Goal: Task Accomplishment & Management: Manage account settings

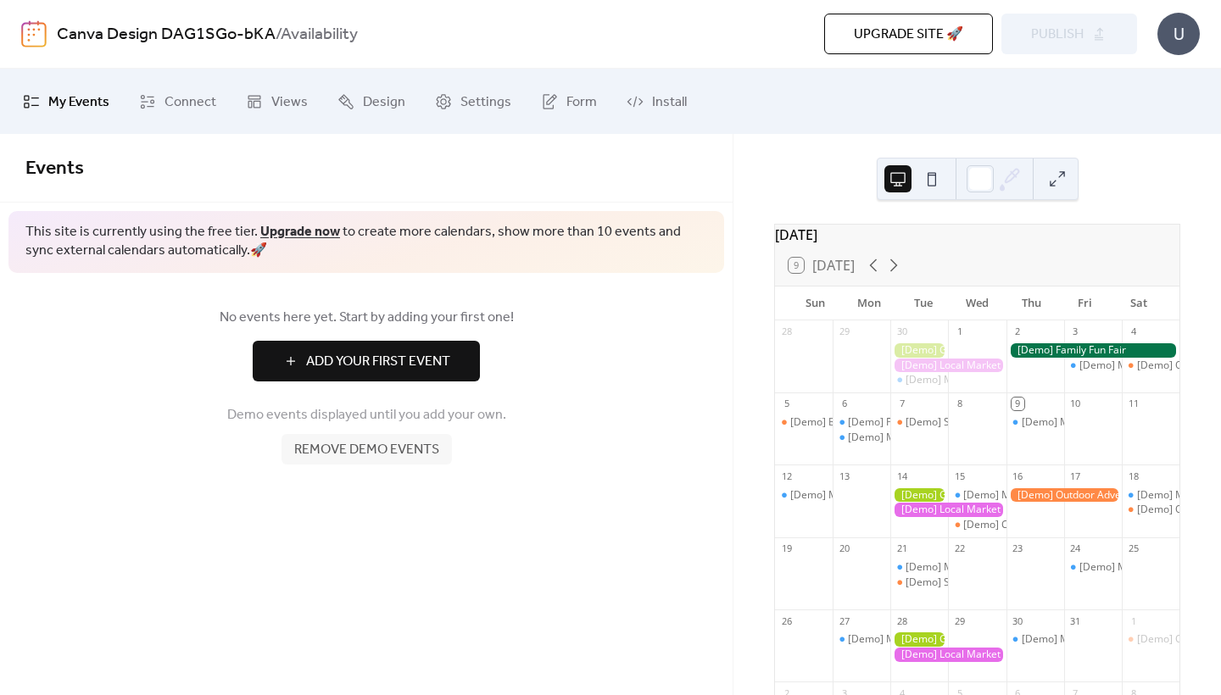
click at [443, 364] on span "Add Your First Event" at bounding box center [378, 362] width 144 height 20
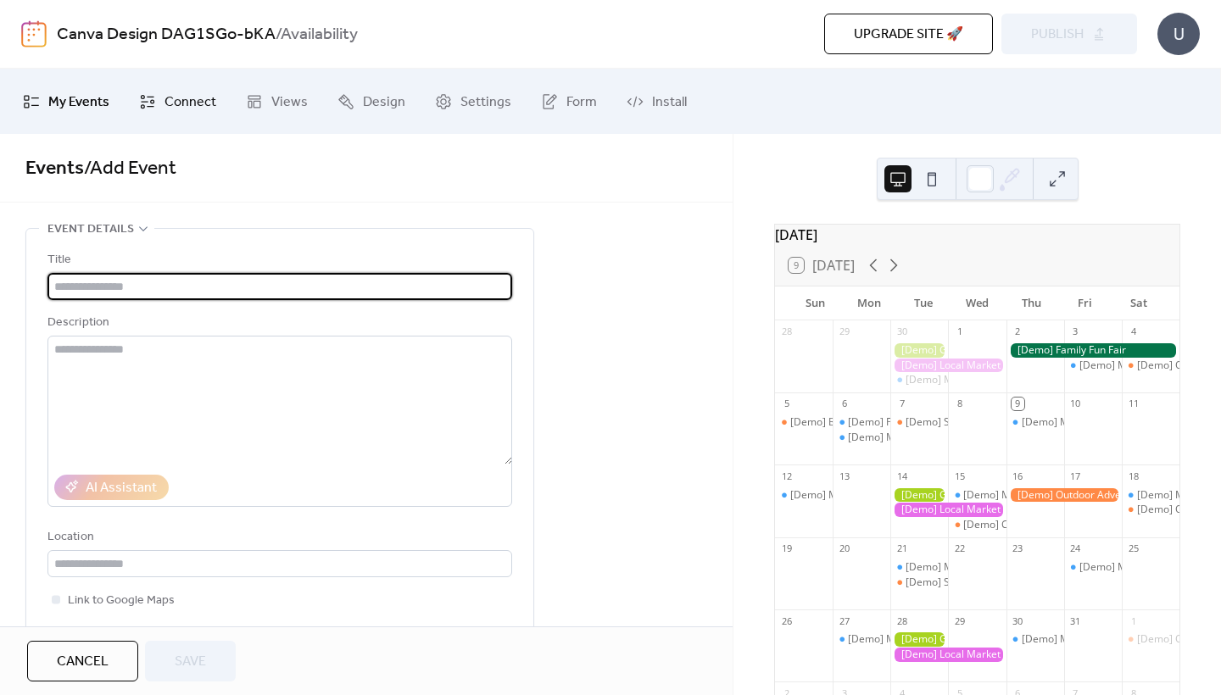
click at [179, 91] on span "Connect" at bounding box center [190, 102] width 52 height 26
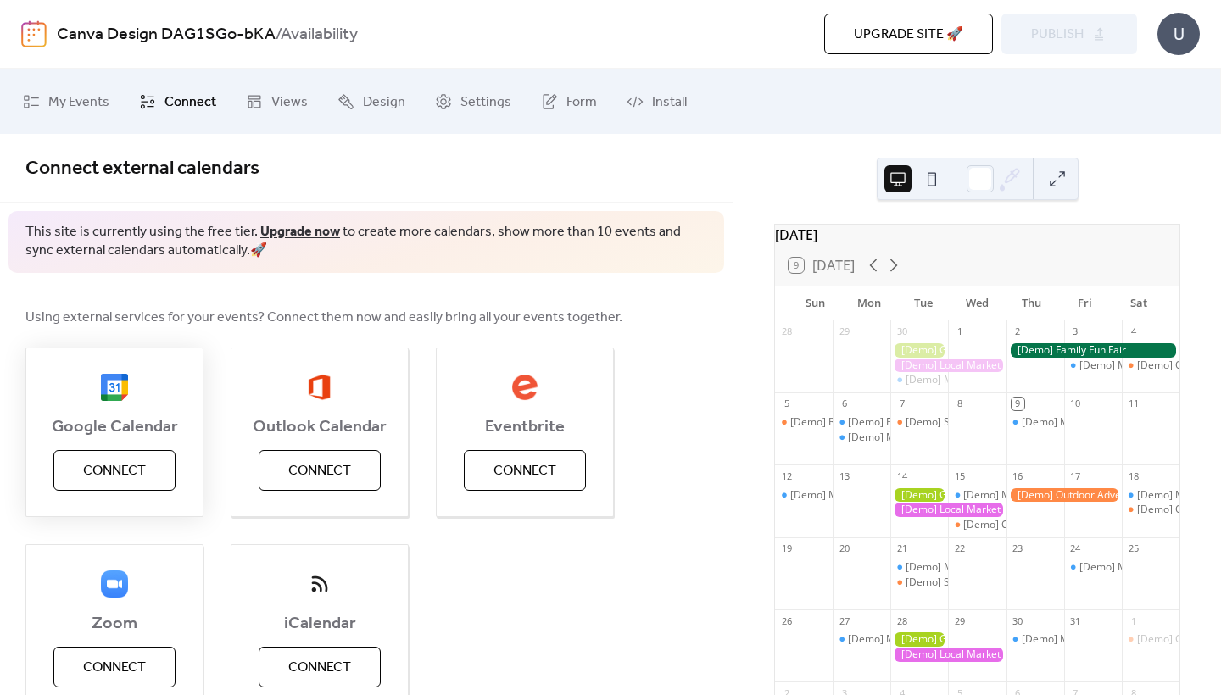
click at [117, 463] on span "Connect" at bounding box center [114, 471] width 63 height 20
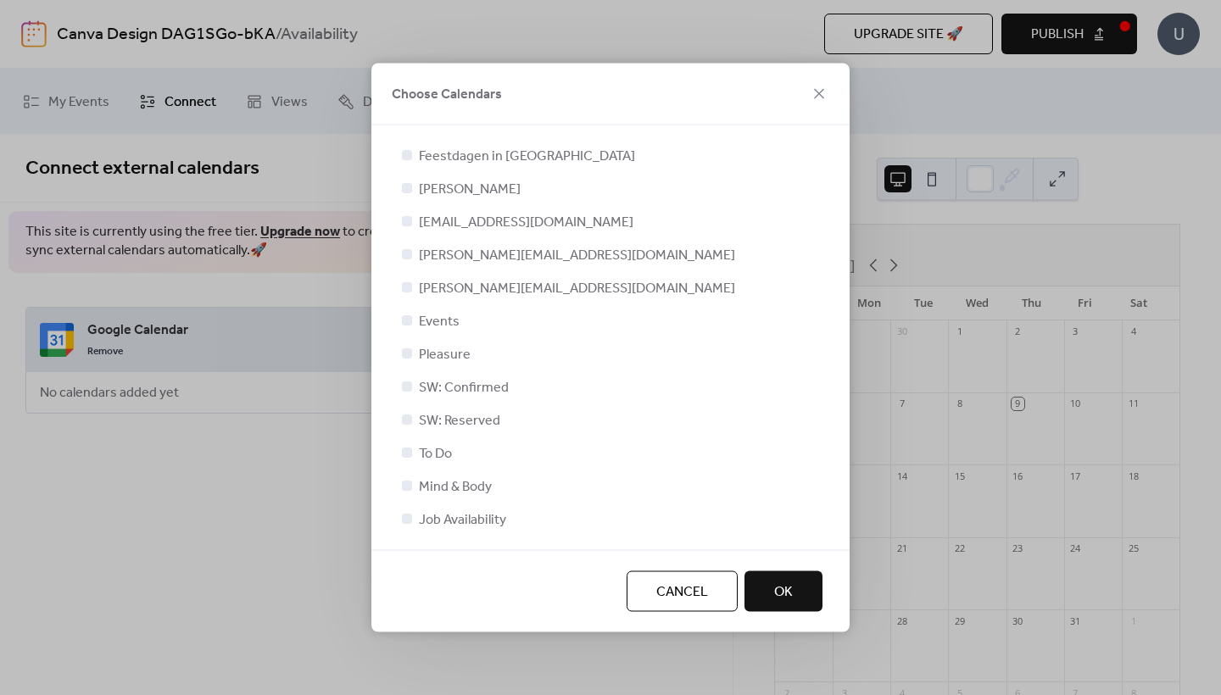
click at [415, 530] on div at bounding box center [610, 540] width 424 height 20
click at [413, 524] on div at bounding box center [406, 518] width 17 height 17
click at [762, 577] on button "OK" at bounding box center [783, 591] width 78 height 41
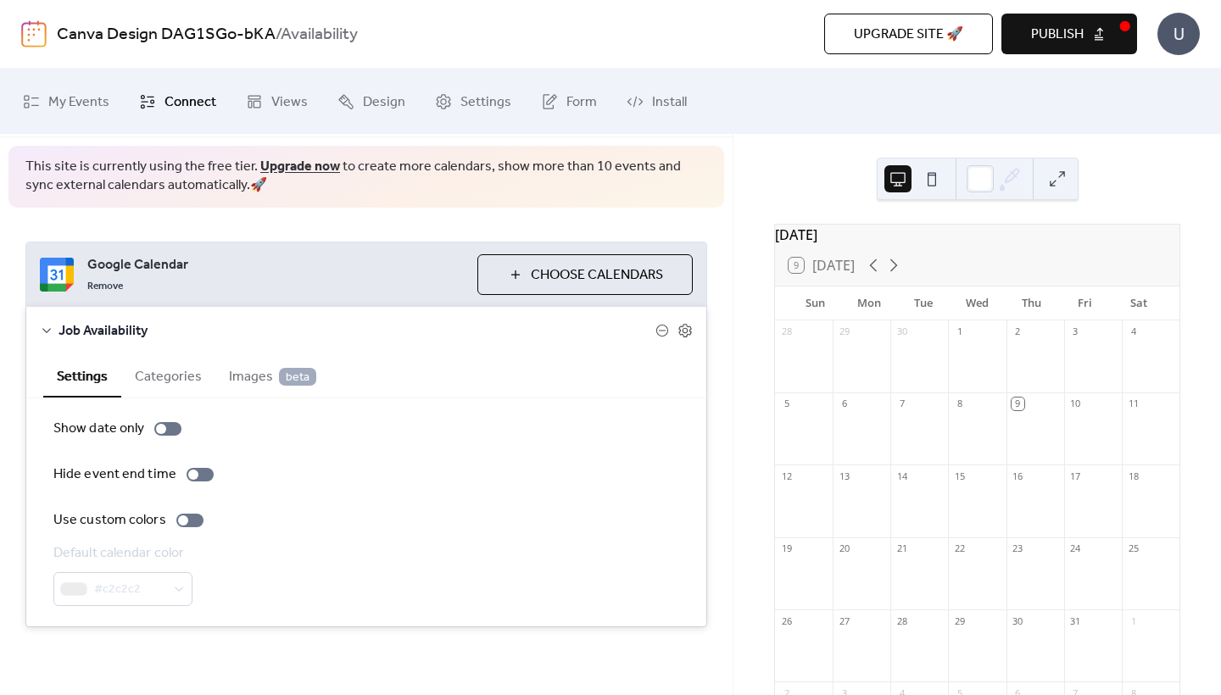
scroll to position [64, 0]
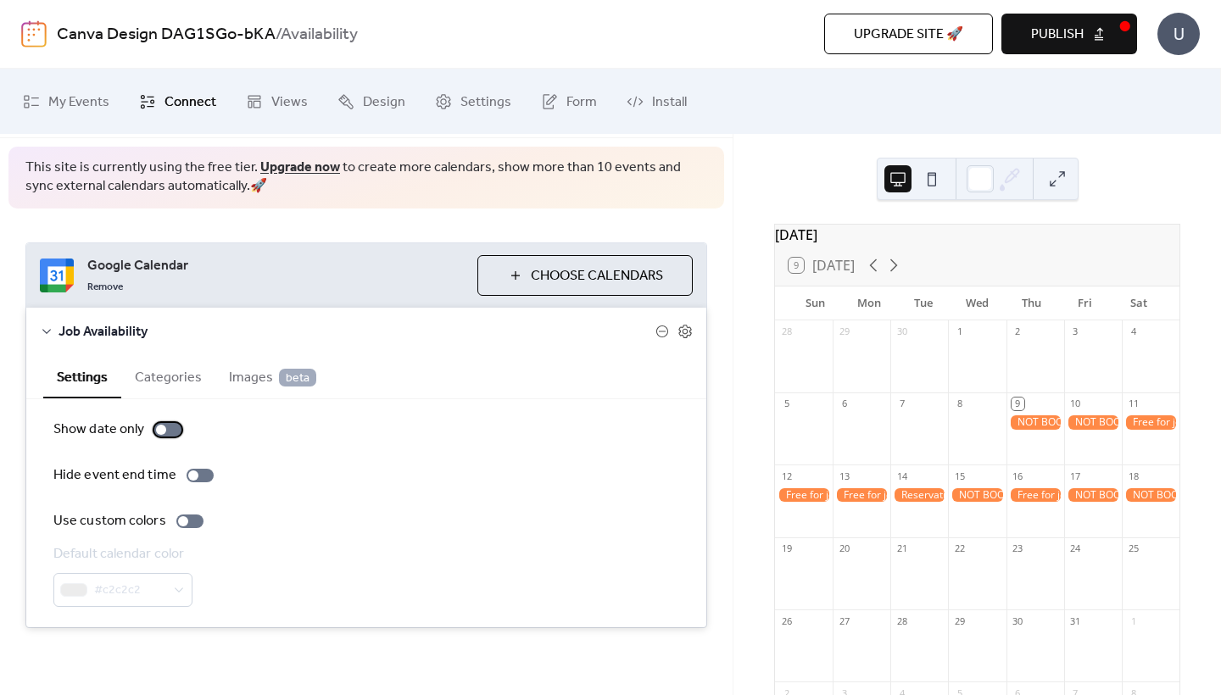
click at [166, 431] on div at bounding box center [167, 430] width 27 height 14
click at [164, 430] on div at bounding box center [161, 430] width 10 height 10
click at [179, 522] on div at bounding box center [183, 521] width 10 height 10
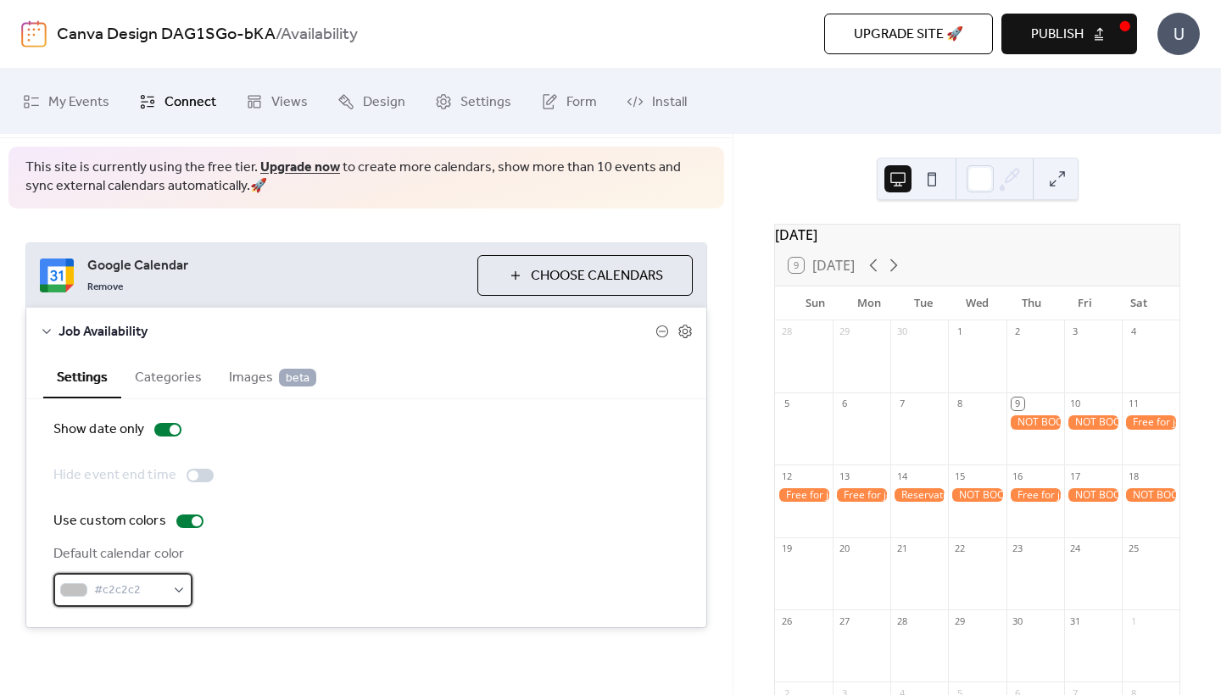
click at [155, 583] on span "#c2c2c2" at bounding box center [129, 591] width 71 height 20
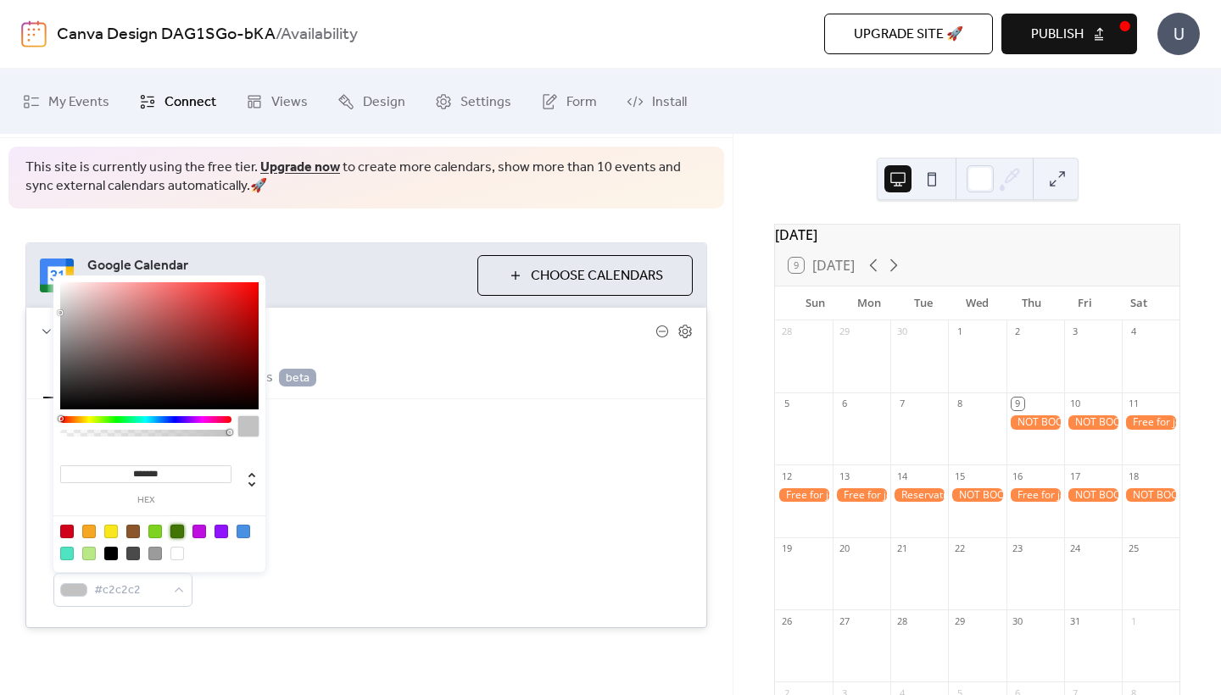
click at [177, 532] on div at bounding box center [177, 532] width 14 height 14
type input "*******"
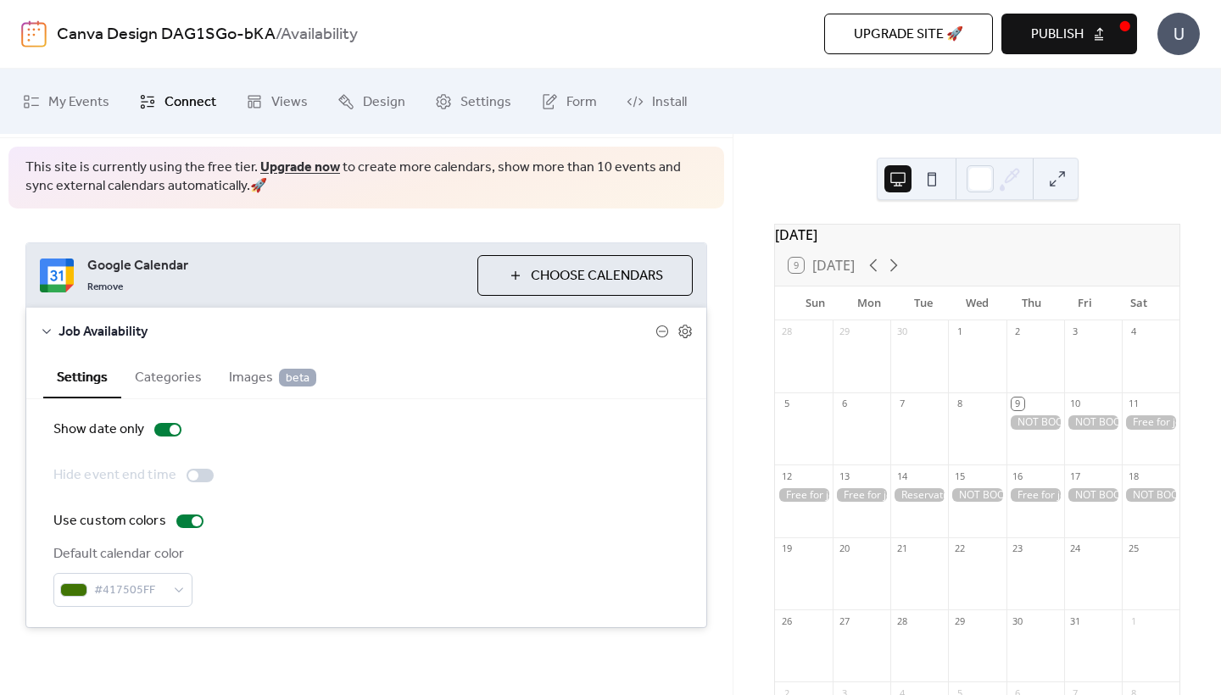
click at [389, 527] on div "Use custom colors" at bounding box center [366, 521] width 626 height 20
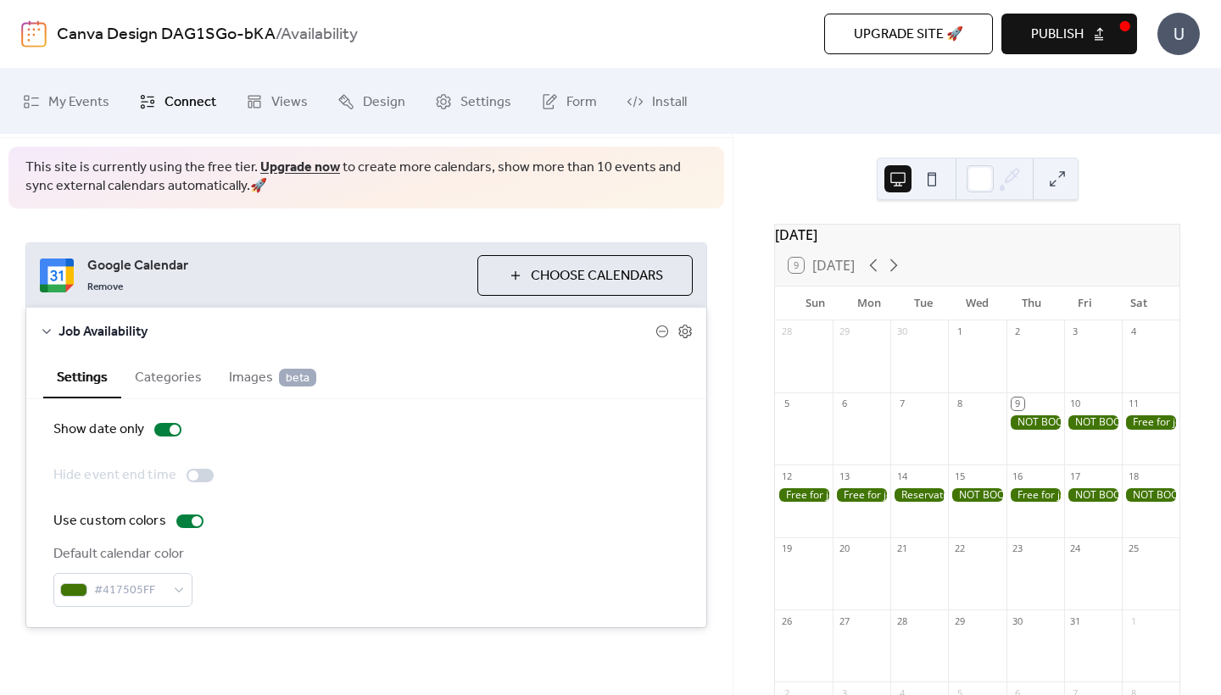
scroll to position [0, 0]
click at [467, 98] on span "Settings" at bounding box center [485, 102] width 51 height 26
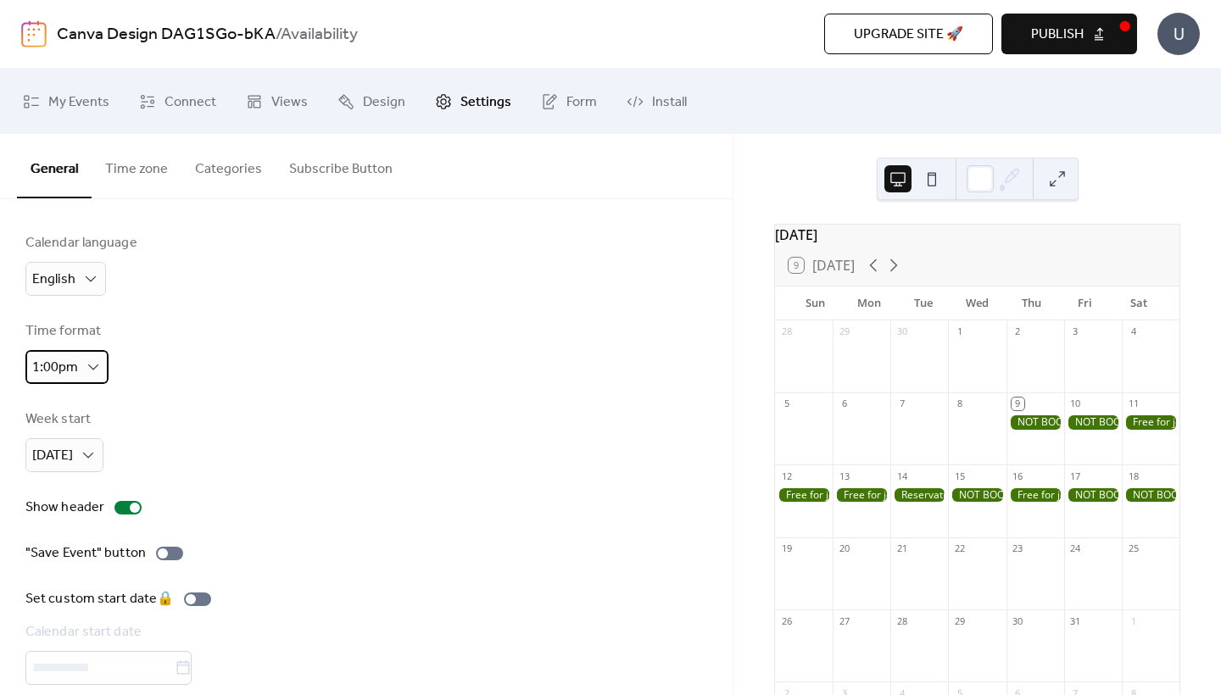
click at [80, 371] on div "1:00pm" at bounding box center [66, 367] width 83 height 34
click at [64, 436] on span "13:00" at bounding box center [56, 439] width 34 height 20
click at [77, 455] on div "[DATE]" at bounding box center [64, 455] width 78 height 34
click at [65, 517] on span "[DATE]" at bounding box center [59, 527] width 41 height 20
click at [122, 511] on div at bounding box center [127, 508] width 27 height 14
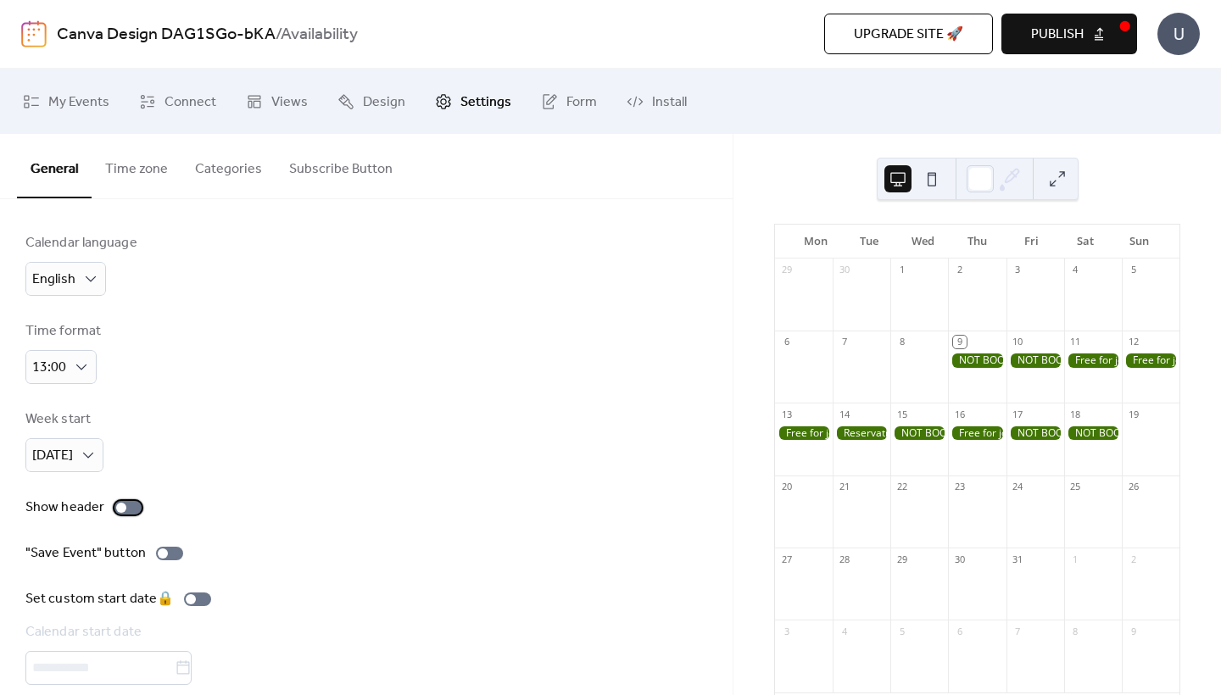
click at [122, 511] on div at bounding box center [121, 508] width 10 height 10
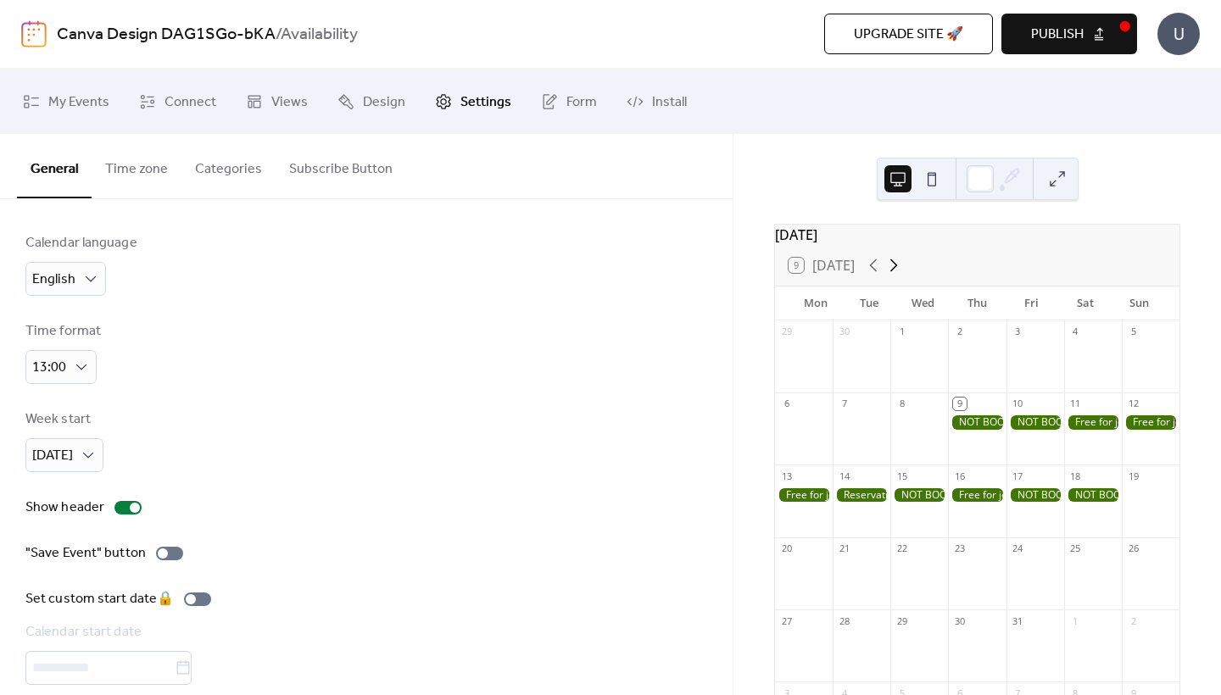
click at [893, 276] on icon at bounding box center [893, 265] width 20 height 20
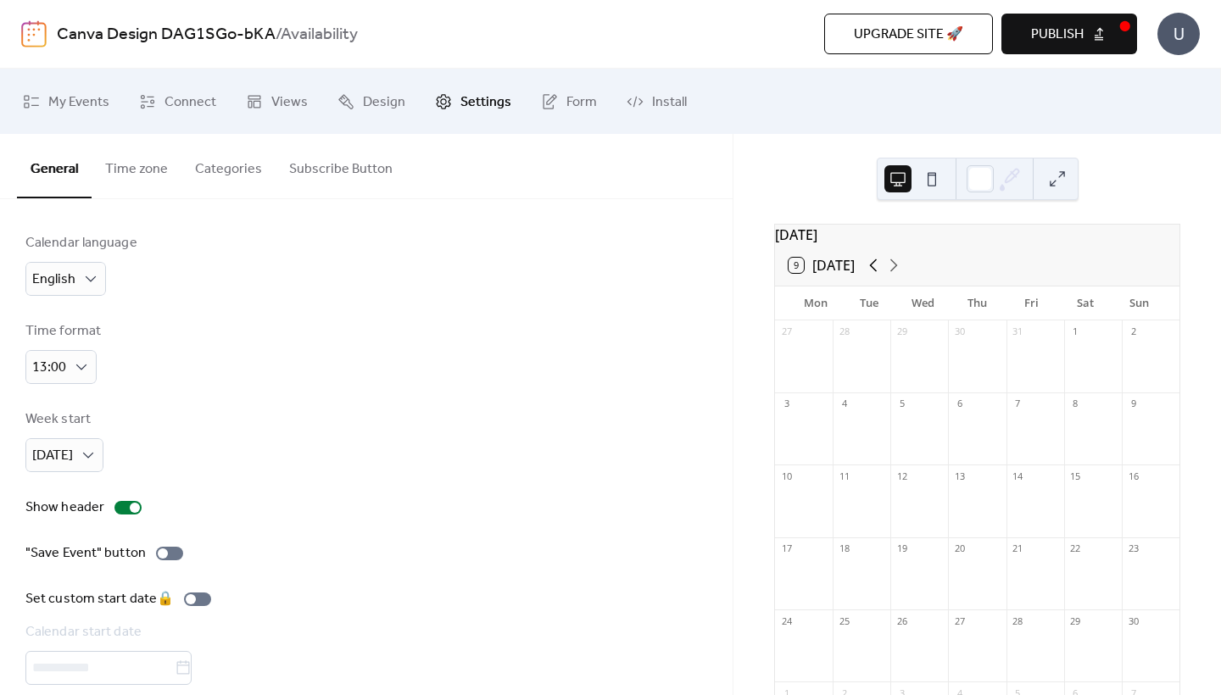
click at [865, 272] on icon at bounding box center [873, 265] width 20 height 20
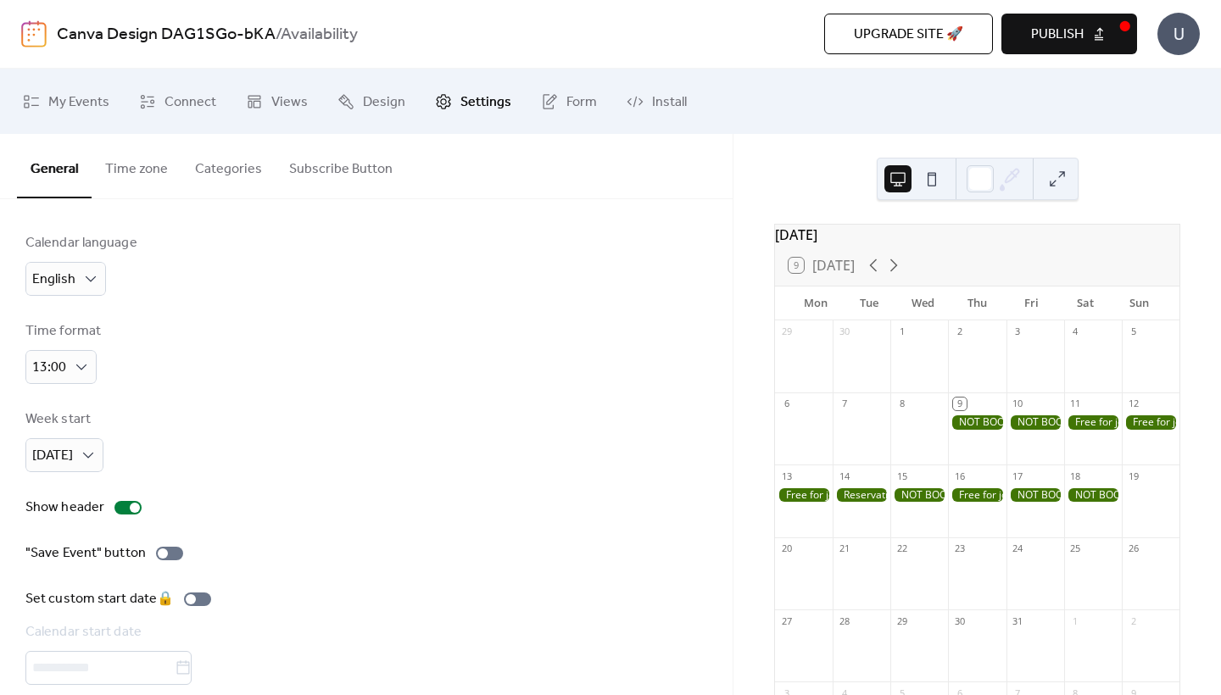
click at [135, 171] on button "Time zone" at bounding box center [137, 165] width 90 height 63
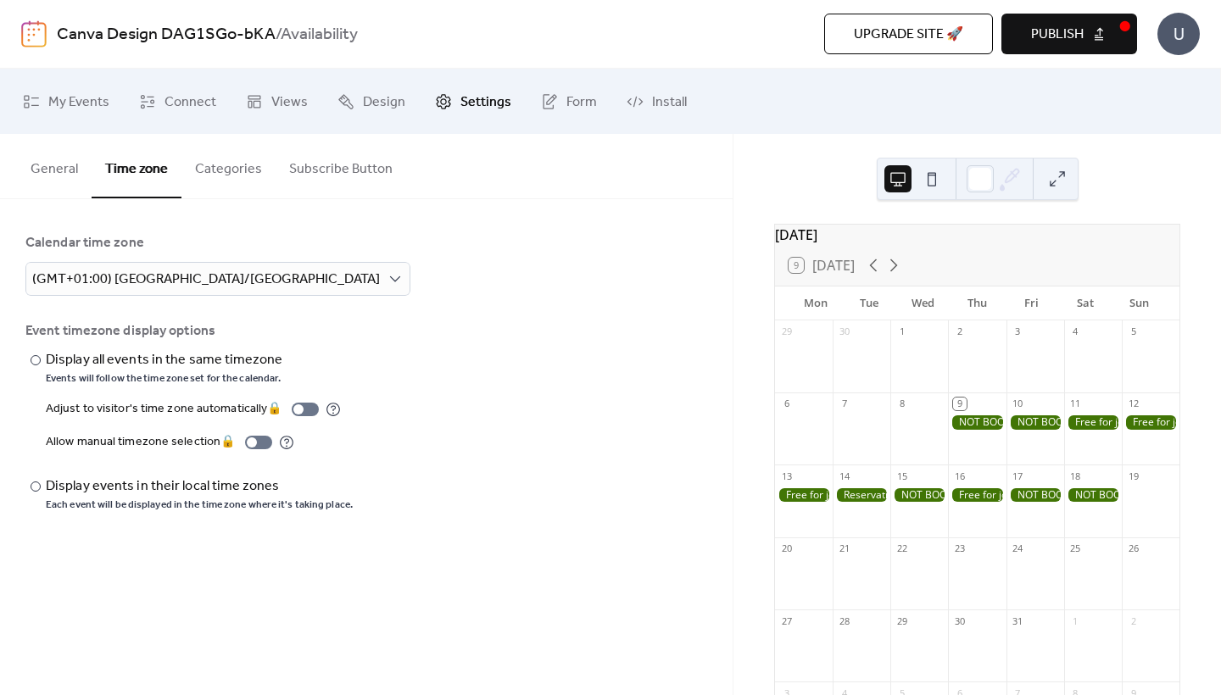
click at [196, 162] on button "Categories" at bounding box center [228, 165] width 94 height 63
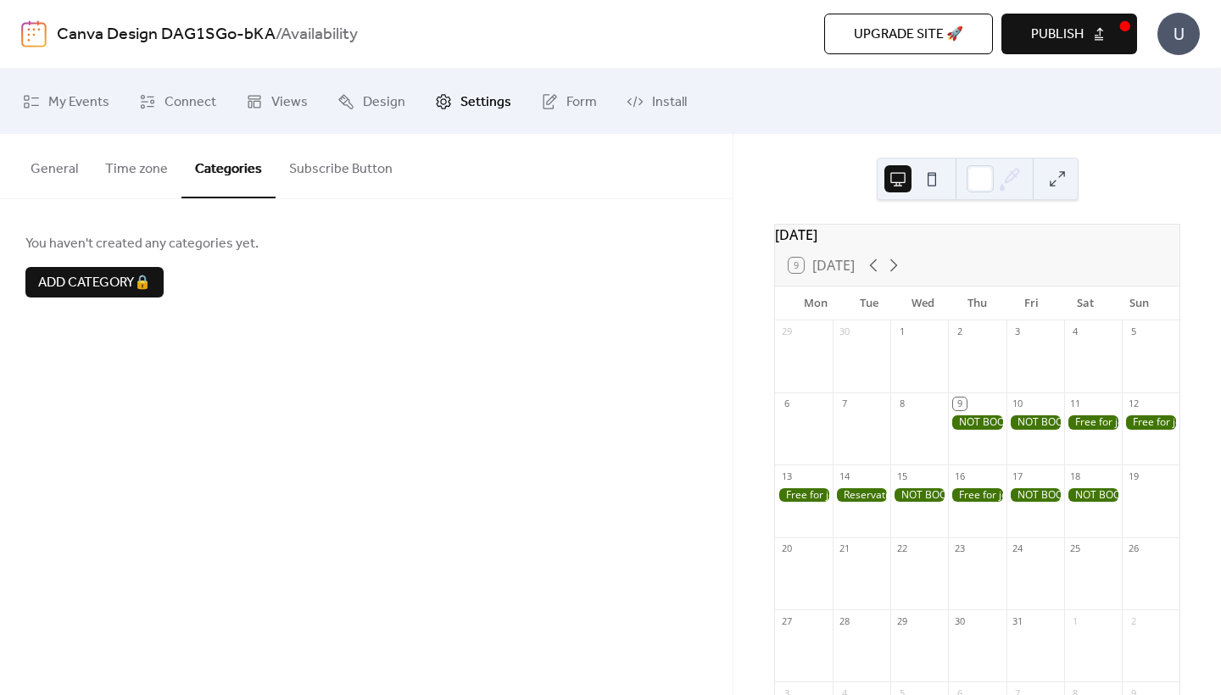
click at [331, 170] on button "Subscribe Button" at bounding box center [341, 165] width 131 height 63
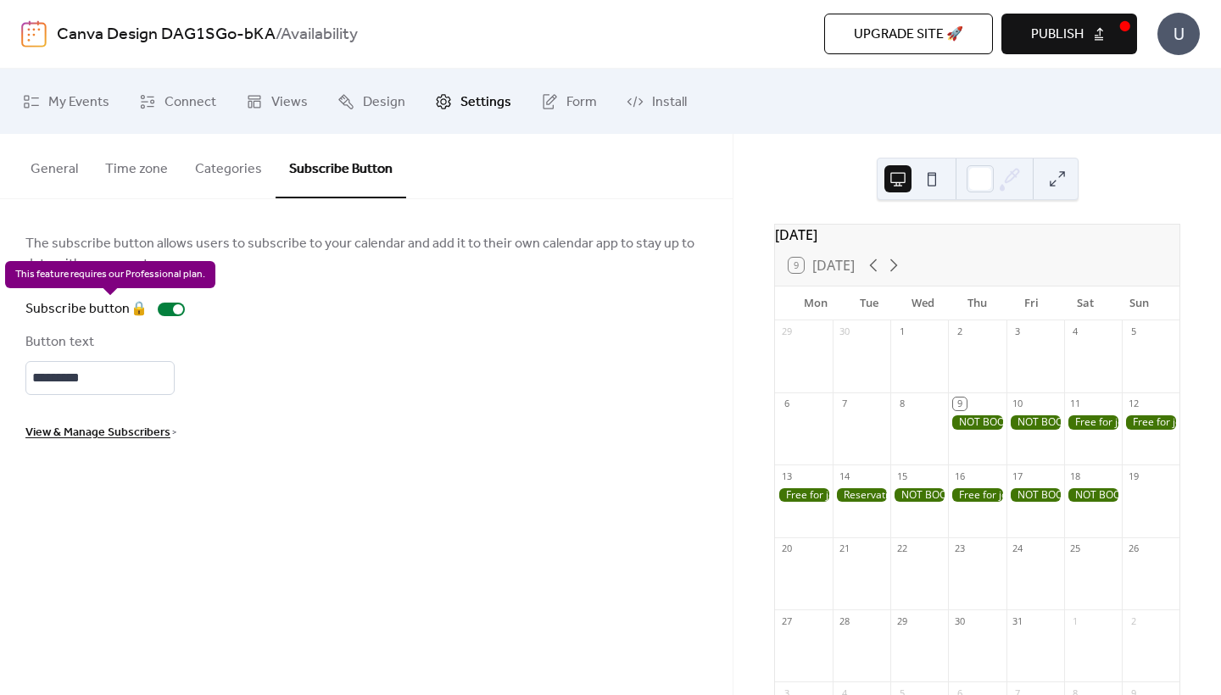
click at [174, 315] on div "Subscribe button 🔒" at bounding box center [108, 309] width 166 height 20
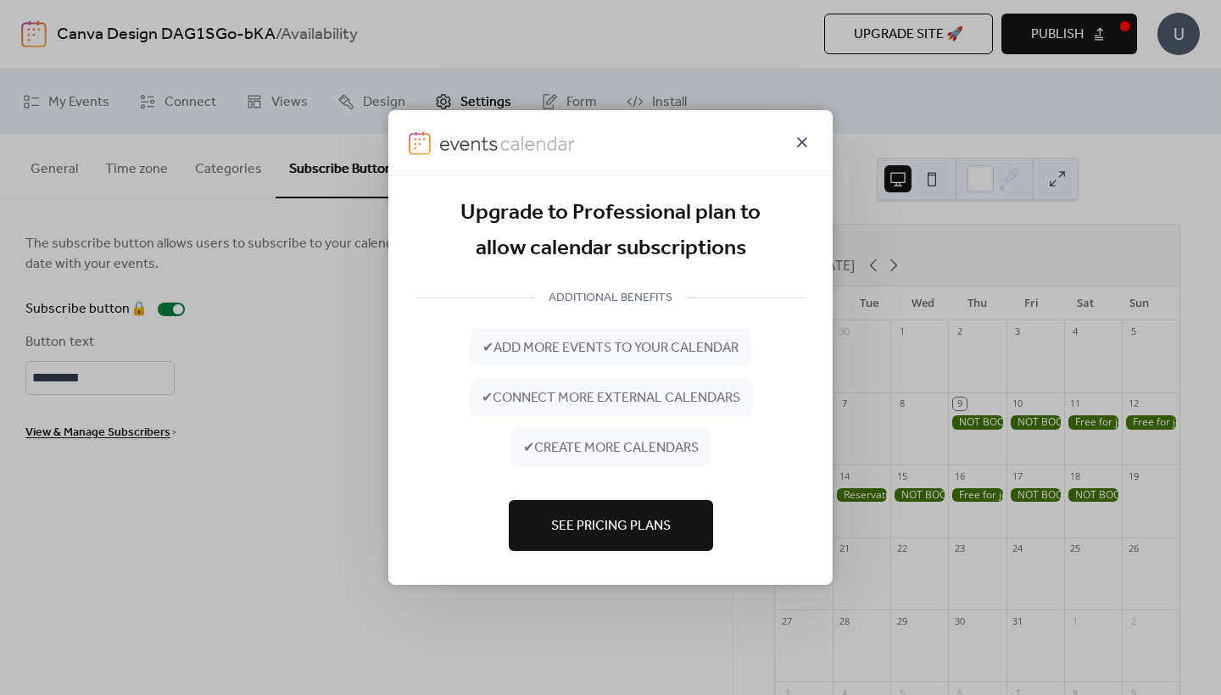
click at [803, 139] on icon at bounding box center [802, 142] width 20 height 20
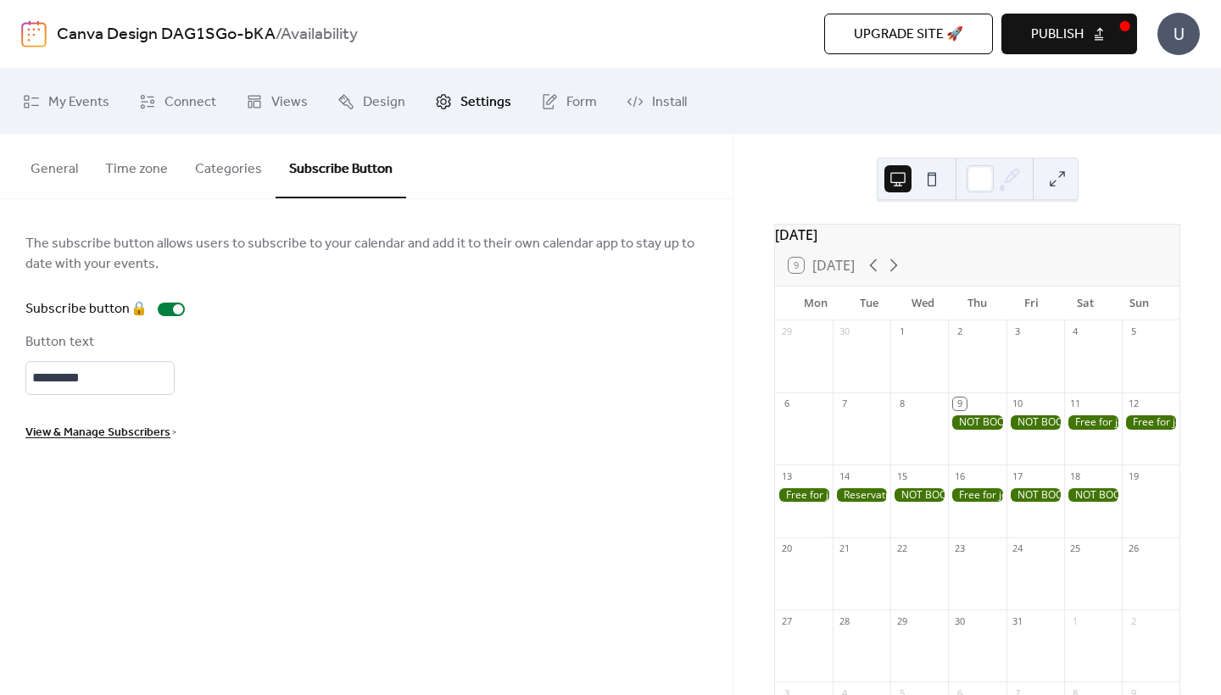
click at [53, 159] on button "General" at bounding box center [54, 165] width 75 height 63
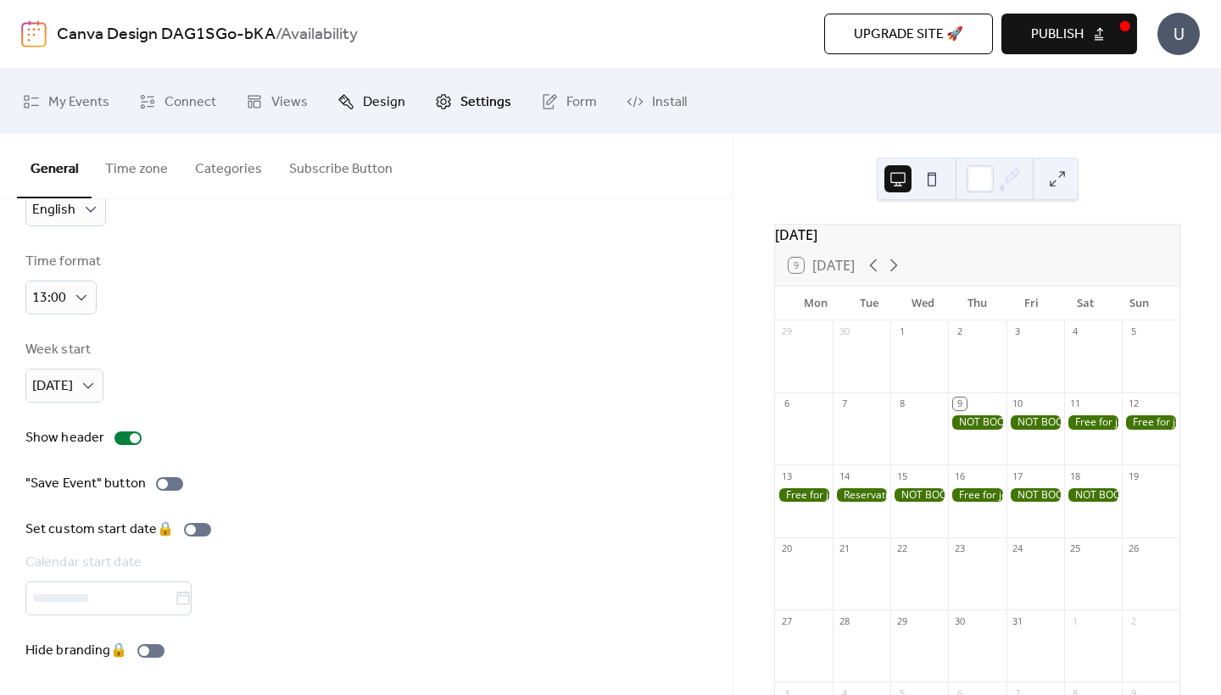
scroll to position [75, 0]
click at [880, 32] on span "Upgrade site 🚀" at bounding box center [908, 35] width 109 height 20
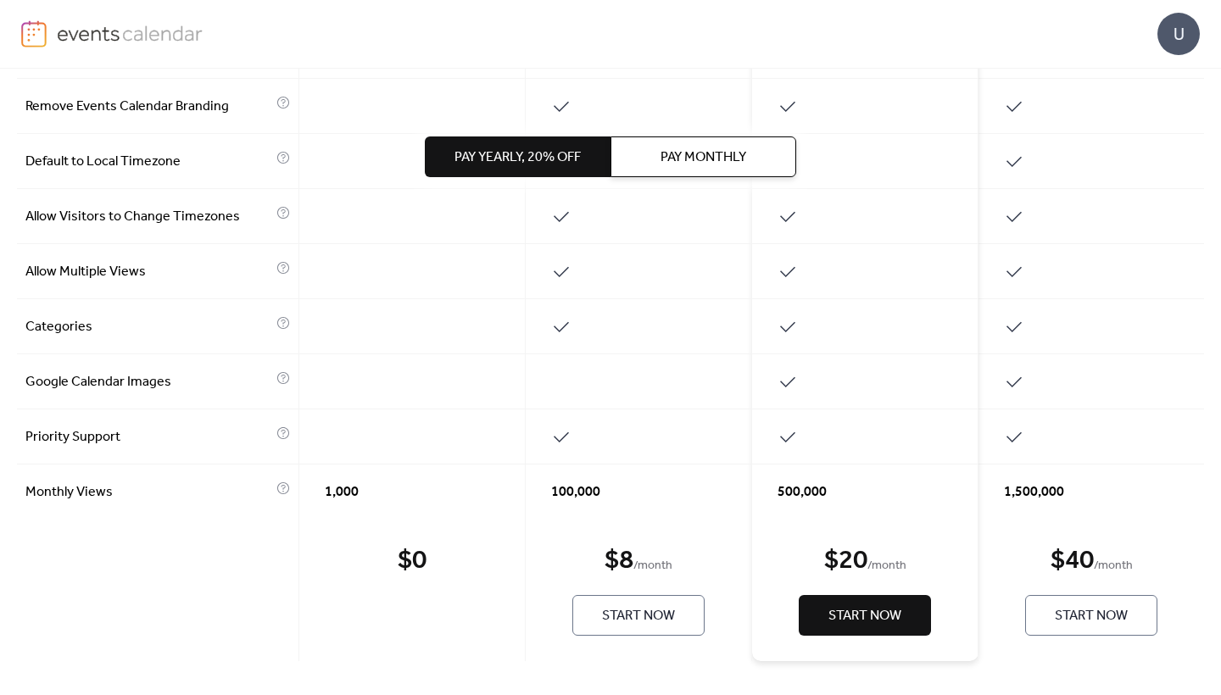
scroll to position [830, 0]
click at [602, 621] on span "Start Now" at bounding box center [638, 616] width 73 height 20
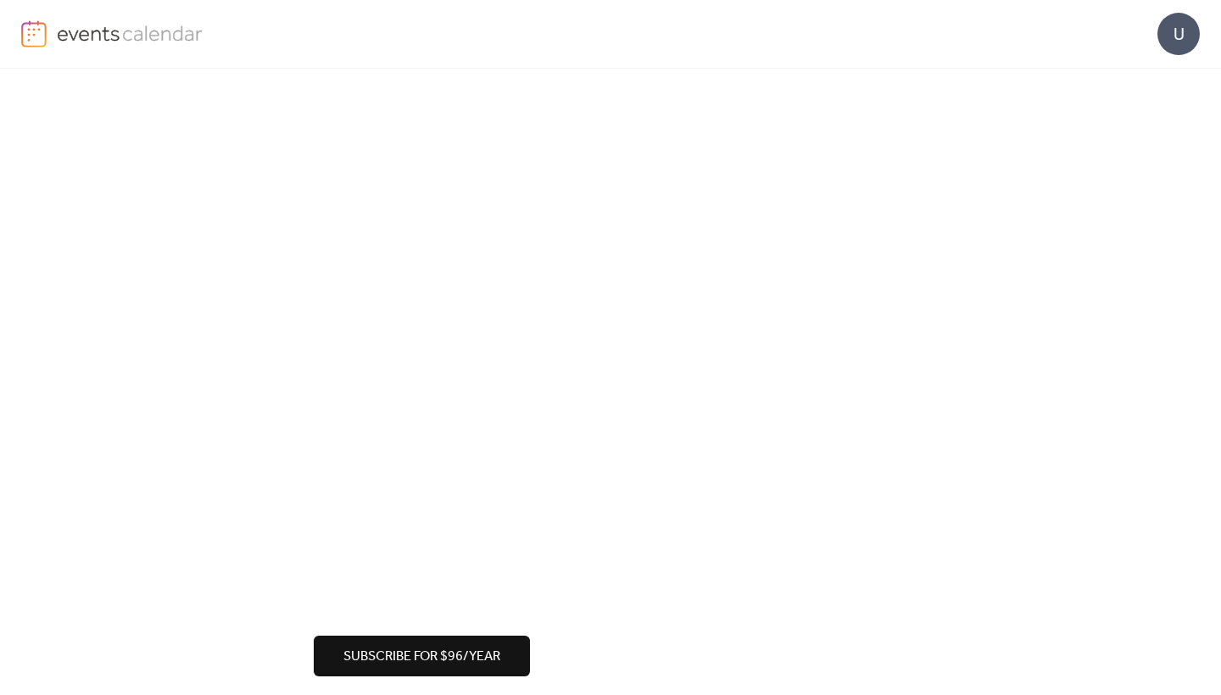
scroll to position [131, 0]
click at [432, 652] on span "Subscribe for $96/year" at bounding box center [421, 654] width 157 height 20
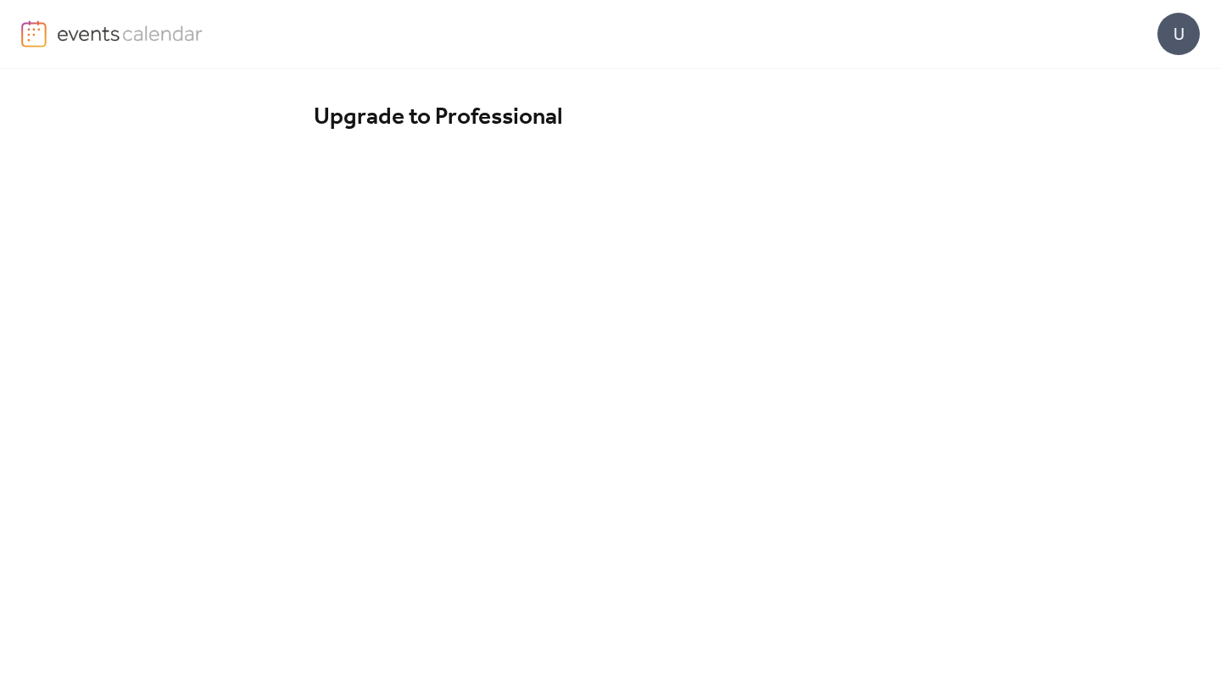
scroll to position [0, 0]
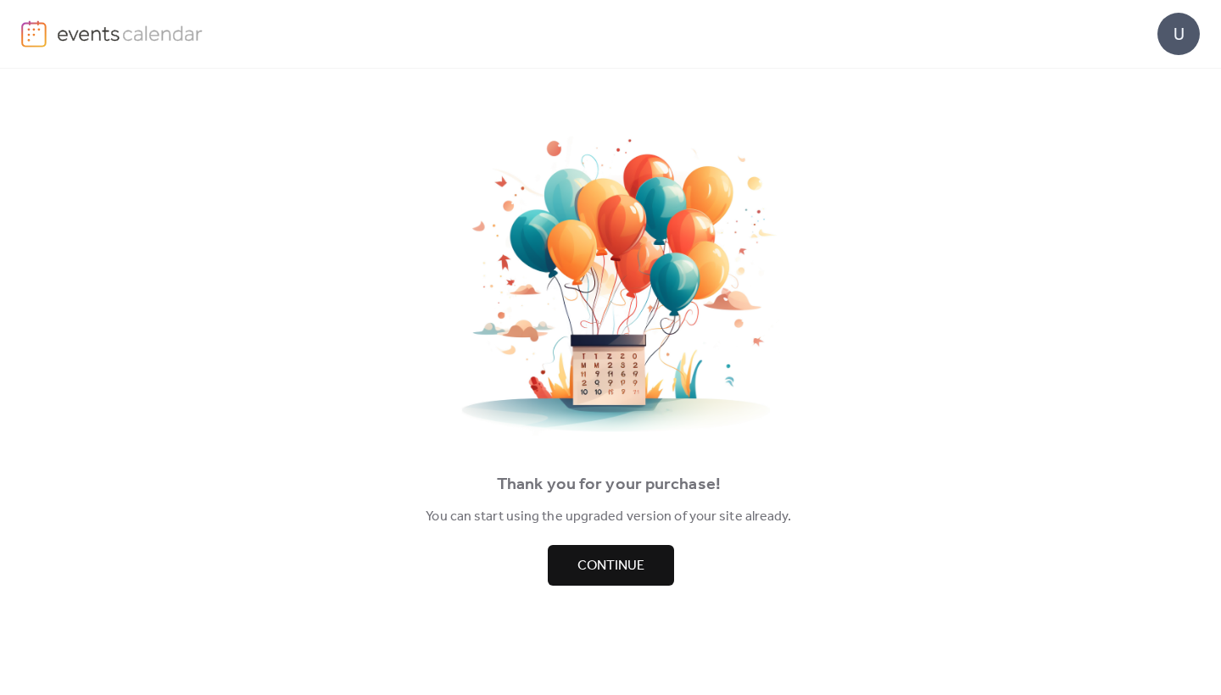
click at [590, 574] on span "Continue" at bounding box center [610, 566] width 67 height 20
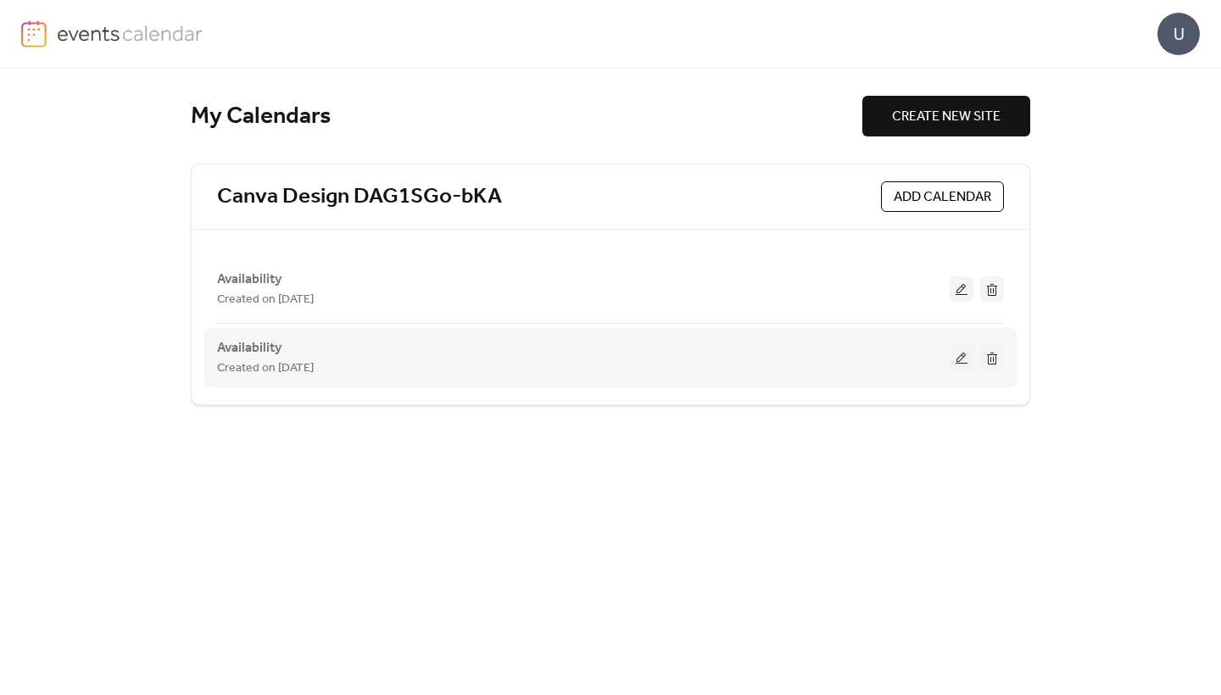
click at [997, 364] on button at bounding box center [992, 357] width 24 height 25
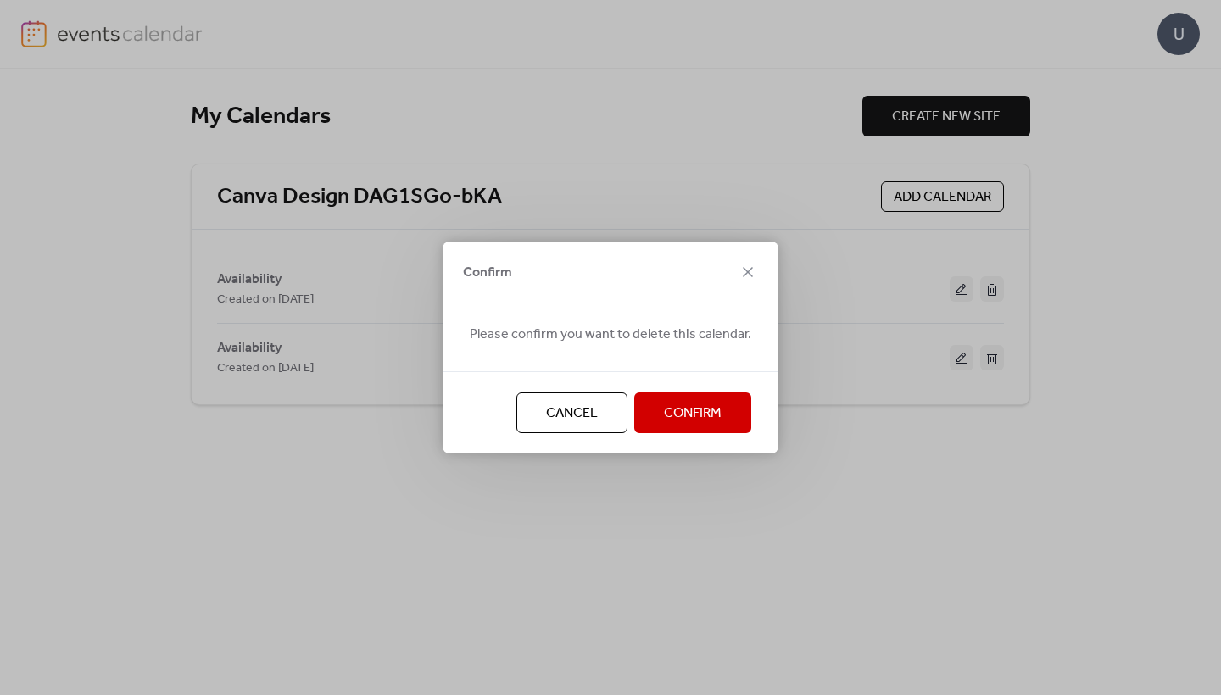
click at [704, 409] on span "Confirm" at bounding box center [693, 414] width 58 height 20
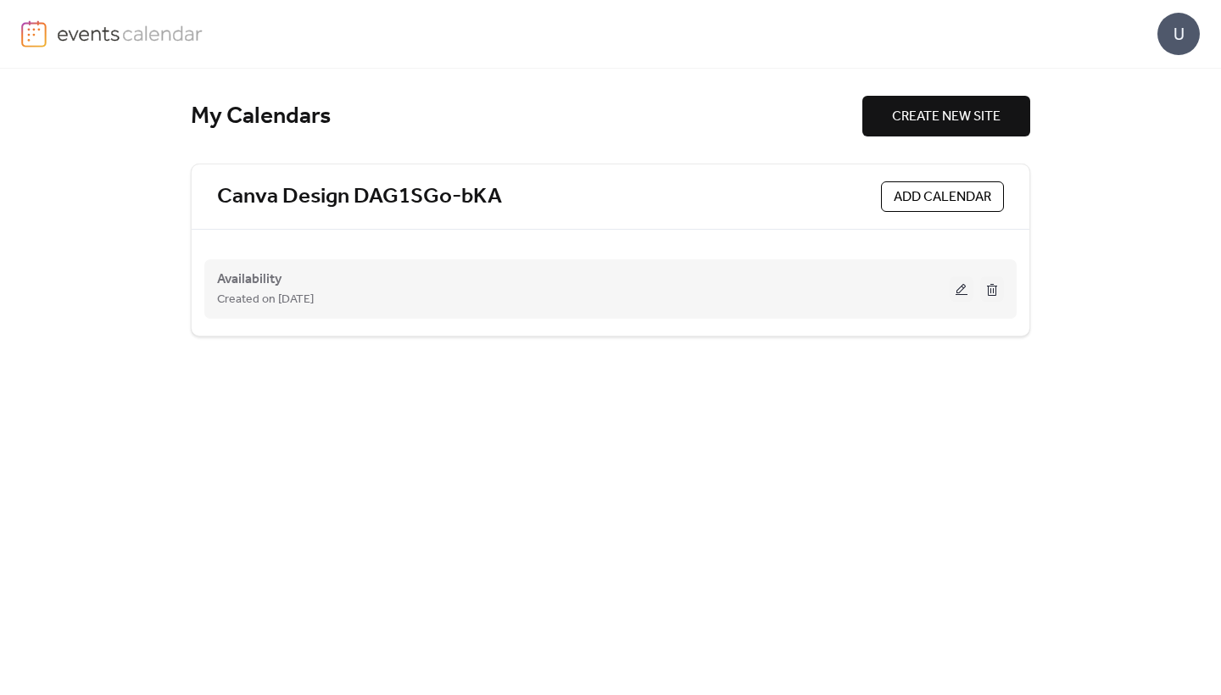
click at [758, 282] on div "Availability Created on 9-Oct-2025" at bounding box center [583, 289] width 732 height 41
click at [960, 291] on button at bounding box center [961, 288] width 24 height 25
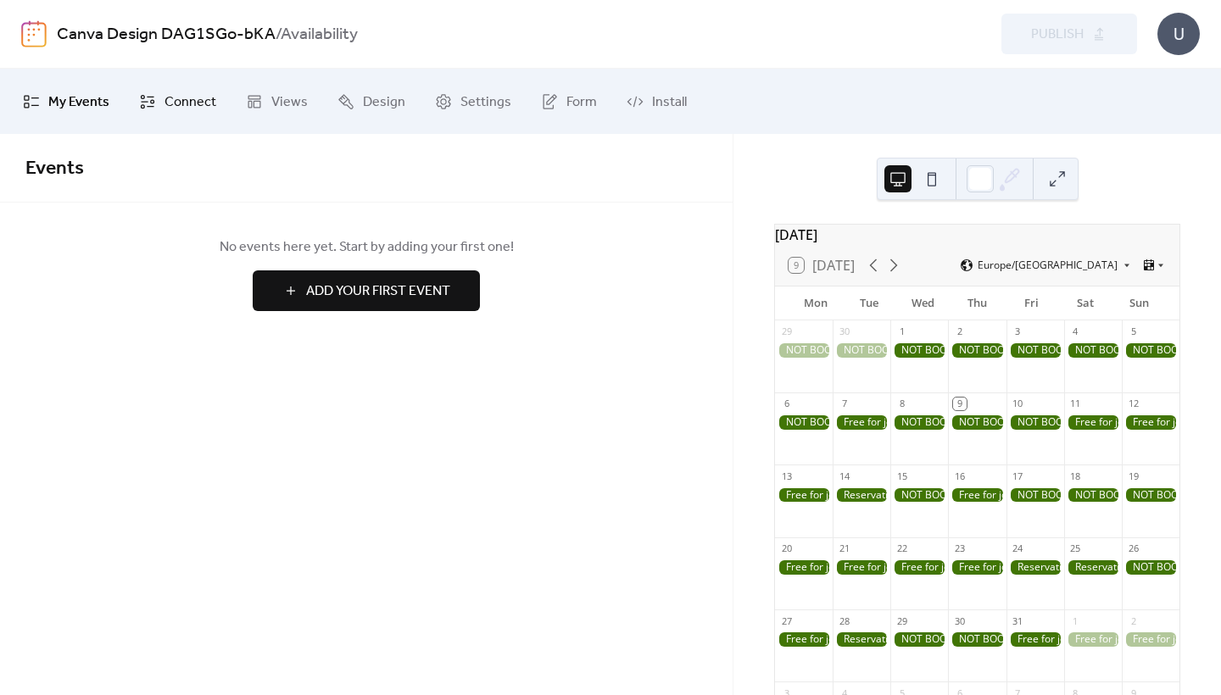
click at [197, 93] on span "Connect" at bounding box center [190, 102] width 52 height 26
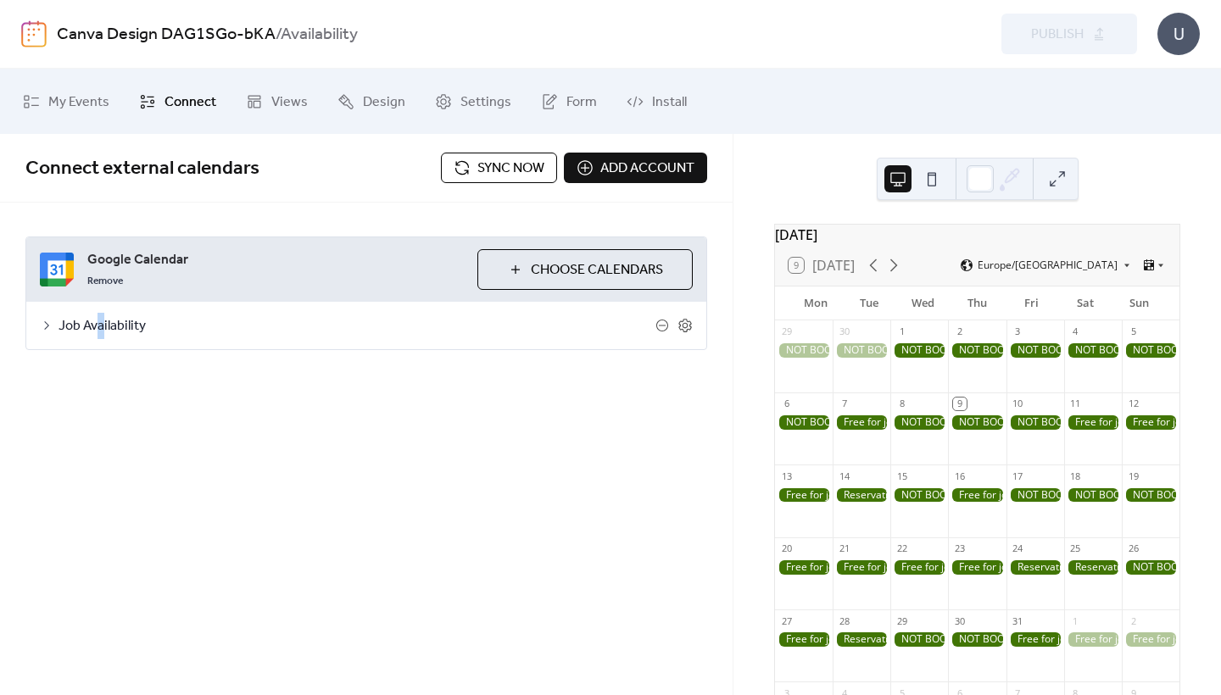
click at [101, 326] on span "Job Availability" at bounding box center [356, 326] width 597 height 20
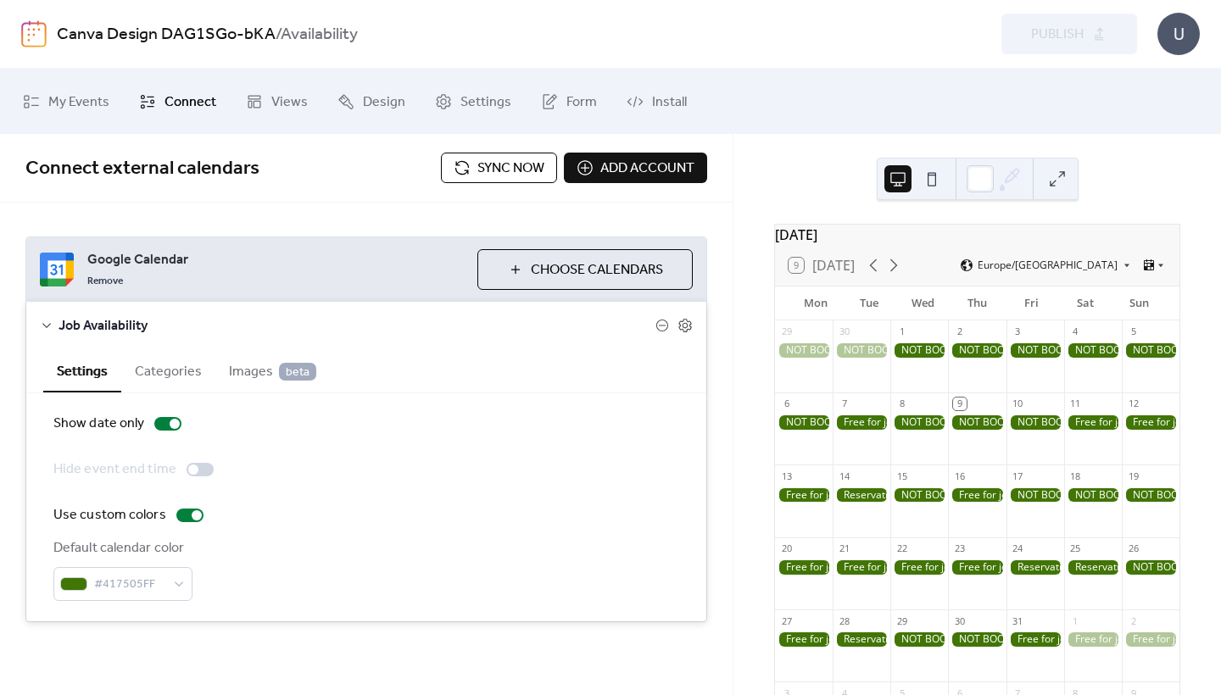
click at [41, 328] on icon at bounding box center [47, 326] width 14 height 14
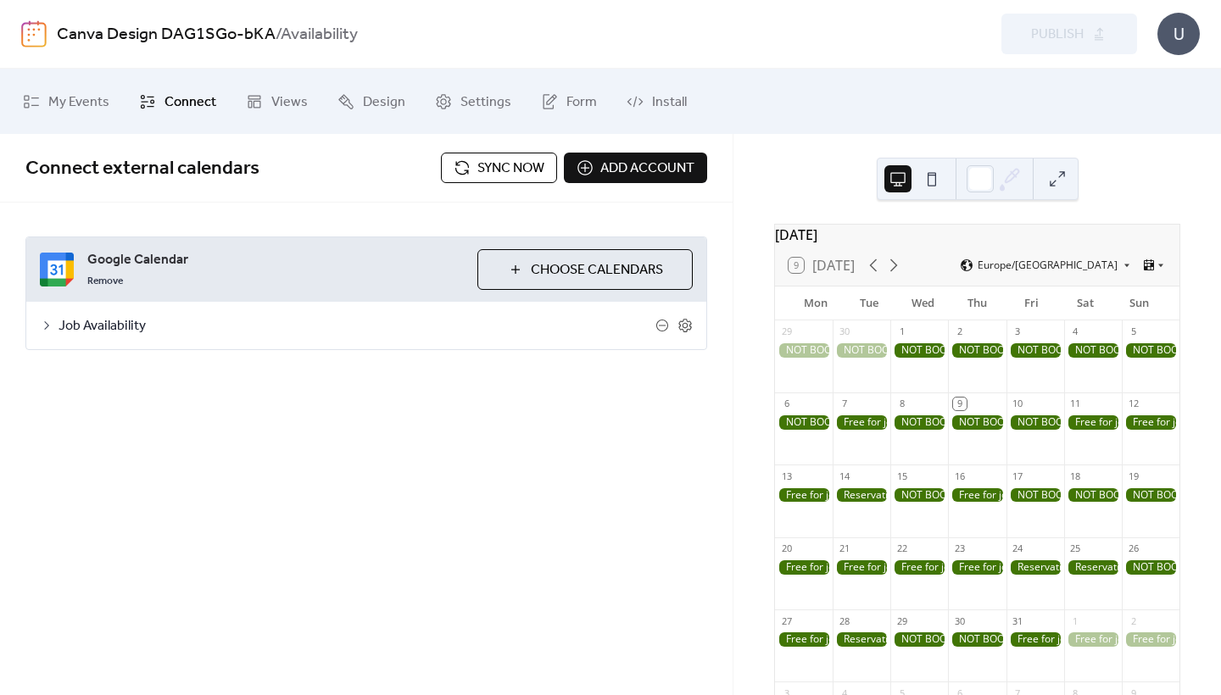
click at [546, 270] on span "Choose Calendars" at bounding box center [597, 270] width 132 height 20
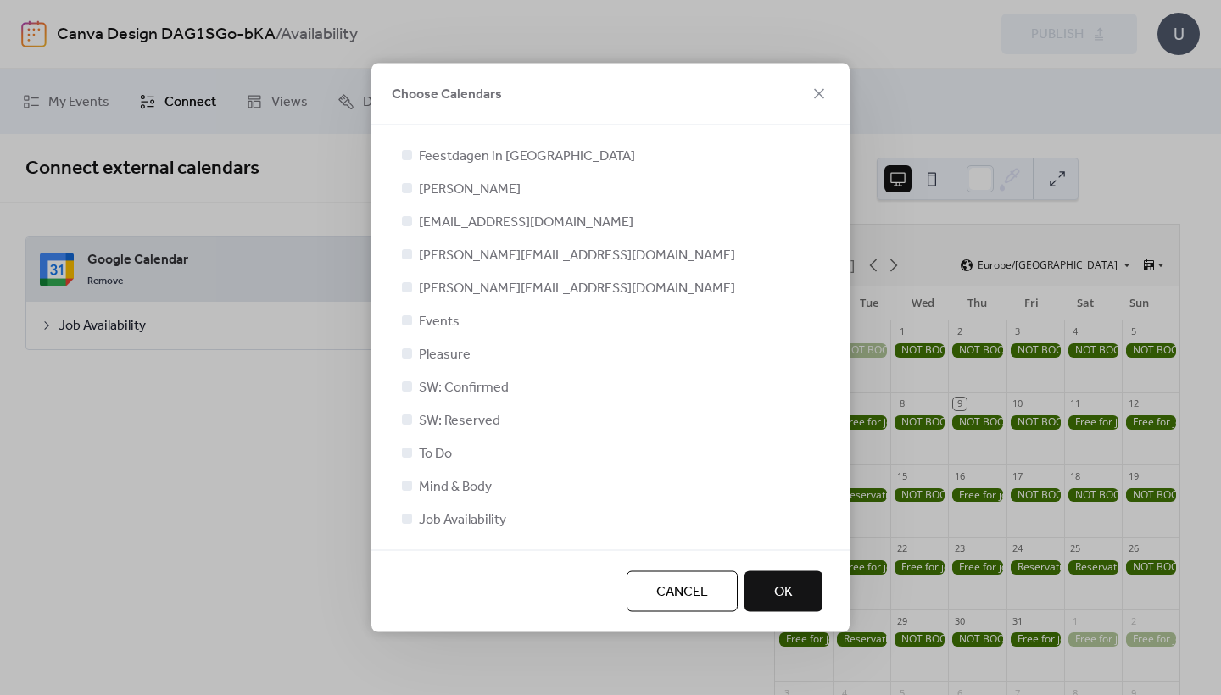
click at [812, 588] on button "OK" at bounding box center [783, 591] width 78 height 41
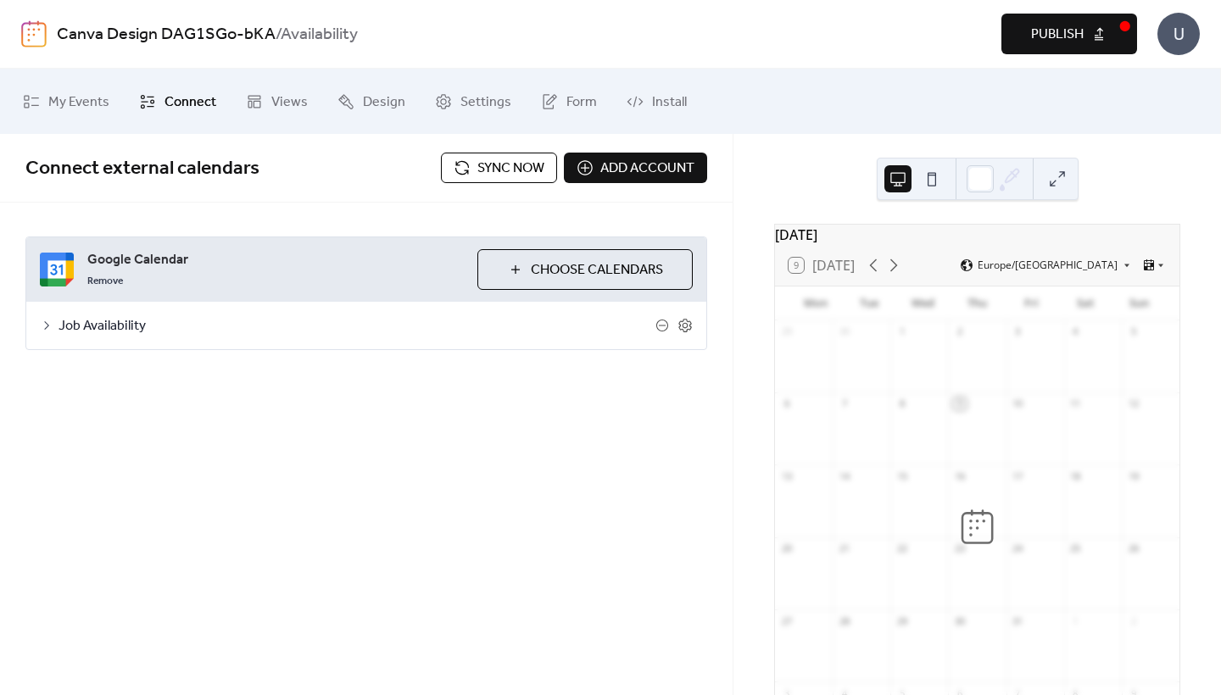
click at [532, 175] on span "Sync now" at bounding box center [510, 169] width 67 height 20
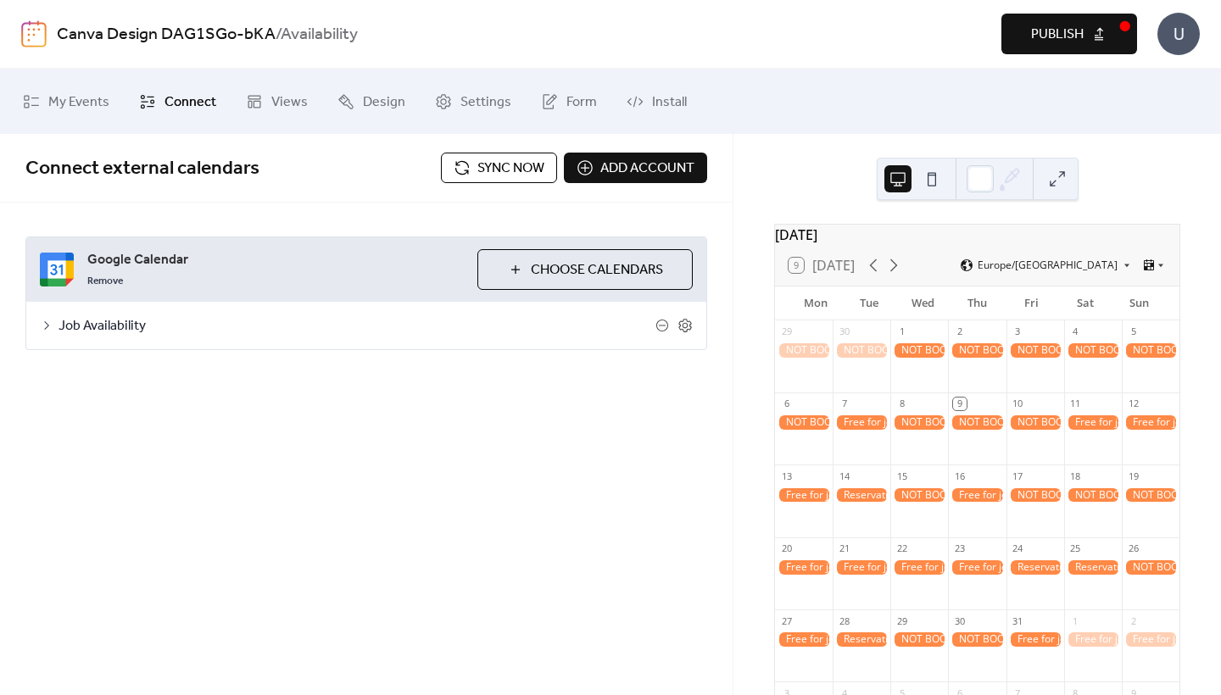
click at [58, 315] on div "Job Availability" at bounding box center [366, 325] width 680 height 47
click at [39, 337] on div "Job Availability" at bounding box center [366, 325] width 680 height 47
click at [40, 332] on div "Job Availability" at bounding box center [366, 325] width 680 height 47
click at [46, 326] on icon at bounding box center [47, 326] width 14 height 14
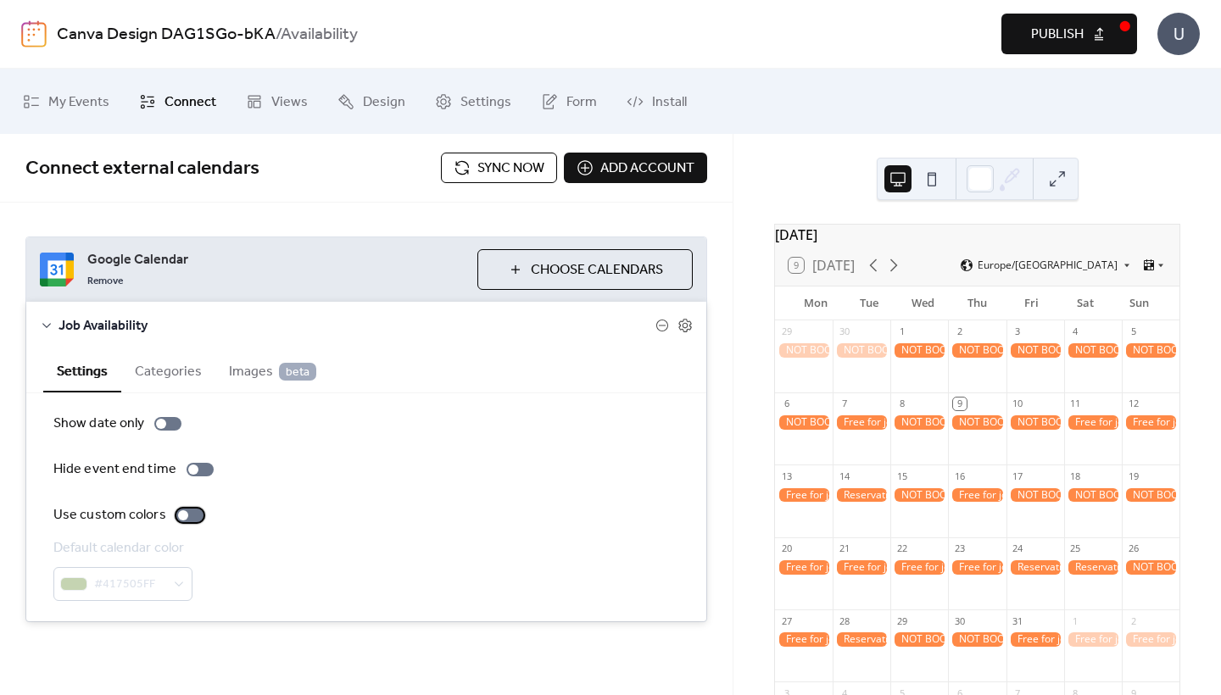
click at [183, 520] on div at bounding box center [189, 516] width 27 height 14
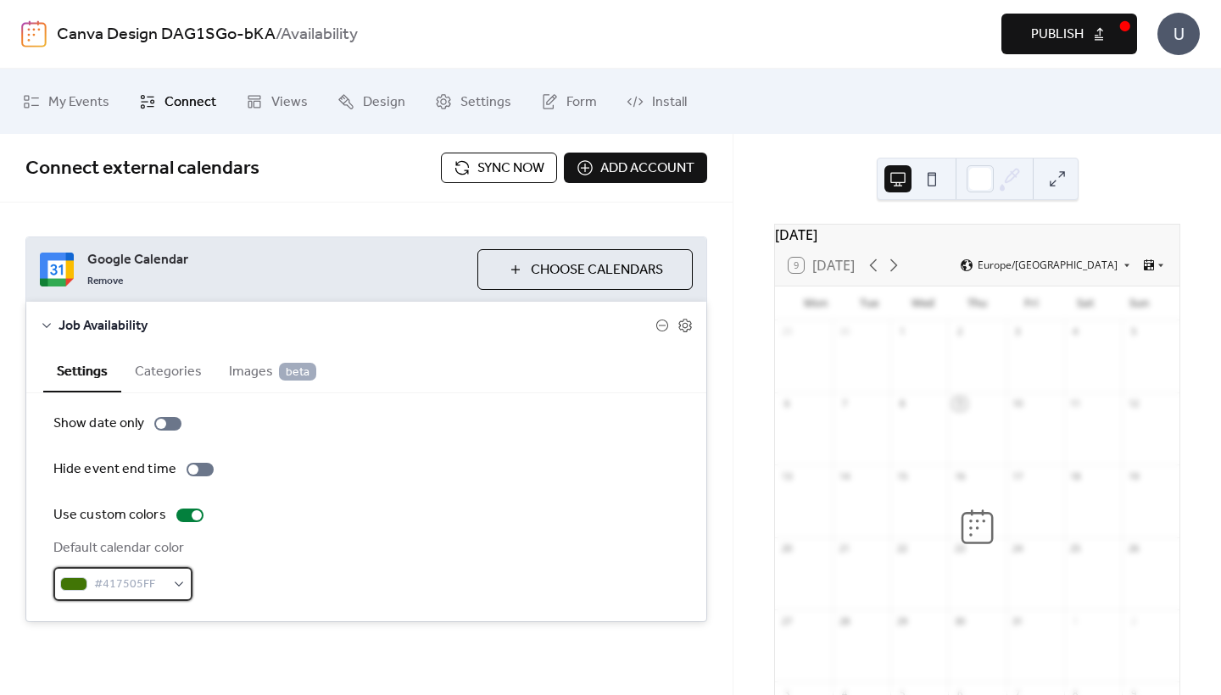
click at [161, 578] on span "#417505FF" at bounding box center [129, 585] width 71 height 20
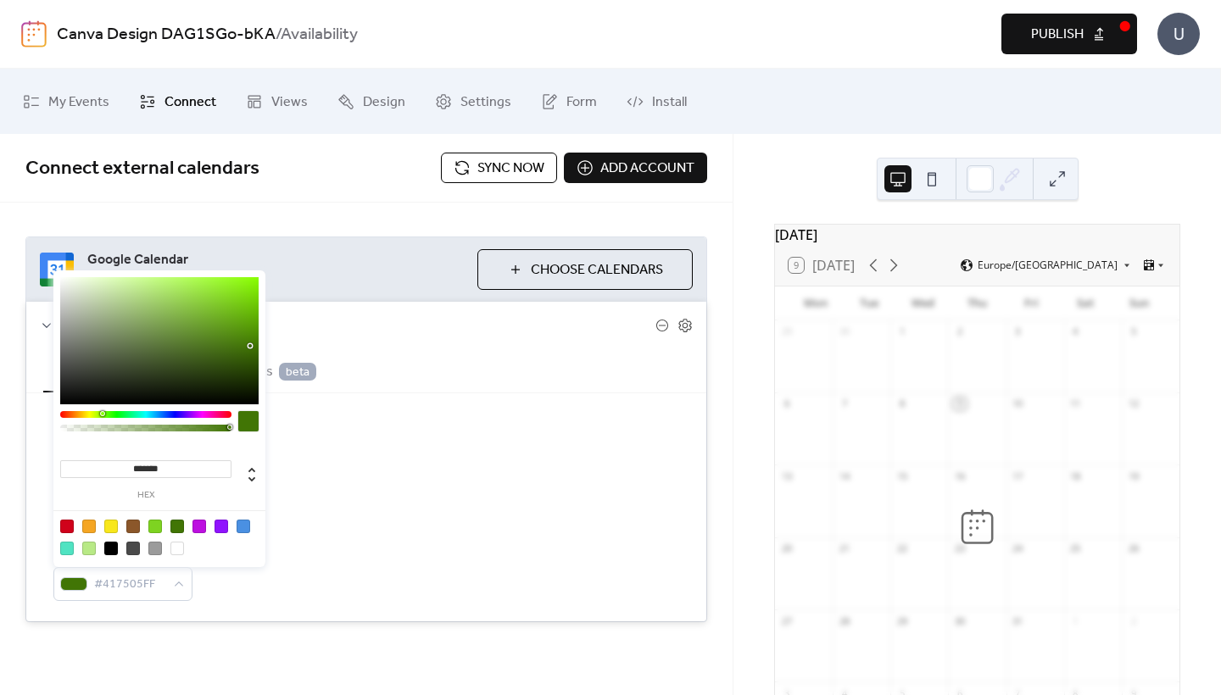
click at [370, 484] on div "Show date only Hide event end time Use custom colors Default calendar color #41…" at bounding box center [366, 507] width 626 height 187
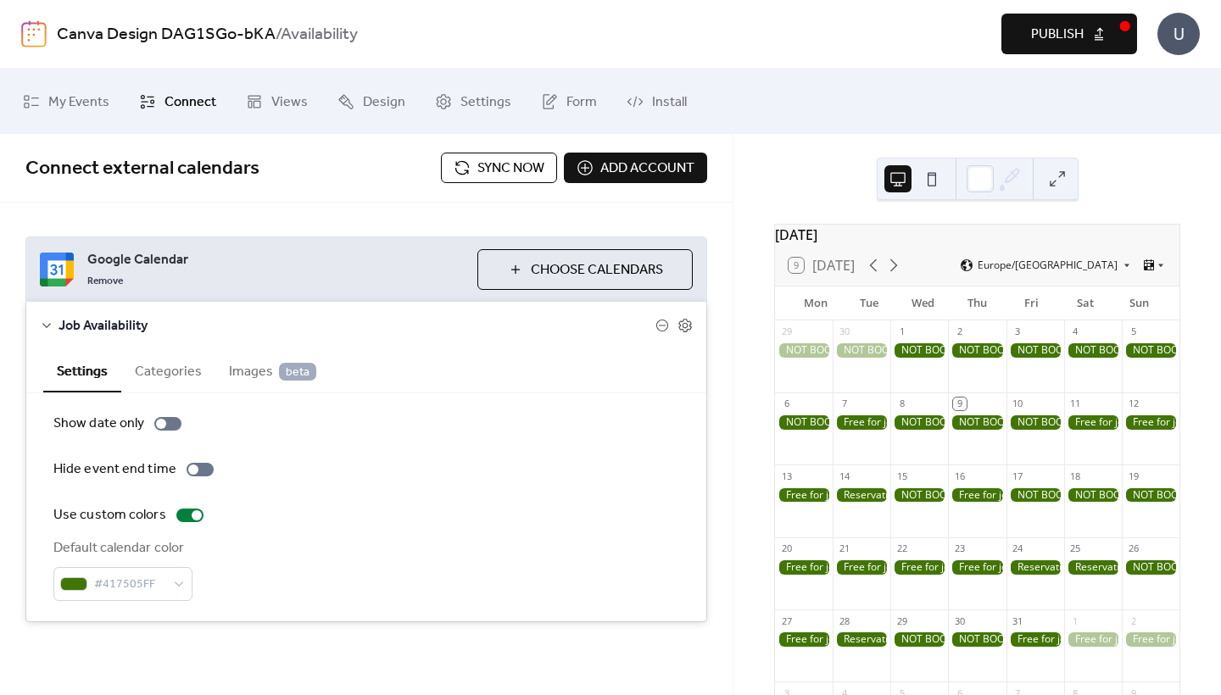
click at [469, 158] on button "Sync now" at bounding box center [499, 168] width 116 height 31
click at [92, 106] on span "My Events" at bounding box center [78, 102] width 61 height 26
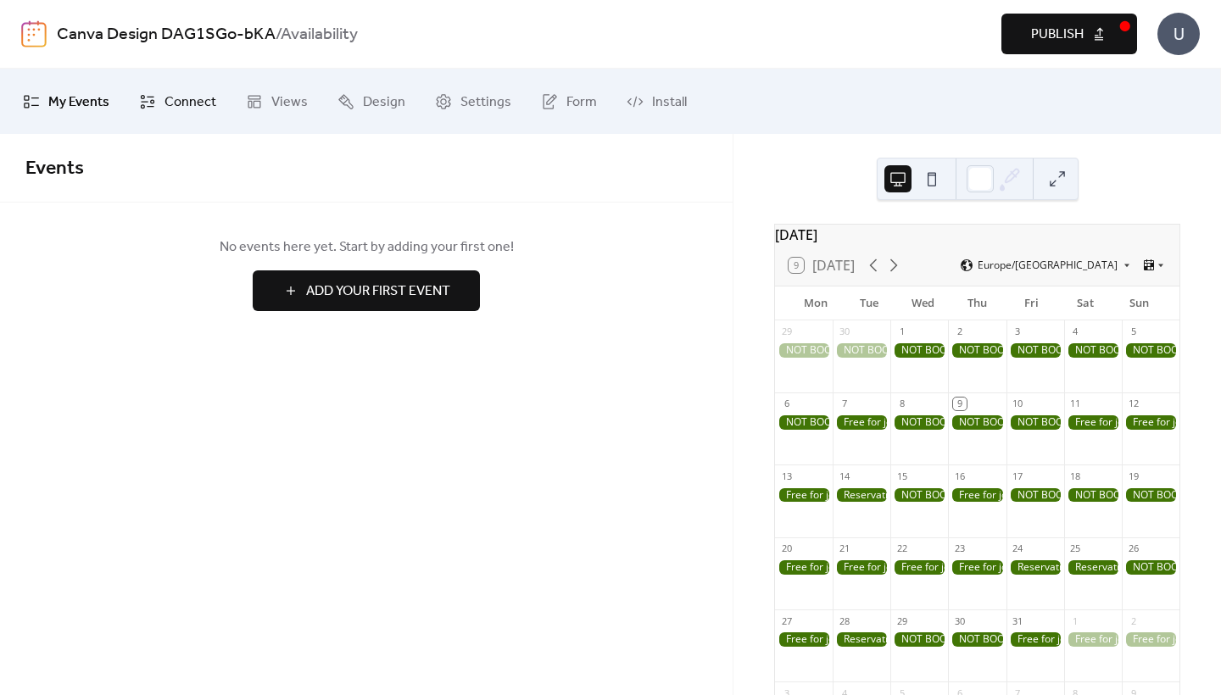
click at [147, 101] on icon at bounding box center [147, 101] width 17 height 17
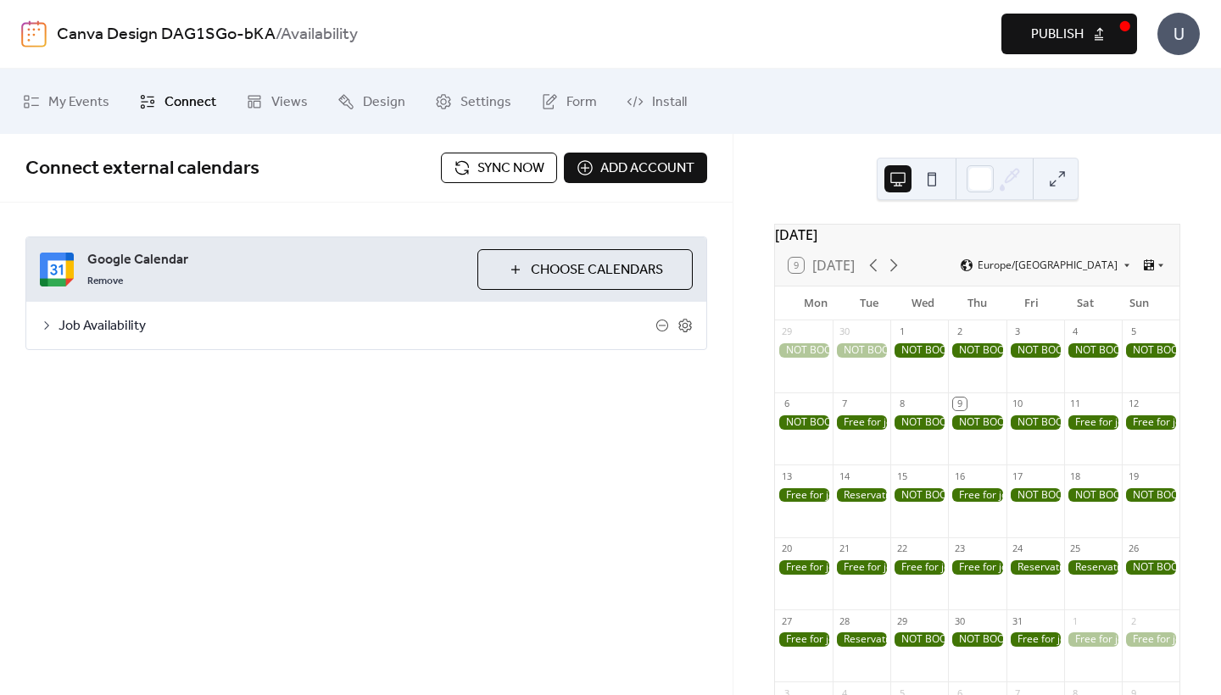
click at [89, 325] on span "Job Availability" at bounding box center [356, 326] width 597 height 20
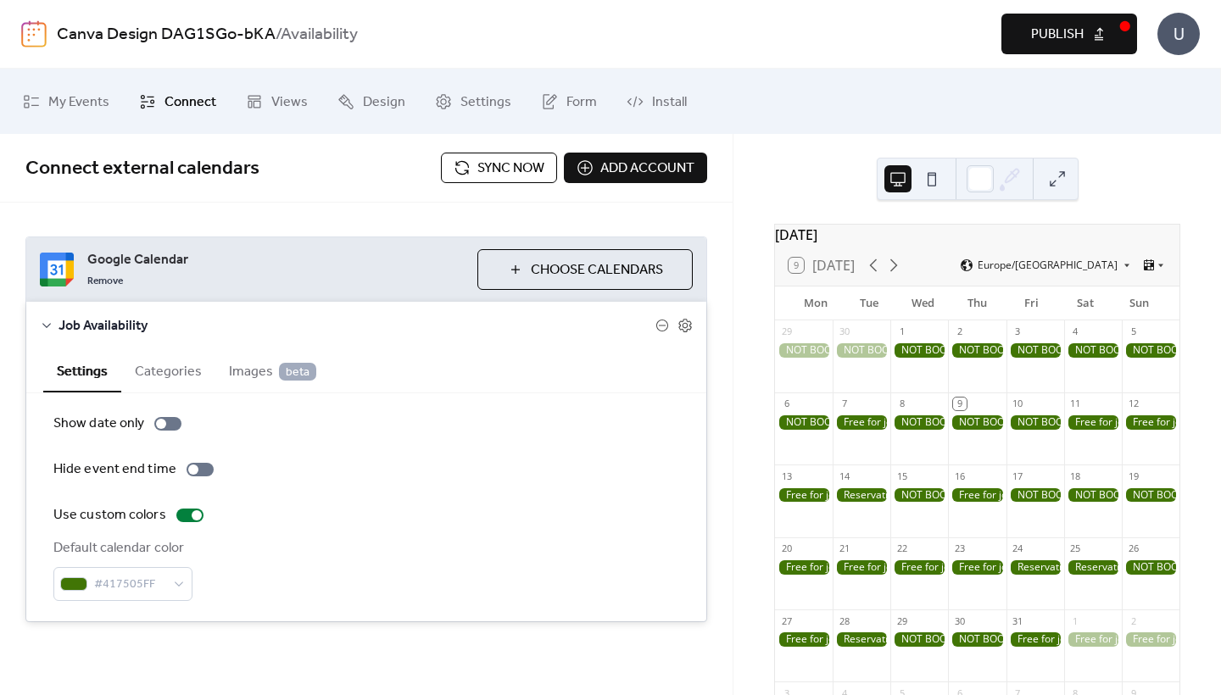
click at [238, 369] on span "Images beta" at bounding box center [272, 372] width 87 height 20
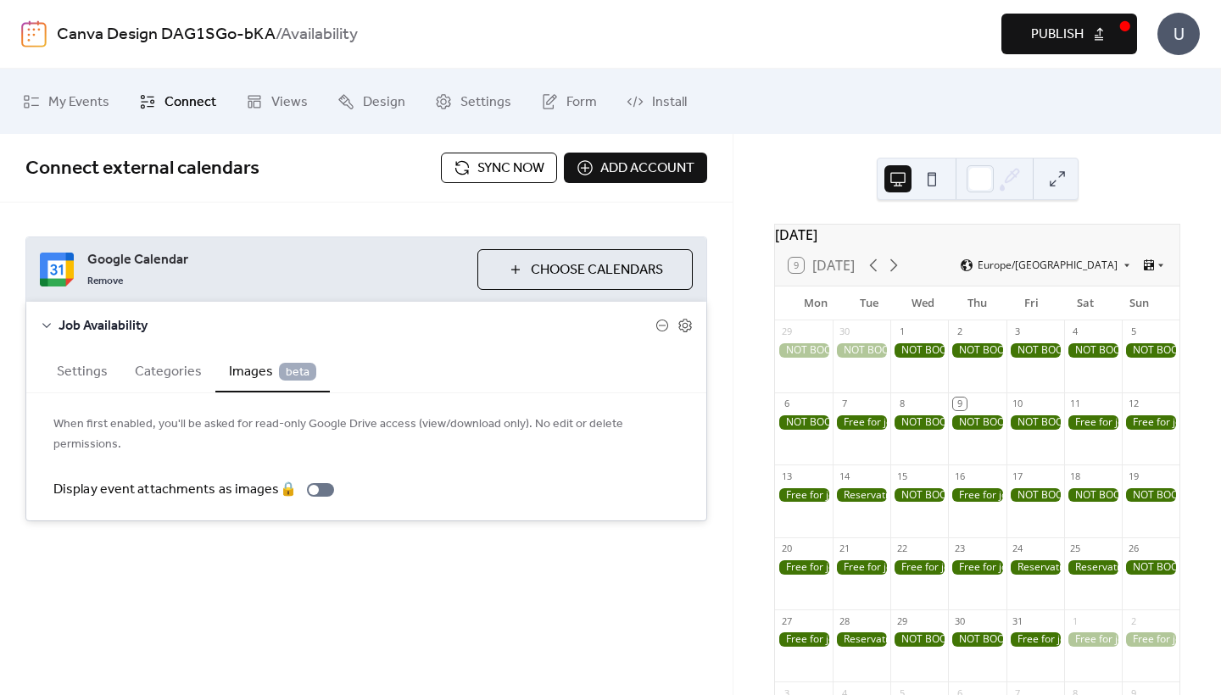
click at [159, 369] on button "Categories" at bounding box center [168, 370] width 94 height 42
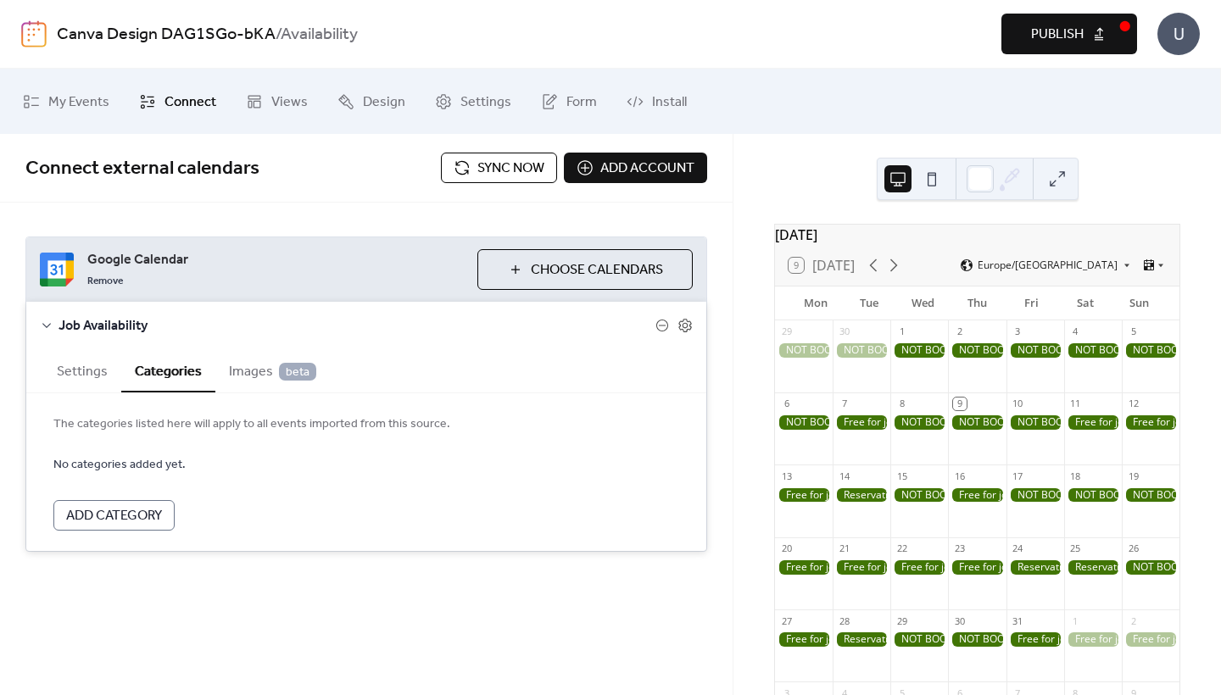
click at [88, 372] on button "Settings" at bounding box center [82, 370] width 78 height 42
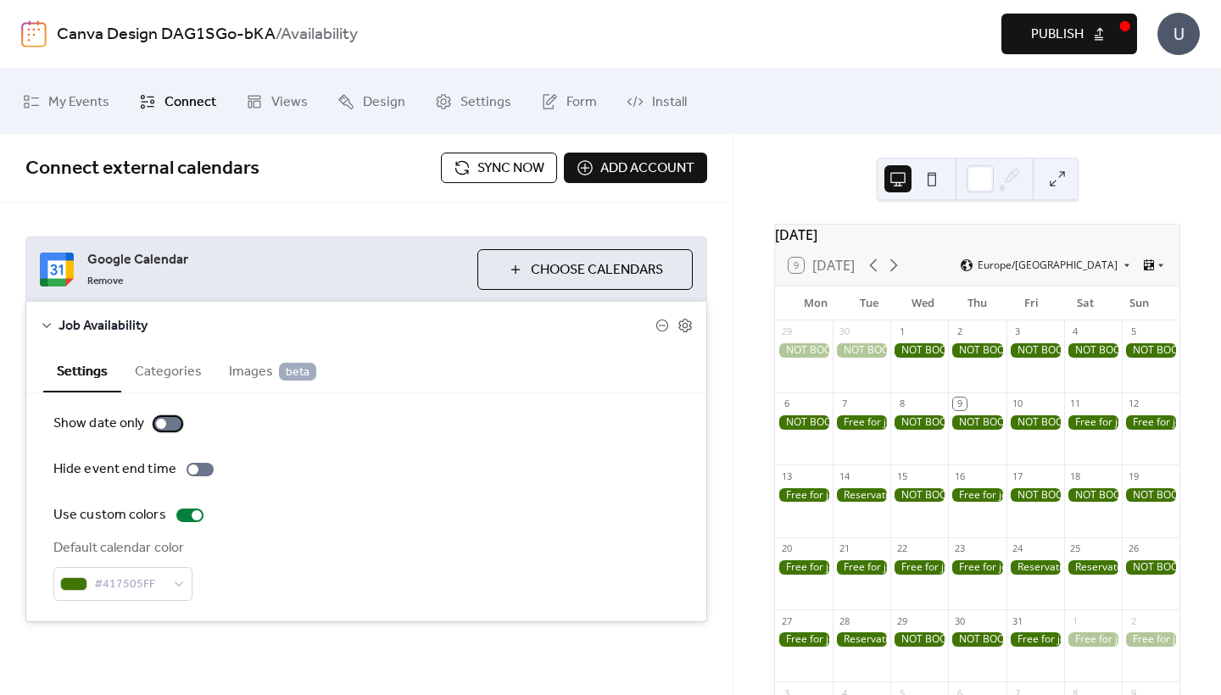
click at [163, 420] on div at bounding box center [161, 424] width 10 height 10
click at [518, 159] on span "Sync now" at bounding box center [510, 169] width 67 height 20
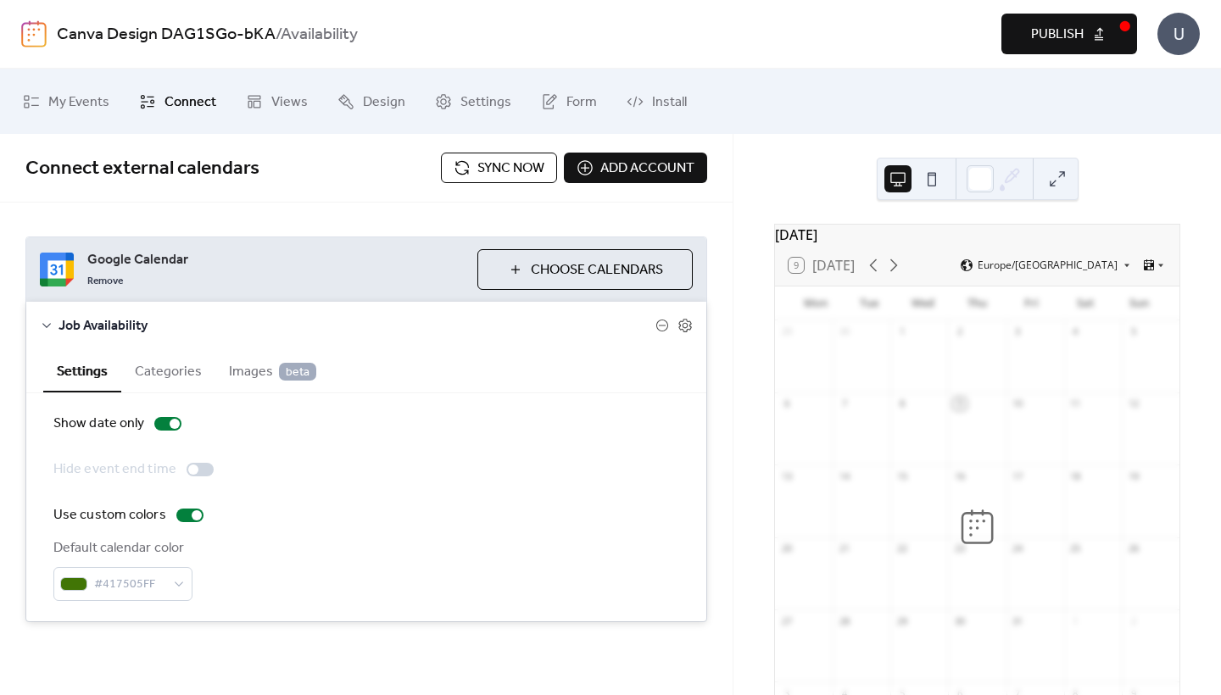
click at [1055, 11] on div "Canva Design DAG1SGo-bKA / Availability Preview Publish U" at bounding box center [610, 34] width 1178 height 68
click at [1055, 20] on button "Publish" at bounding box center [1069, 34] width 136 height 41
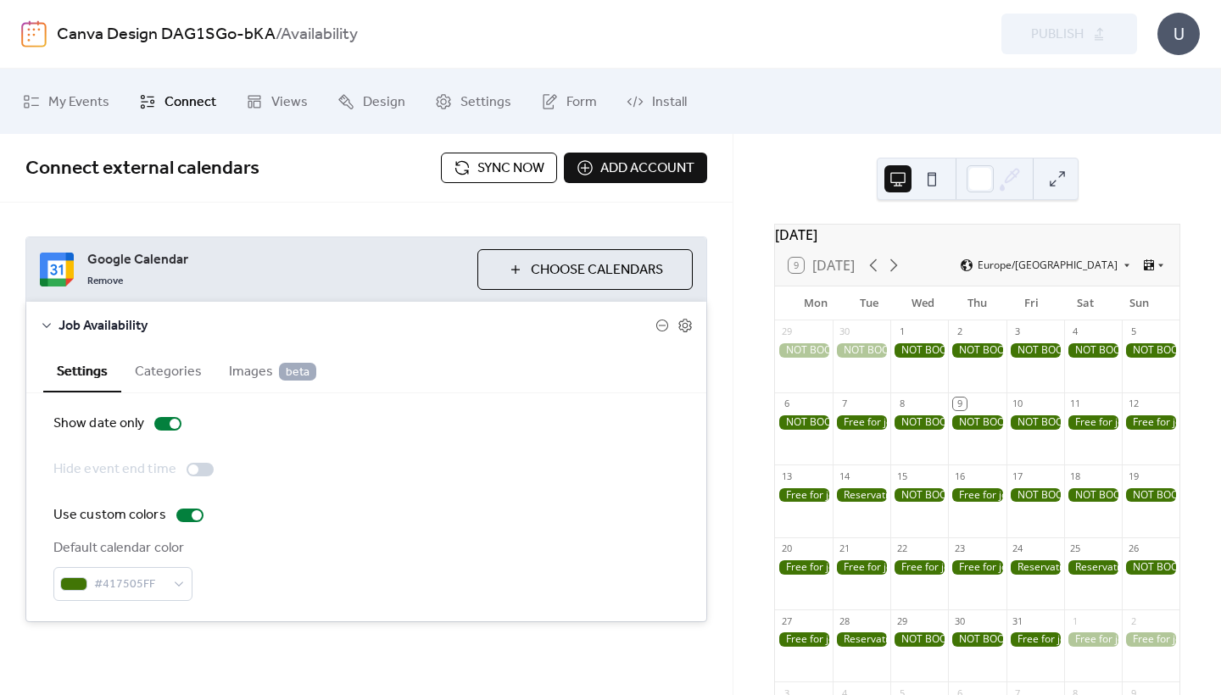
click at [170, 380] on button "Categories" at bounding box center [168, 370] width 94 height 42
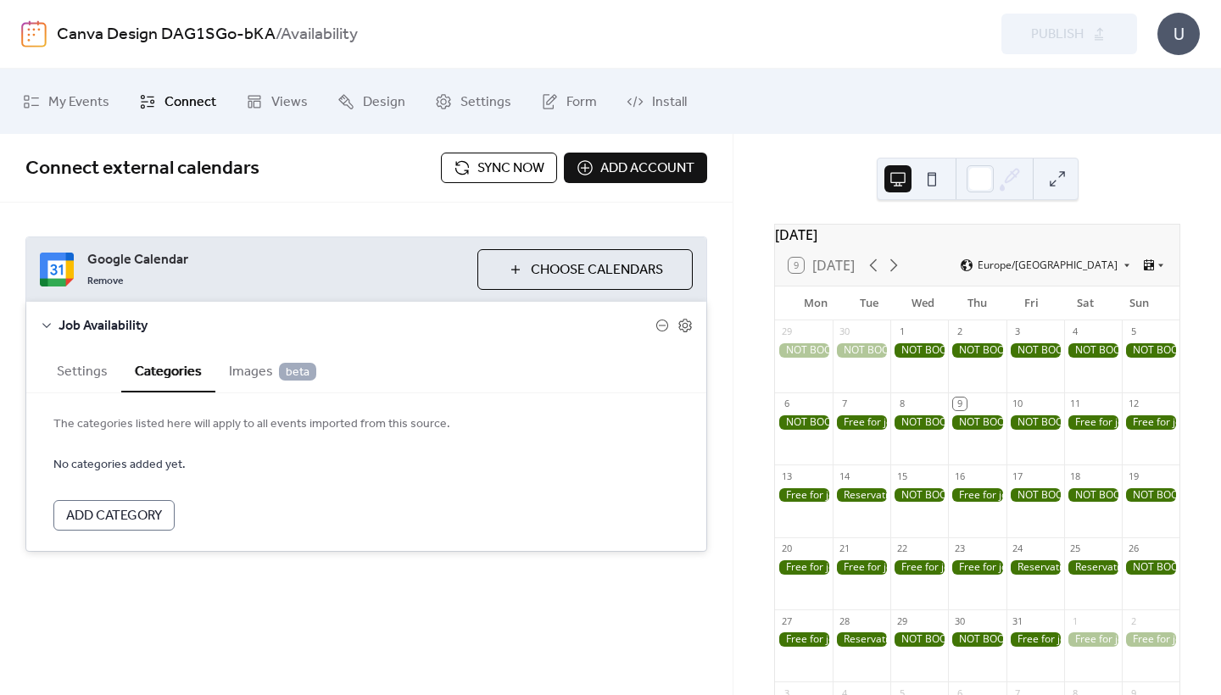
click at [260, 376] on span "Images beta" at bounding box center [272, 372] width 87 height 20
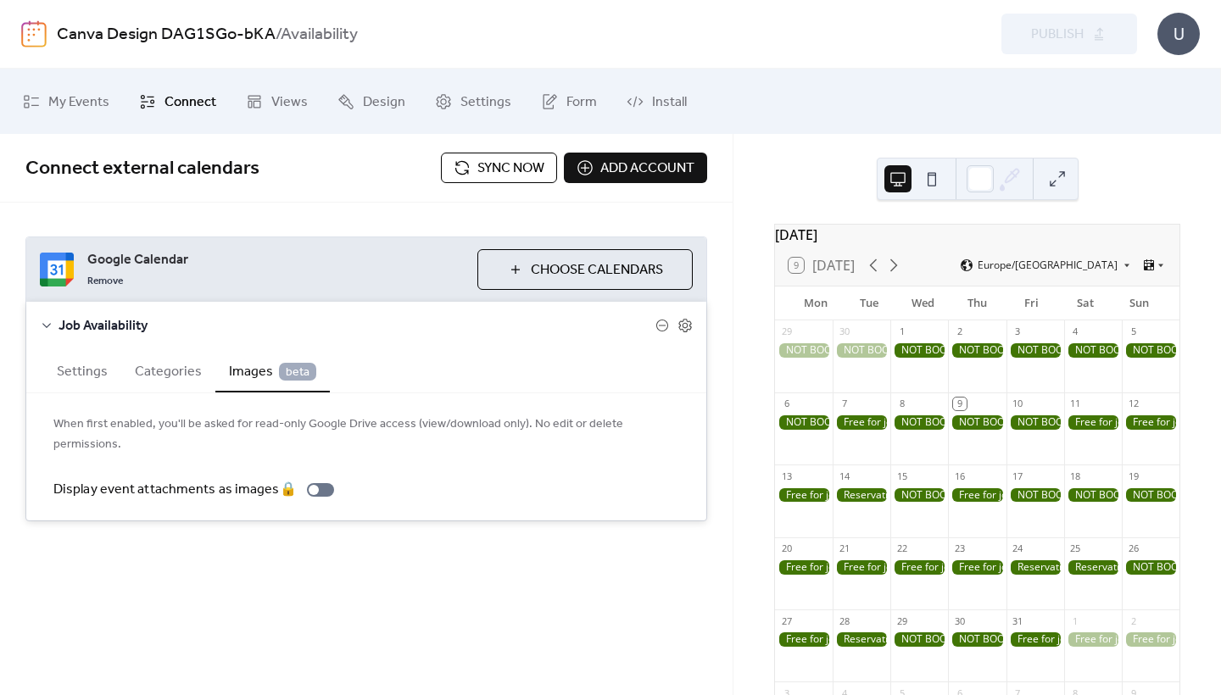
click at [84, 371] on button "Settings" at bounding box center [82, 370] width 78 height 42
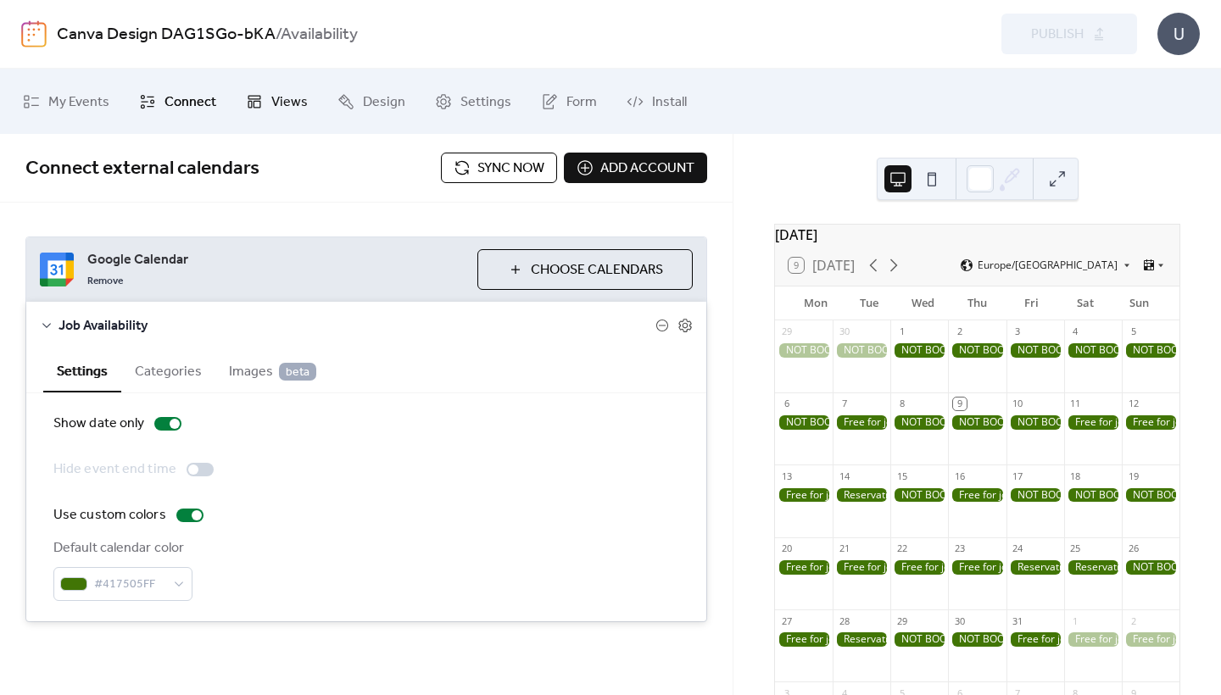
click at [264, 107] on link "Views" at bounding box center [276, 101] width 87 height 52
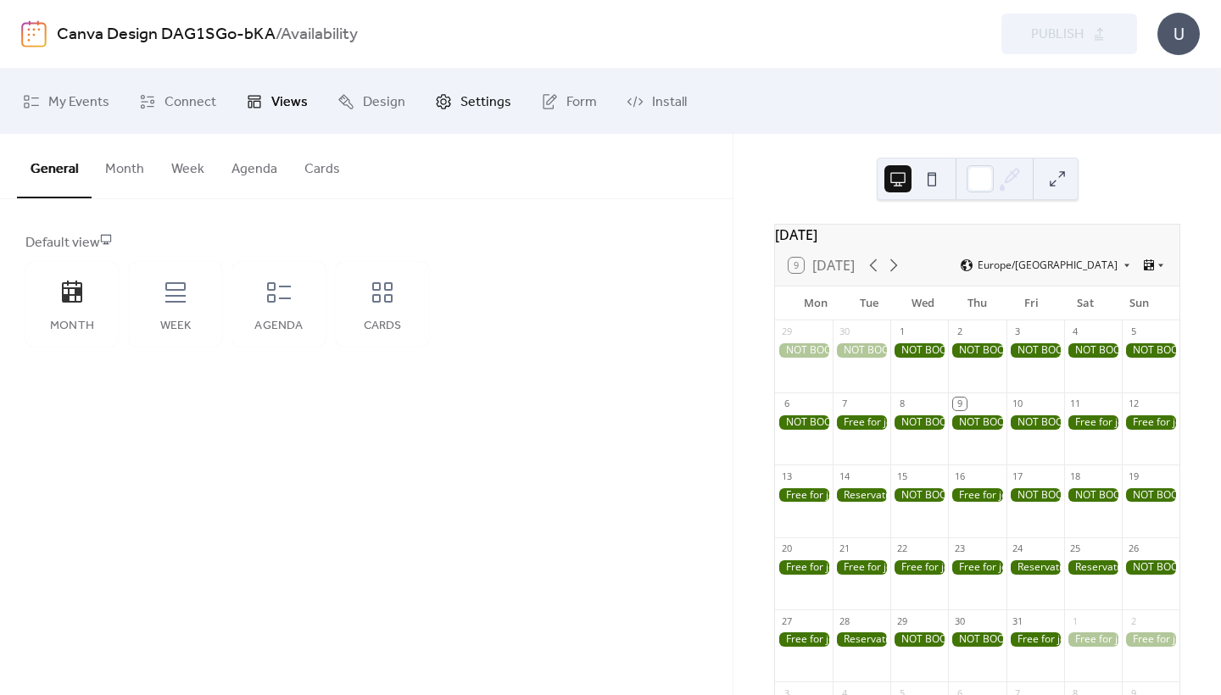
click at [442, 98] on icon at bounding box center [443, 101] width 17 height 17
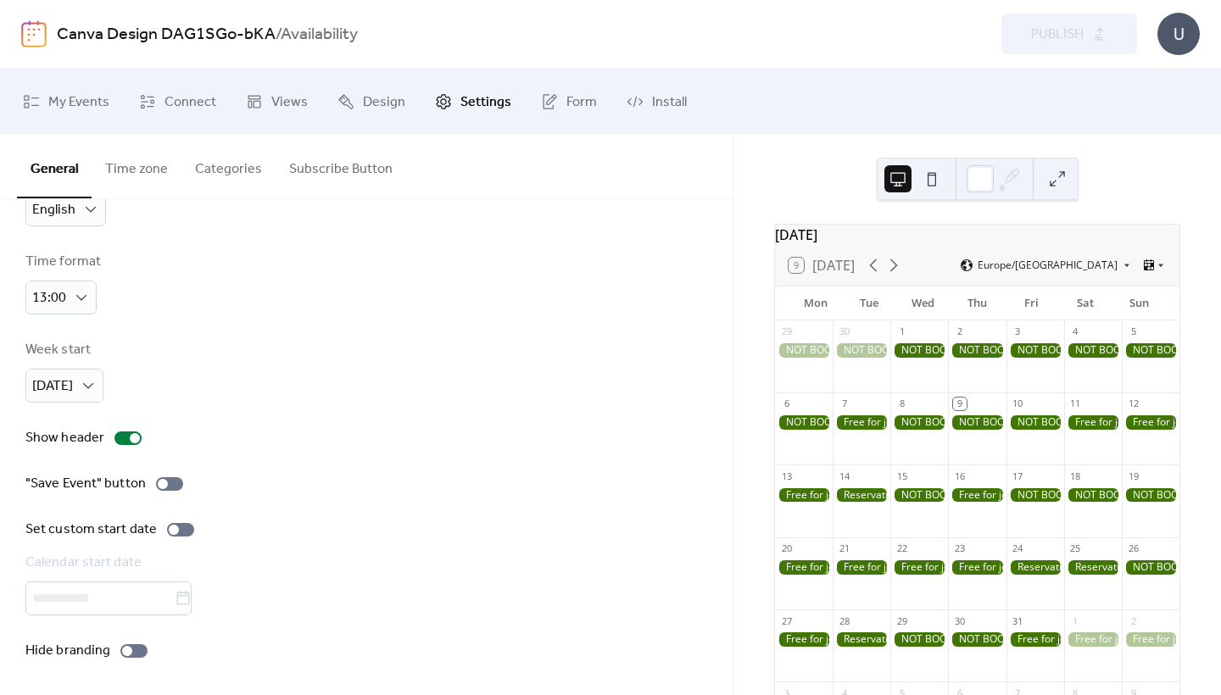
scroll to position [75, 0]
click at [131, 651] on div at bounding box center [133, 651] width 27 height 14
click at [1031, 31] on span "Publish" at bounding box center [1057, 35] width 53 height 20
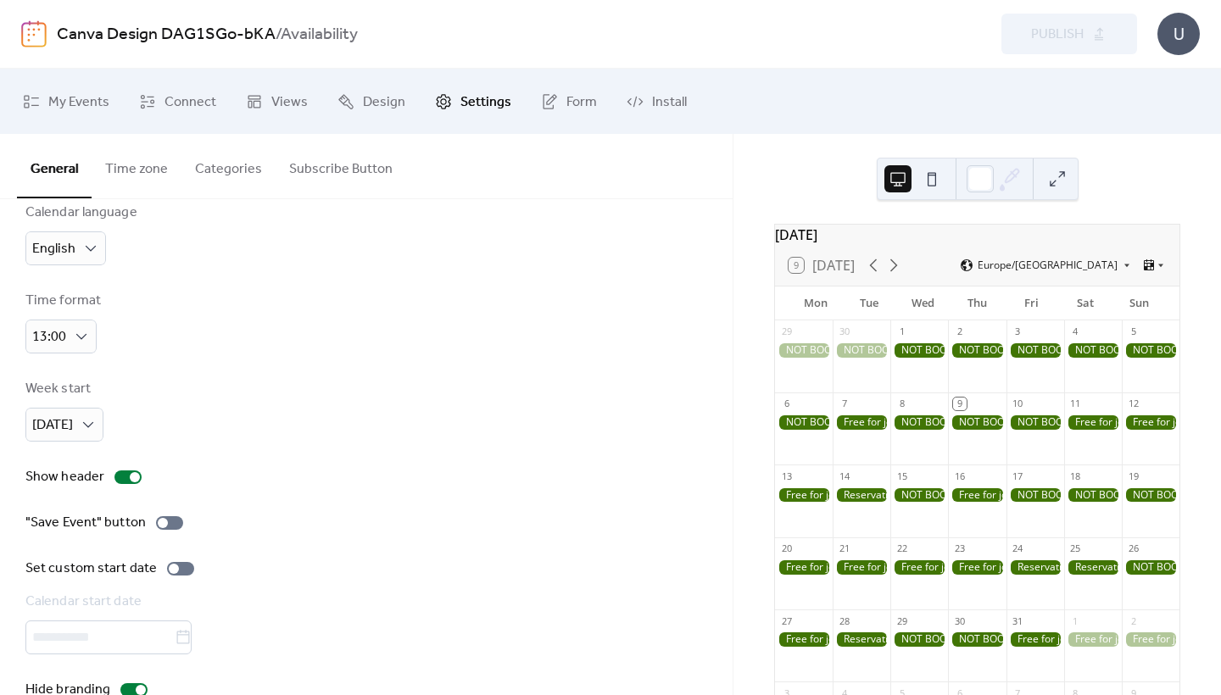
scroll to position [26, 0]
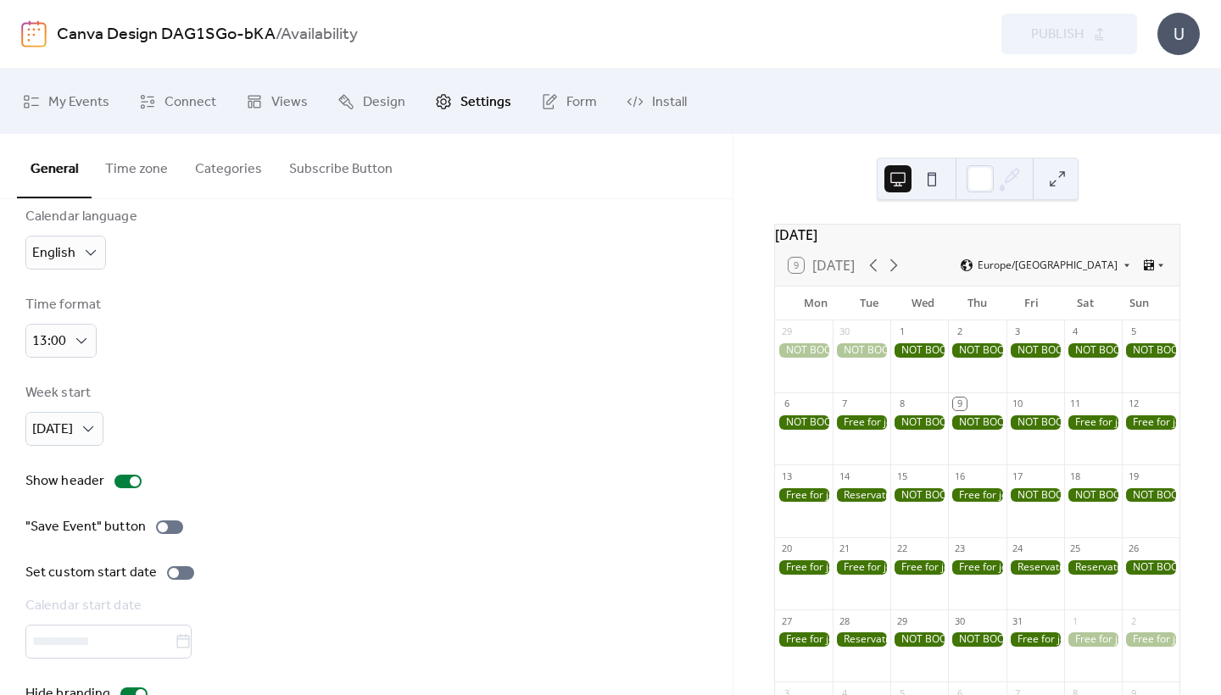
click at [143, 161] on button "Time zone" at bounding box center [137, 165] width 90 height 63
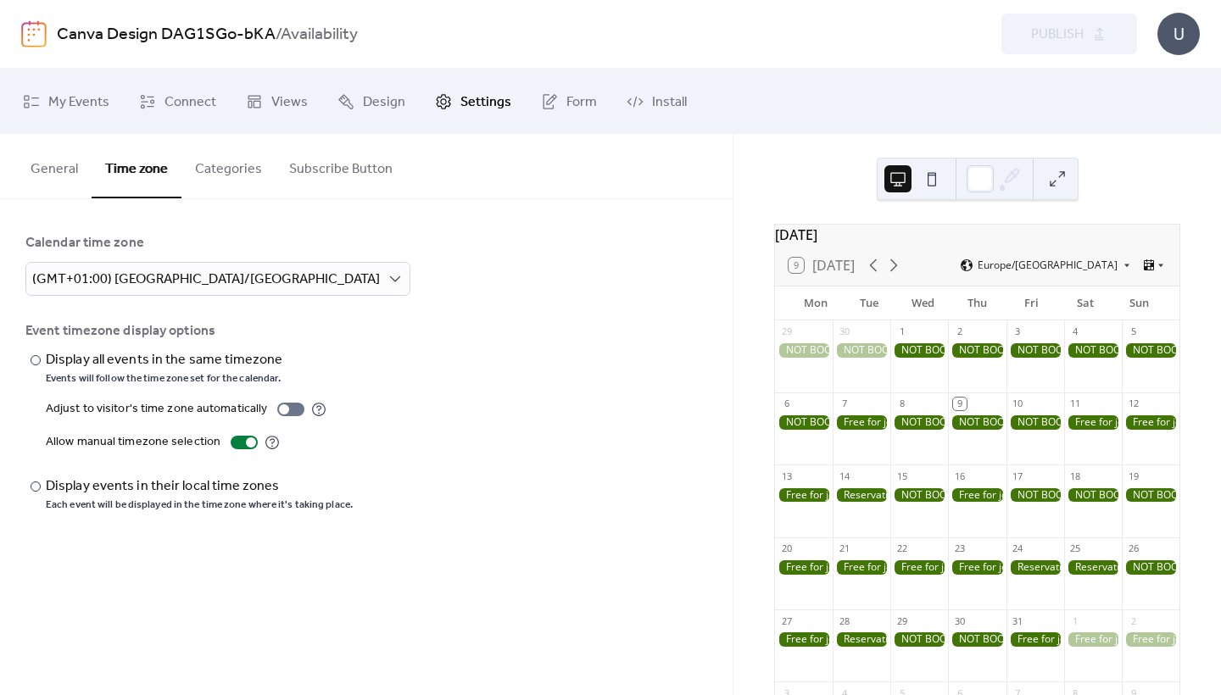
click at [221, 165] on button "Categories" at bounding box center [228, 165] width 94 height 63
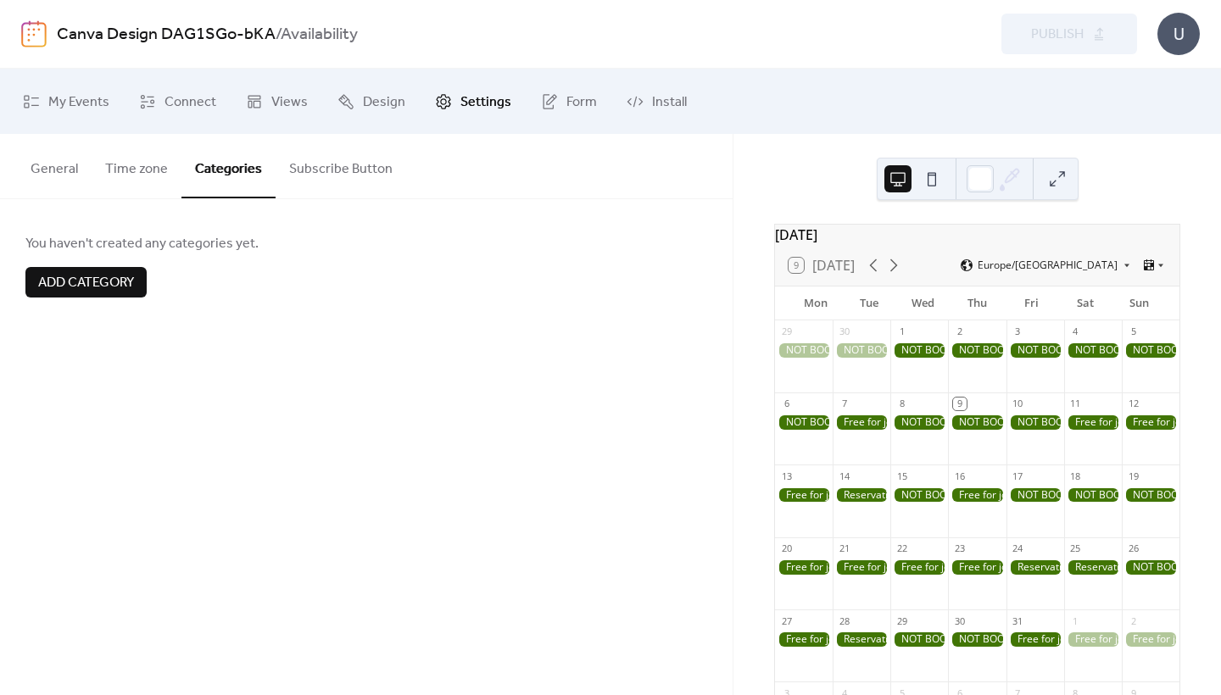
click at [334, 166] on button "Subscribe Button" at bounding box center [341, 165] width 131 height 63
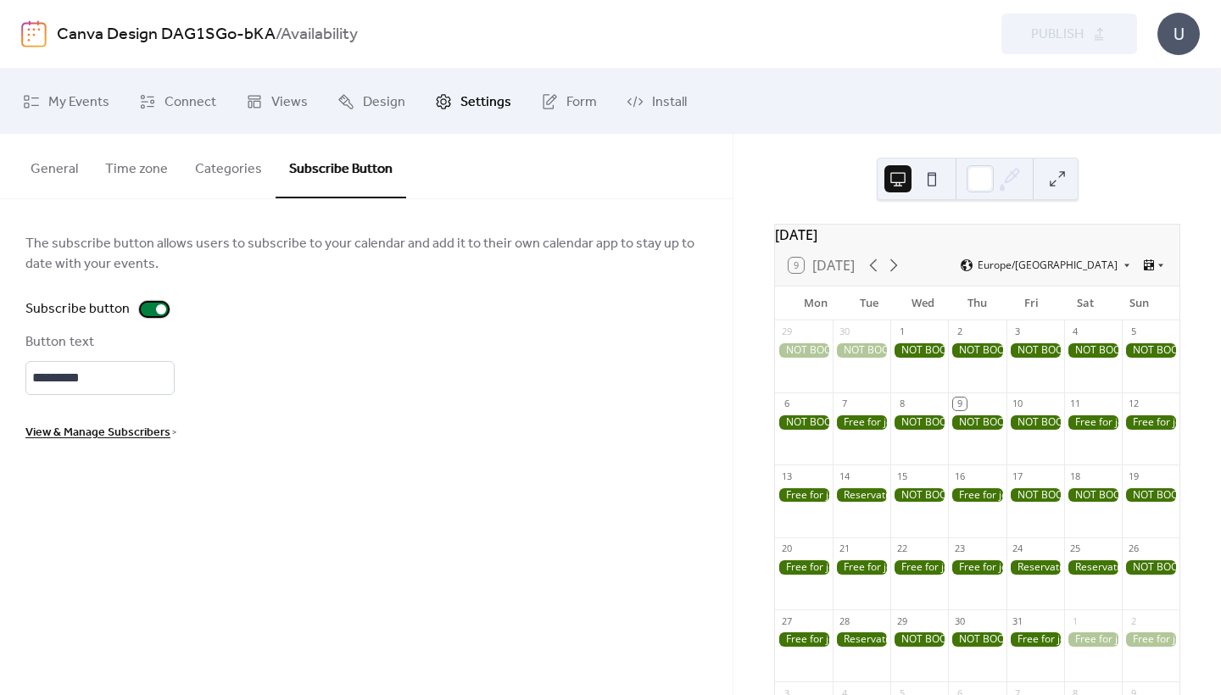
click at [149, 311] on div at bounding box center [154, 310] width 27 height 14
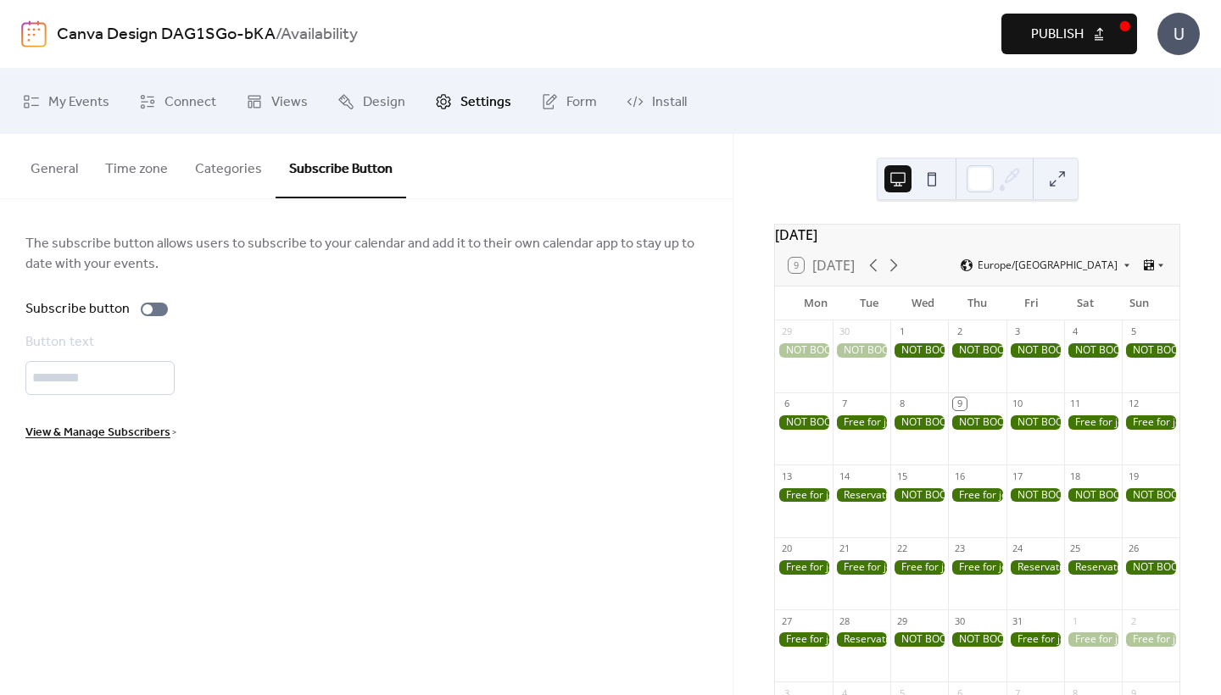
click at [1105, 33] on button "Publish" at bounding box center [1069, 34] width 136 height 41
click at [564, 86] on link "Form" at bounding box center [568, 101] width 81 height 52
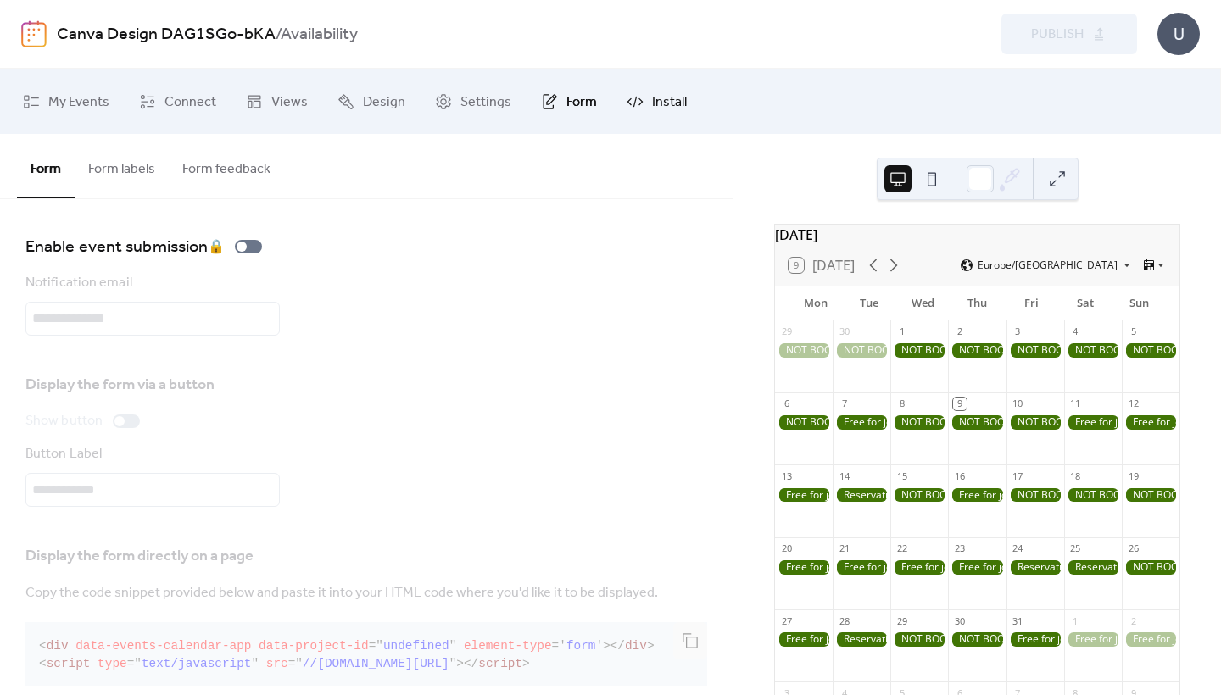
click at [667, 103] on span "Install" at bounding box center [669, 102] width 35 height 26
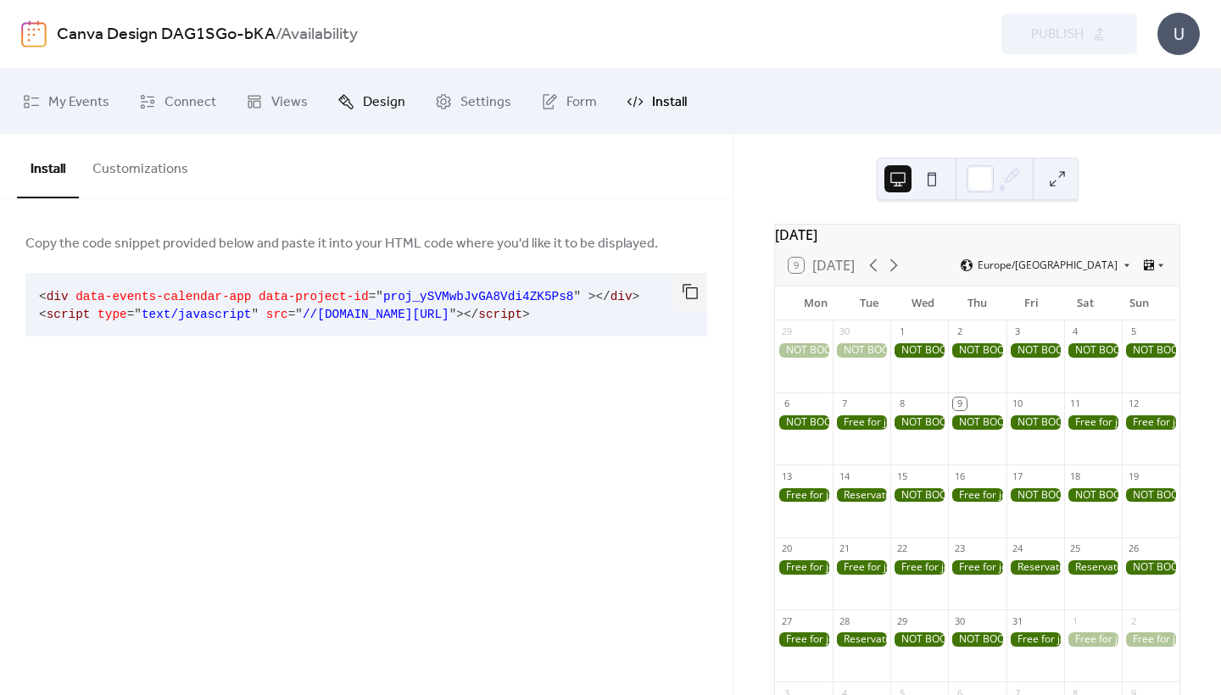
click at [375, 107] on span "Design" at bounding box center [384, 102] width 42 height 26
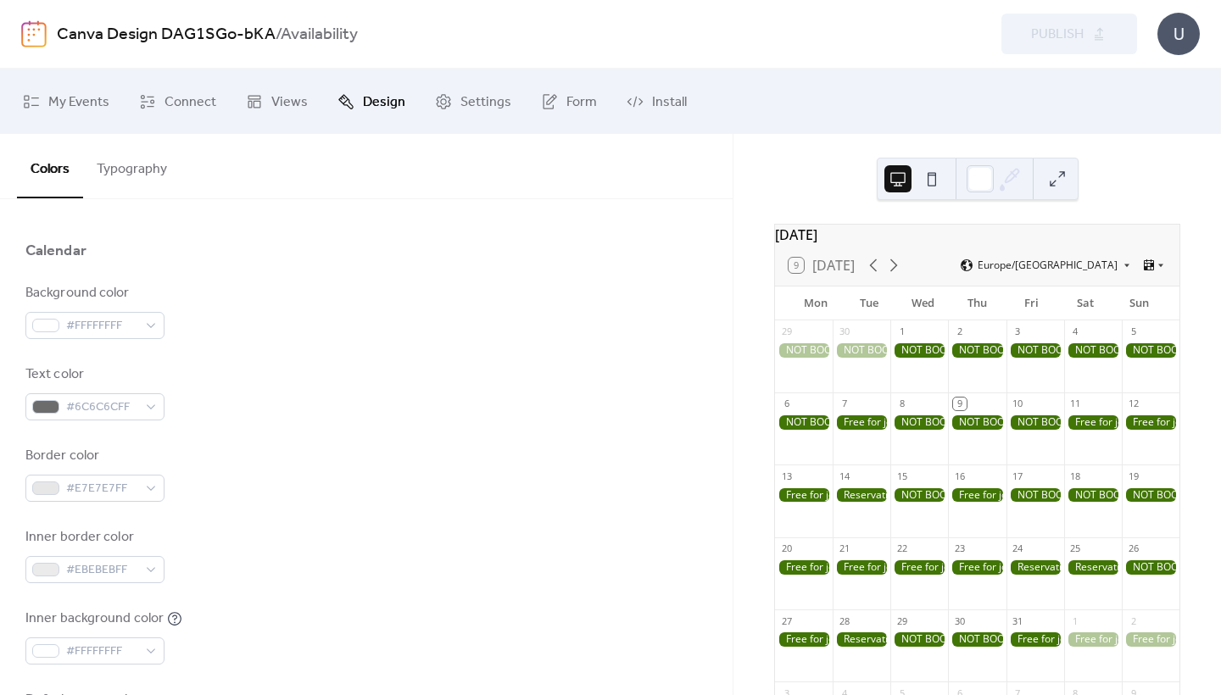
scroll to position [157, 0]
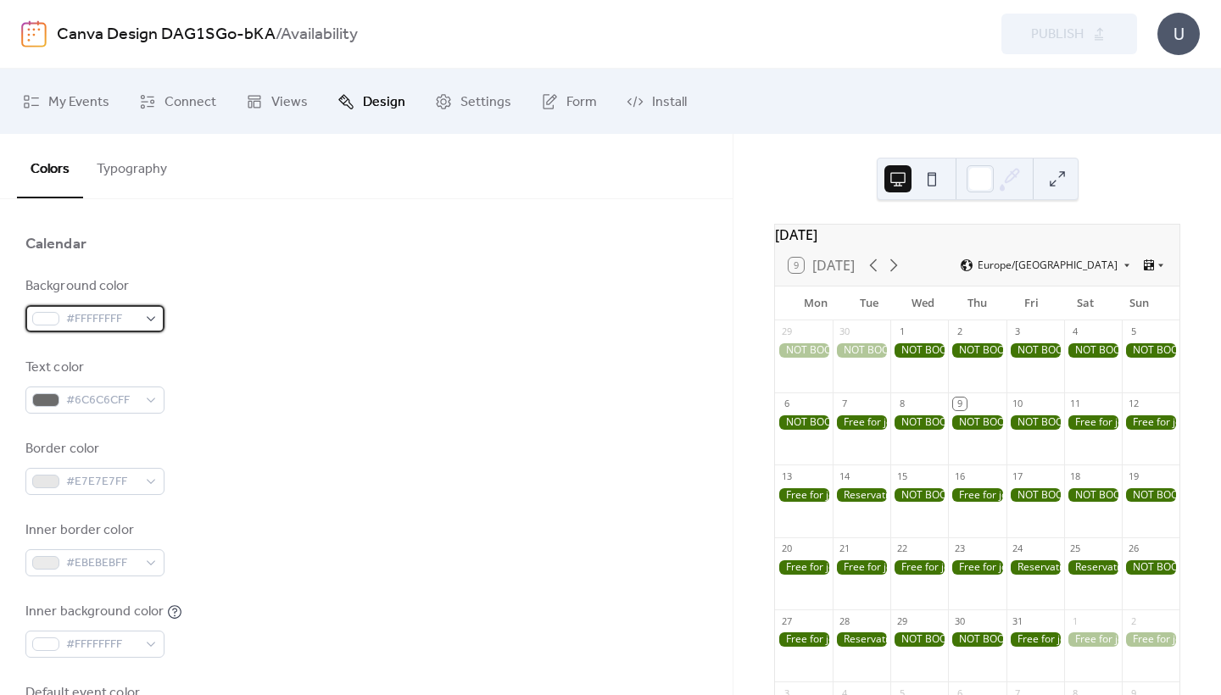
click at [87, 321] on span "#FFFFFFFF" at bounding box center [101, 319] width 71 height 20
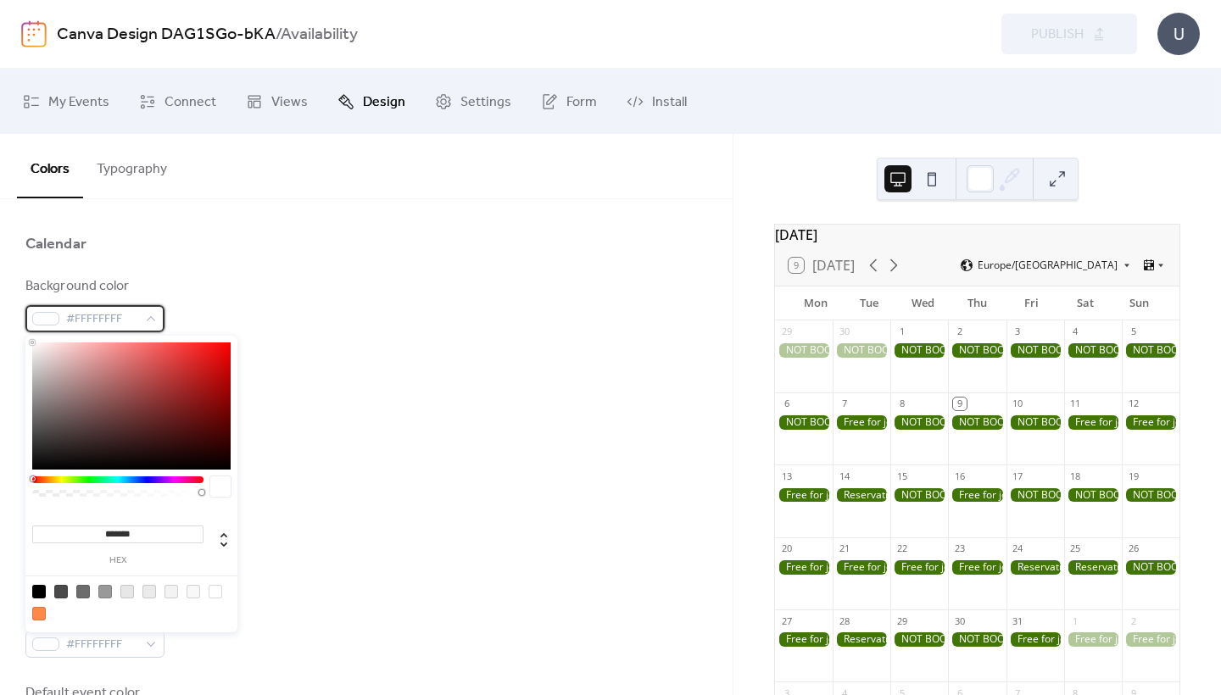
scroll to position [0, 0]
click at [358, 466] on div "Border color #E7E7E7FF" at bounding box center [366, 467] width 682 height 56
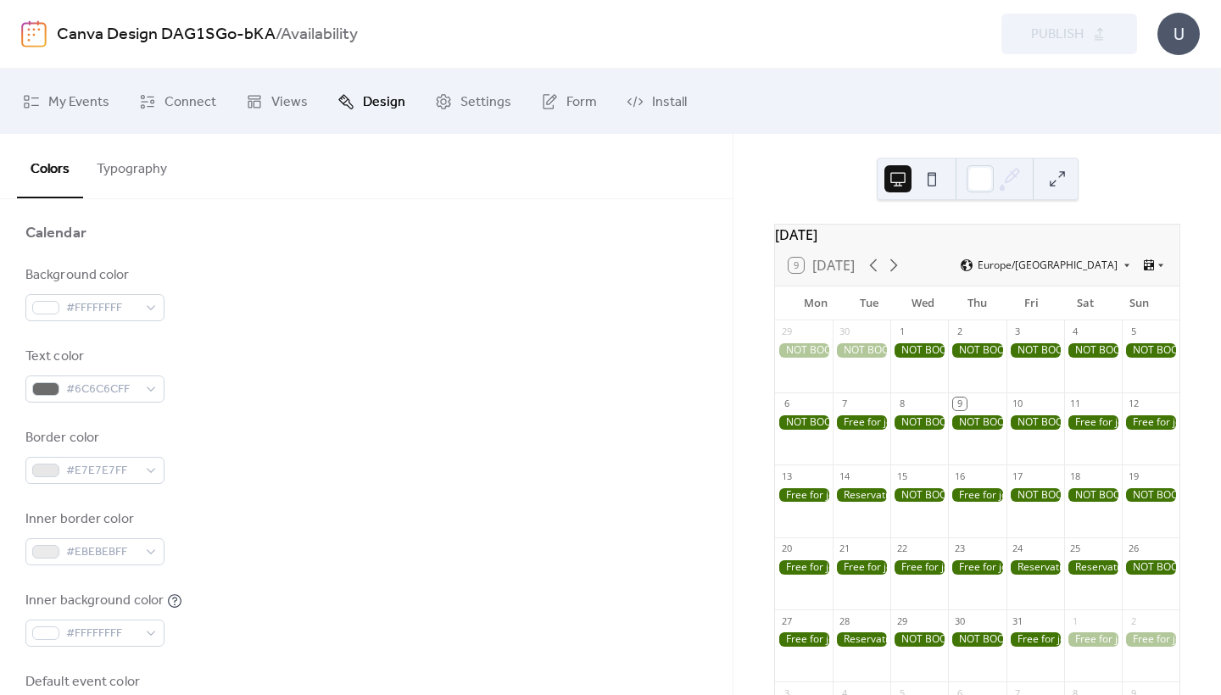
scroll to position [165, 0]
click at [142, 314] on div "#FFFFFFFF" at bounding box center [94, 310] width 139 height 27
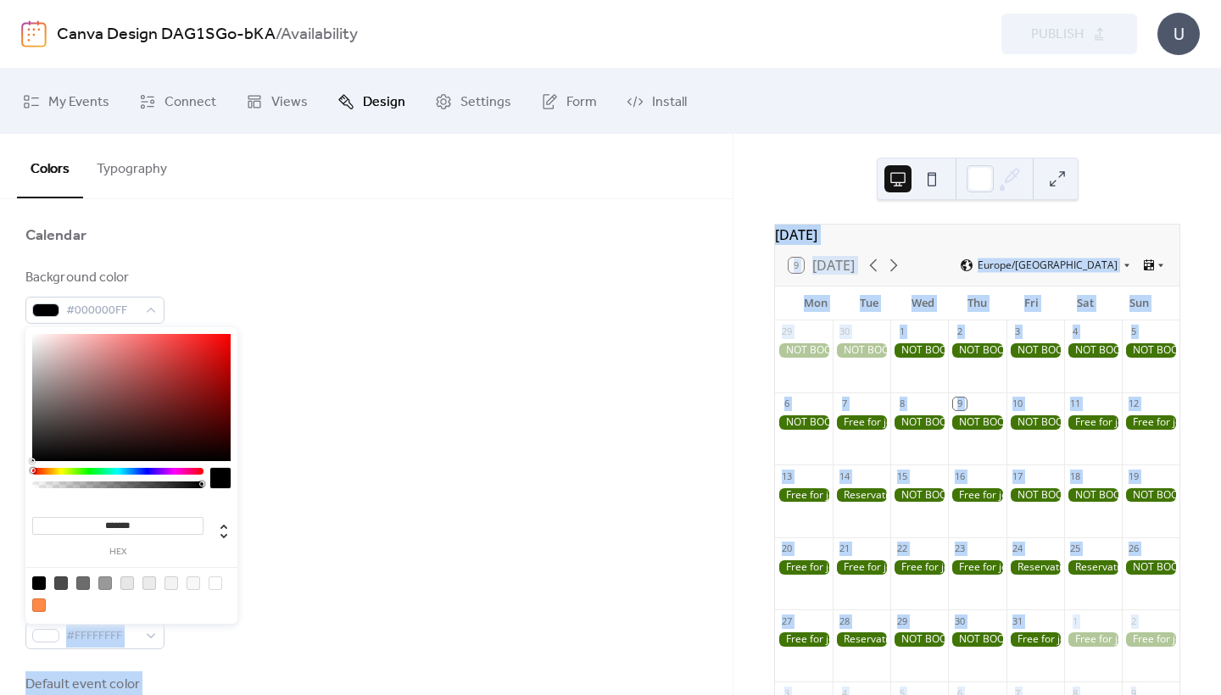
drag, startPoint x: 100, startPoint y: 415, endPoint x: 11, endPoint y: 483, distance: 111.9
click at [11, 483] on body "Canva Design DAG1SGo-bKA / Availability Preview Publish U My Events Connect Vie…" at bounding box center [610, 347] width 1221 height 695
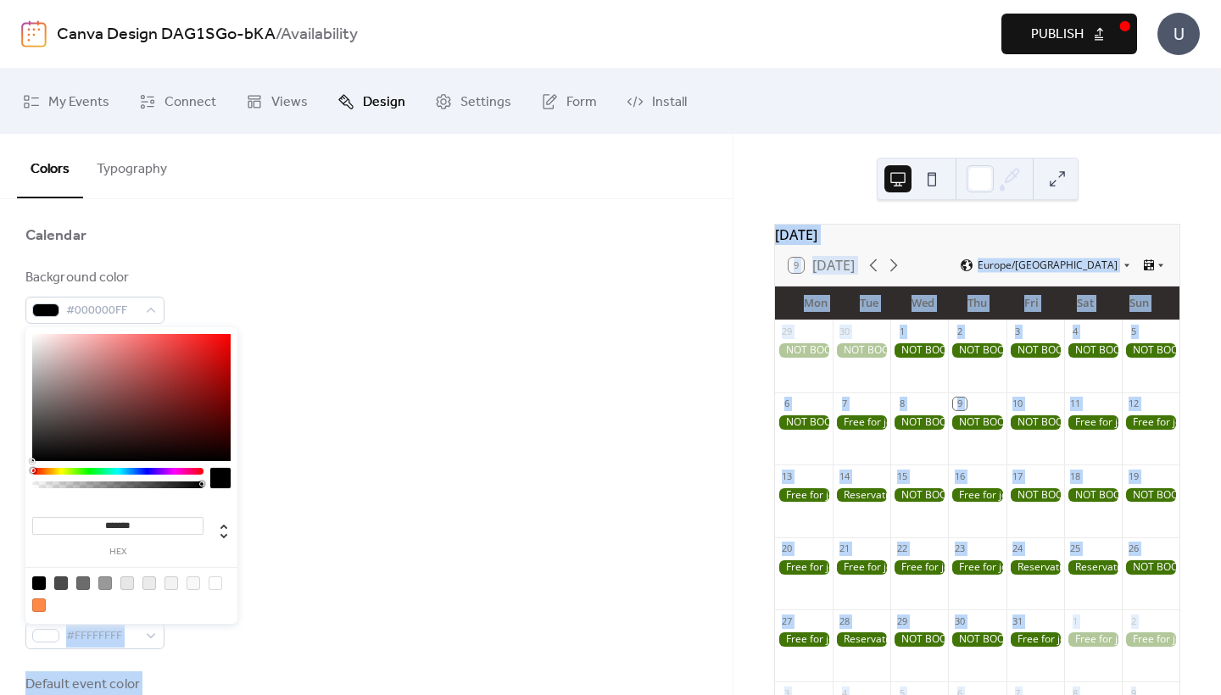
drag, startPoint x: 59, startPoint y: 437, endPoint x: 15, endPoint y: 471, distance: 56.1
click at [15, 471] on body "Canva Design DAG1SGo-bKA / Availability Preview Publish U My Events Connect Vie…" at bounding box center [610, 347] width 1221 height 695
drag, startPoint x: 37, startPoint y: 446, endPoint x: 25, endPoint y: 466, distance: 24.0
click at [25, 466] on body "Canva Design DAG1SGo-bKA / Availability Preview Publish U My Events Connect Vie…" at bounding box center [610, 347] width 1221 height 695
click at [37, 454] on div at bounding box center [131, 397] width 198 height 127
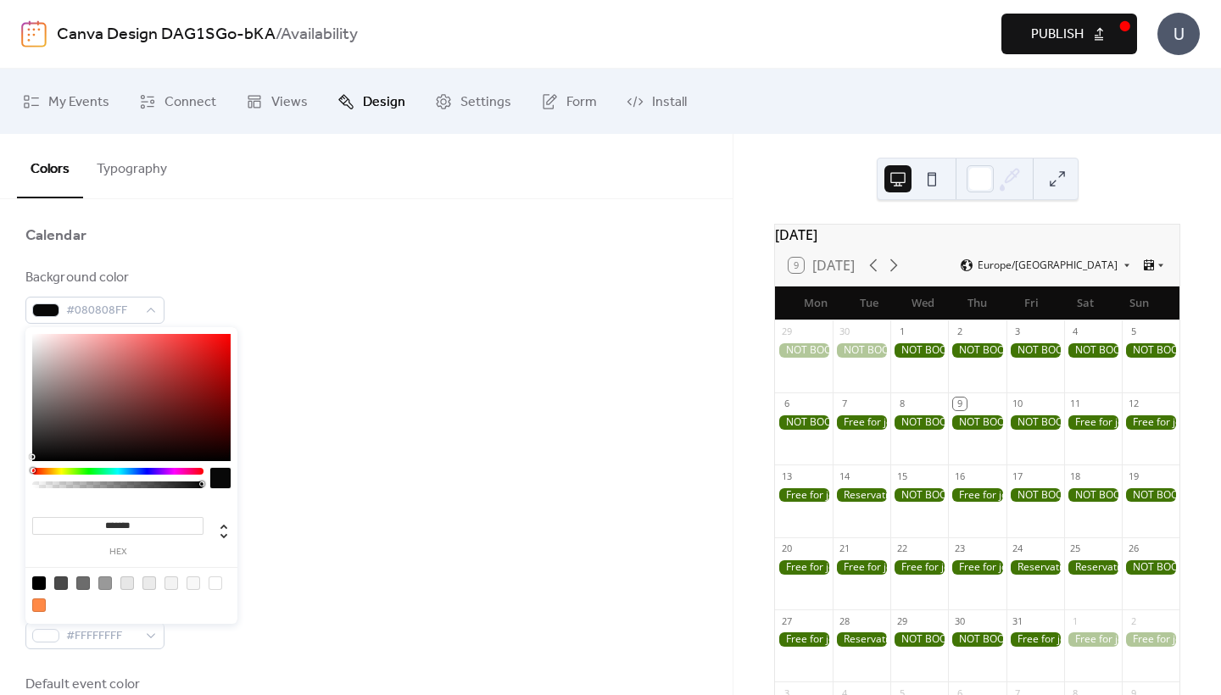
click at [32, 457] on div at bounding box center [131, 397] width 198 height 127
type input "*******"
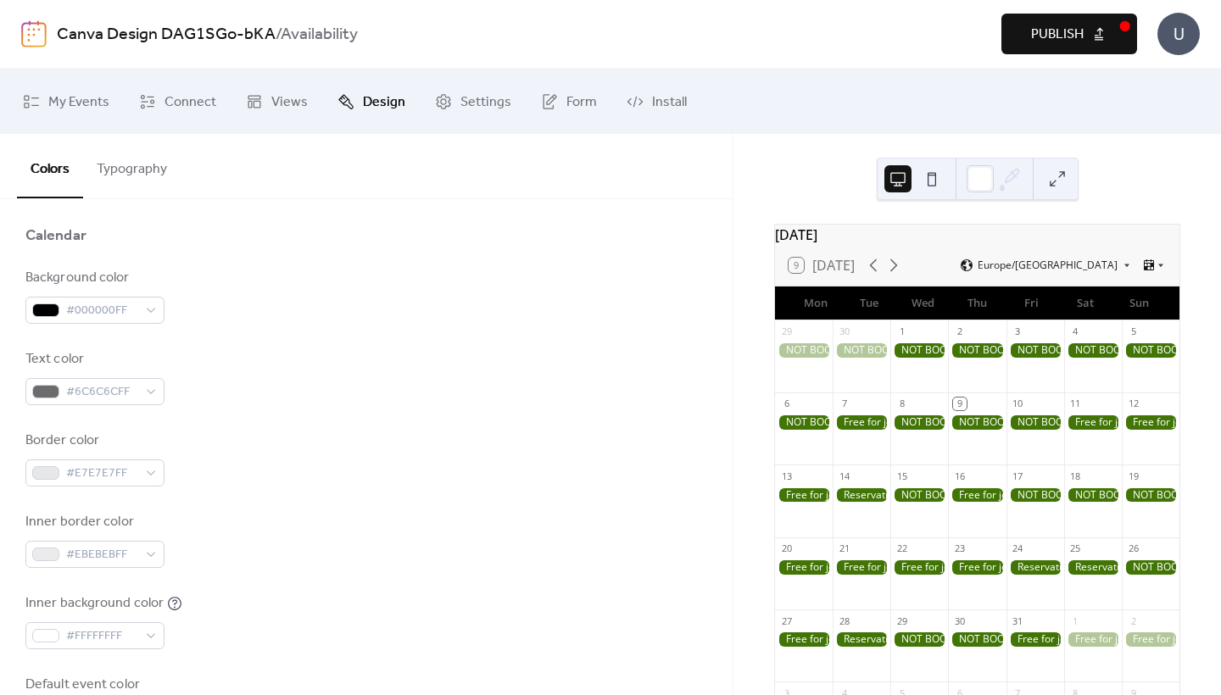
click at [329, 396] on div "Text color #6C6C6CFF" at bounding box center [366, 377] width 682 height 56
click at [94, 391] on span "#6C6C6CFF" at bounding box center [101, 392] width 71 height 20
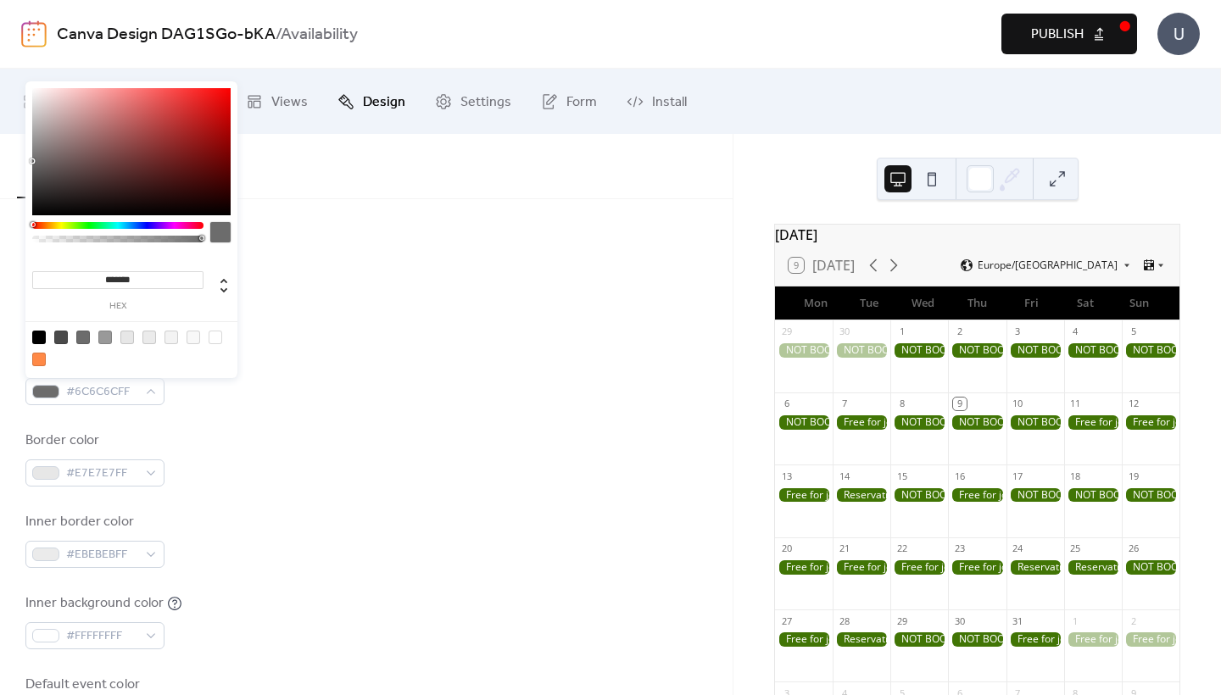
click at [103, 278] on input "*******" at bounding box center [117, 280] width 171 height 18
paste input "*******"
drag, startPoint x: 164, startPoint y: 276, endPoint x: 0, endPoint y: 273, distance: 164.5
click at [0, 274] on body "**********" at bounding box center [610, 347] width 1221 height 695
paste input
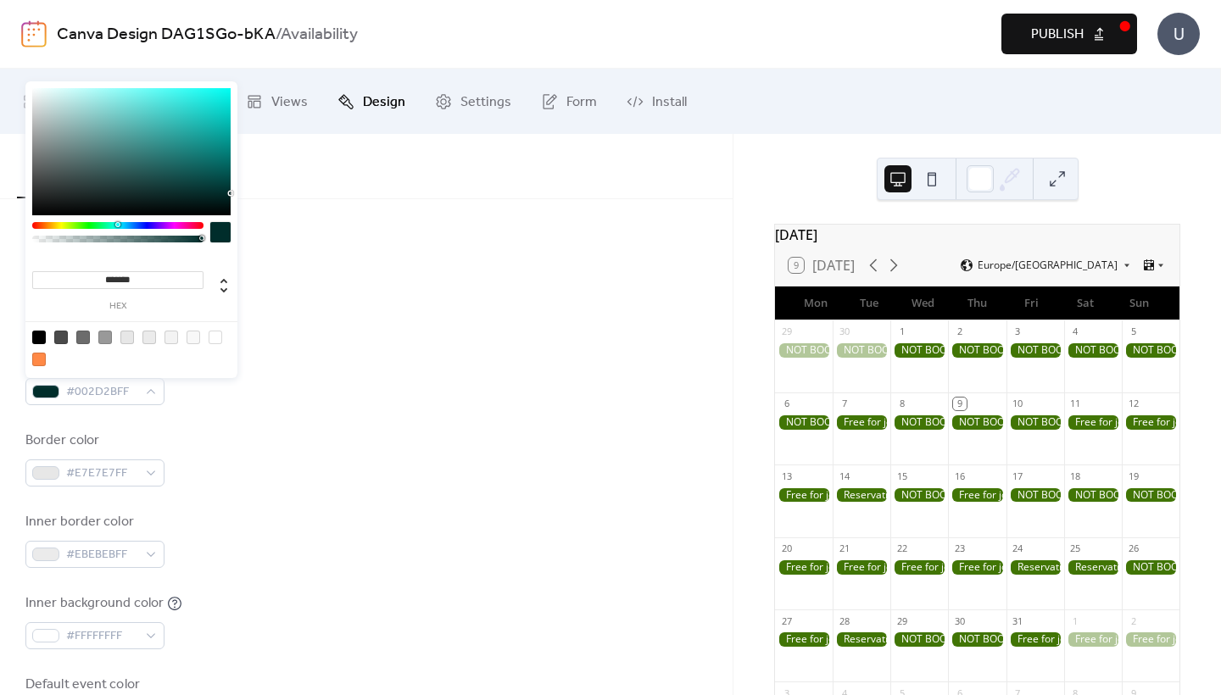
type input "*******"
click at [450, 319] on div "Background color #000000FF" at bounding box center [366, 296] width 682 height 56
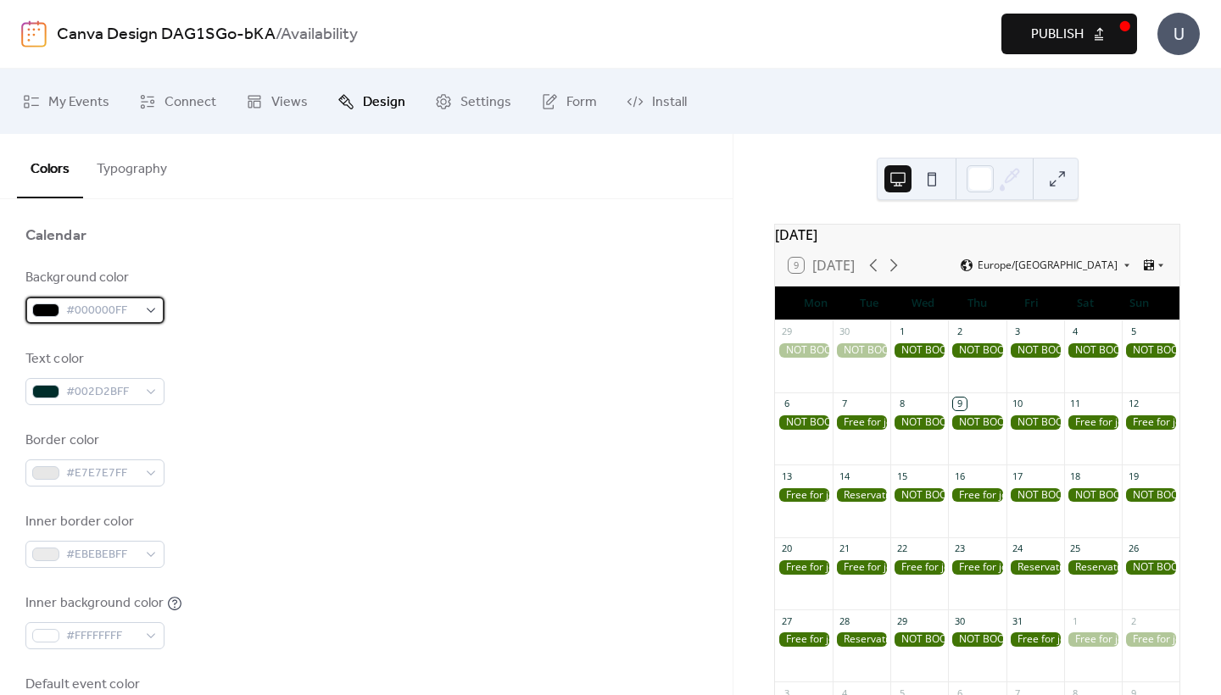
click at [98, 313] on span "#000000FF" at bounding box center [101, 311] width 71 height 20
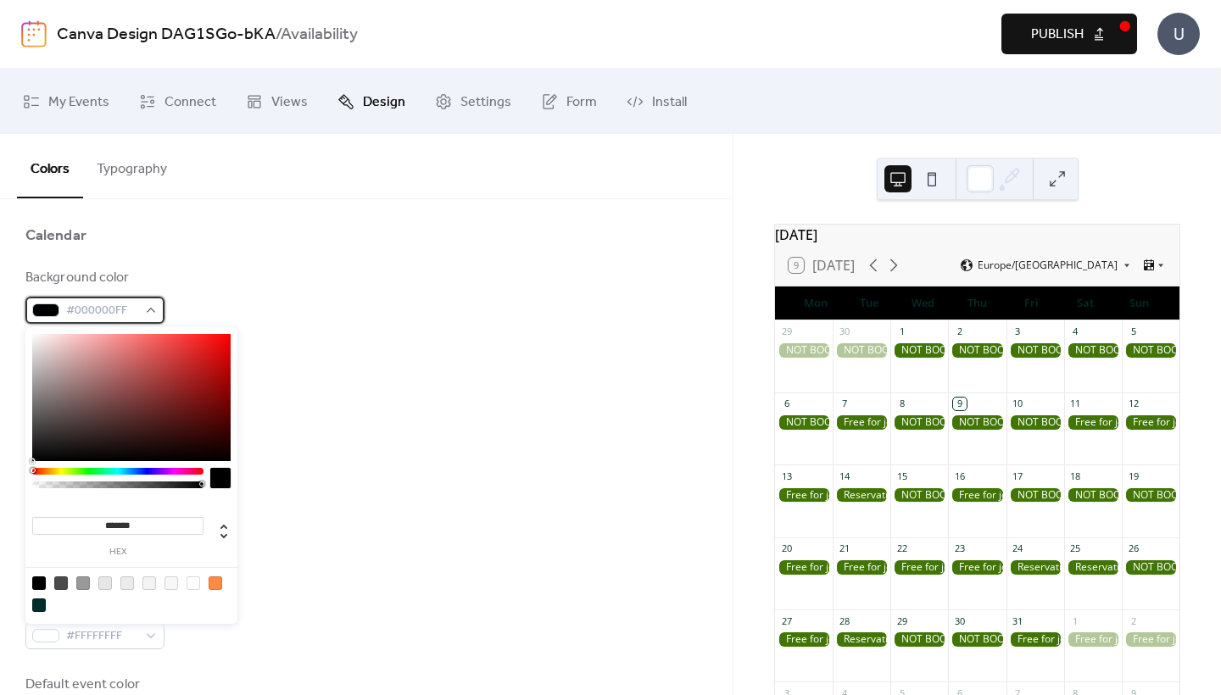
click at [105, 307] on span "#000000FF" at bounding box center [101, 311] width 71 height 20
click at [128, 523] on input "*******" at bounding box center [117, 526] width 171 height 18
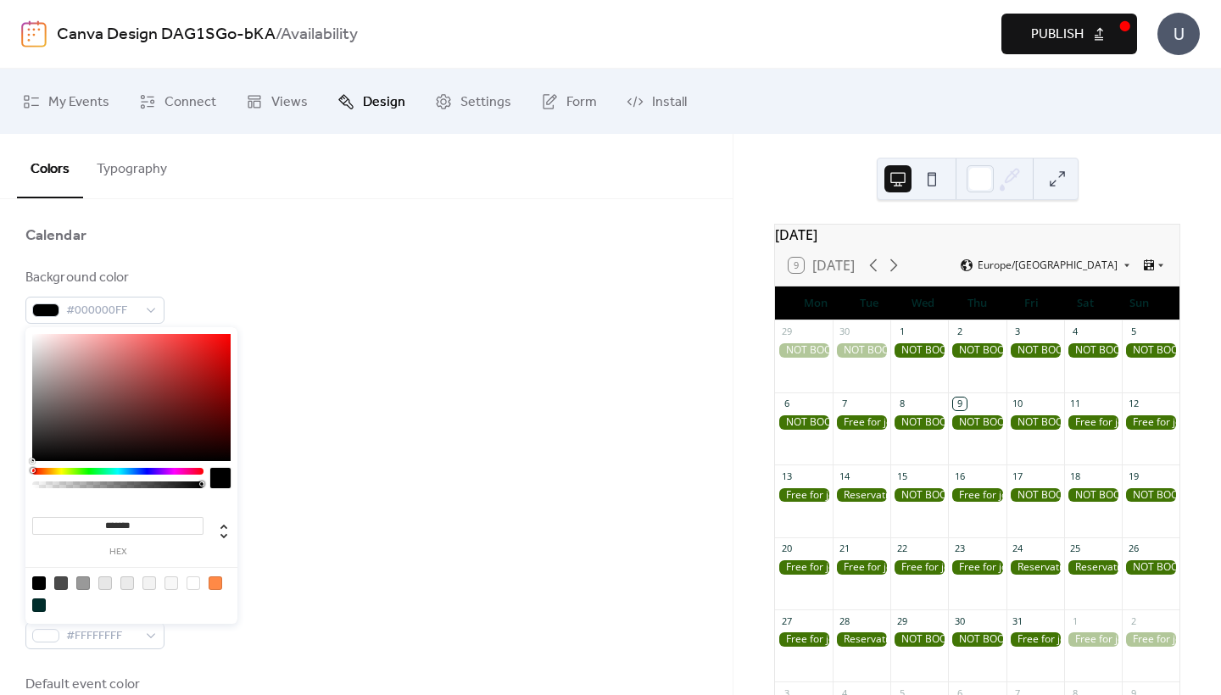
paste input
type input "*******"
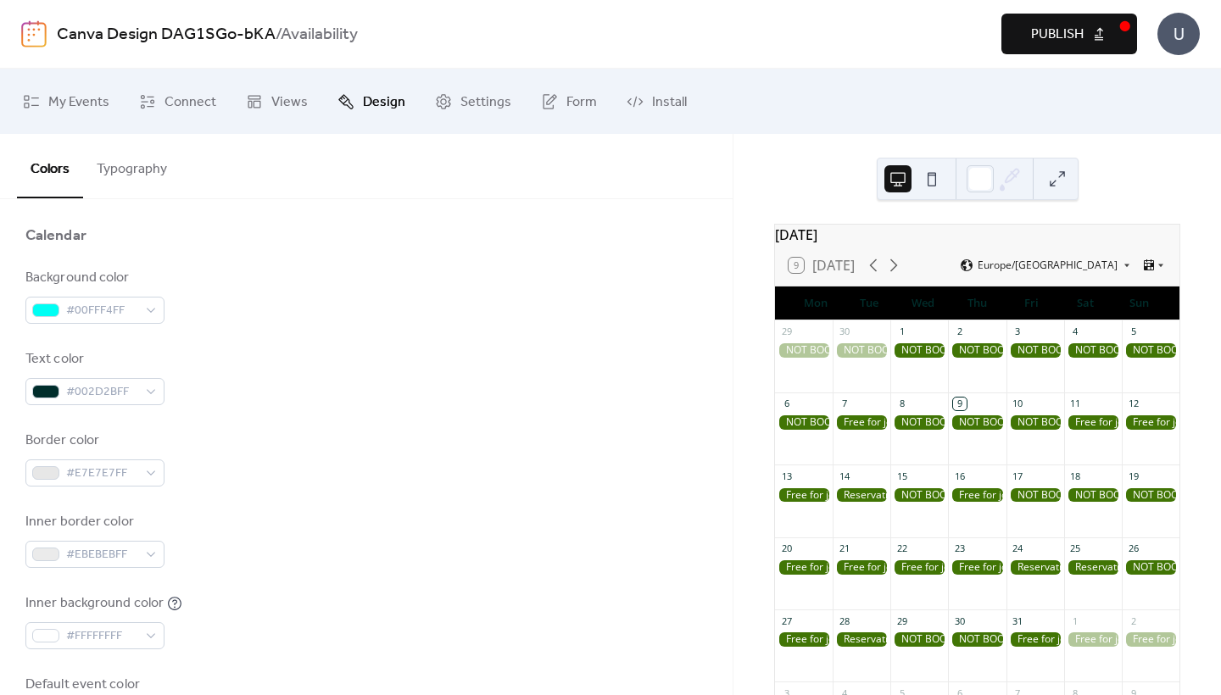
click at [335, 450] on div "Border color #E7E7E7FF" at bounding box center [366, 459] width 682 height 56
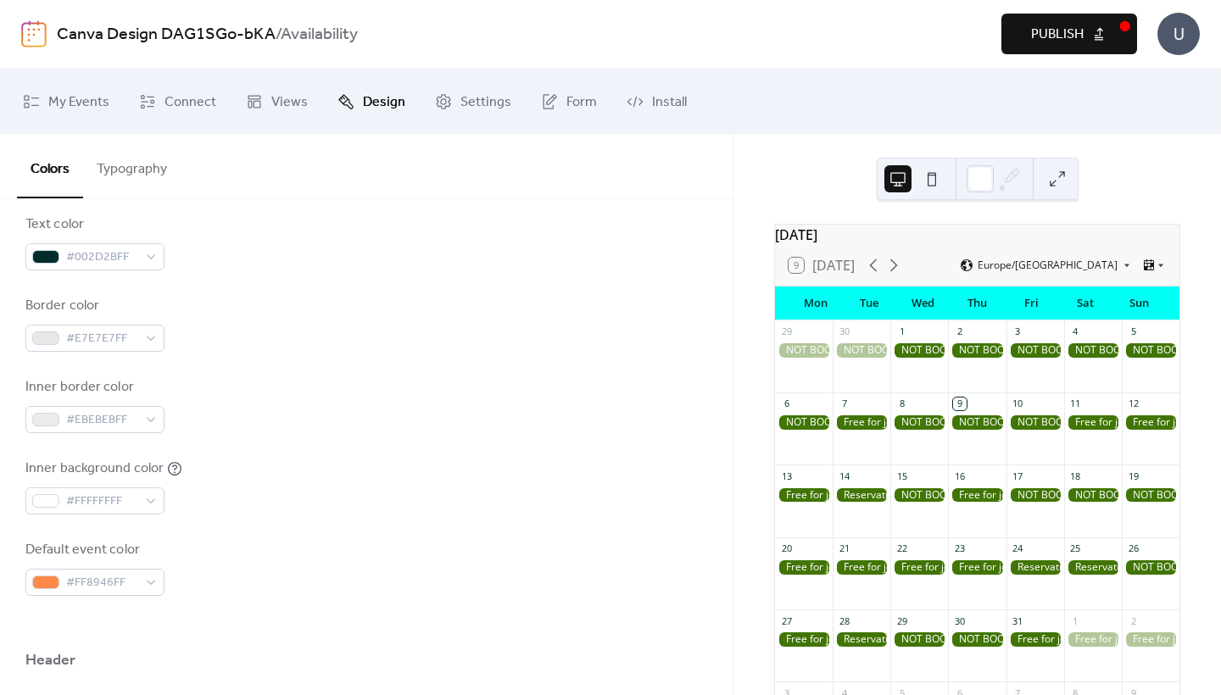
scroll to position [311, 0]
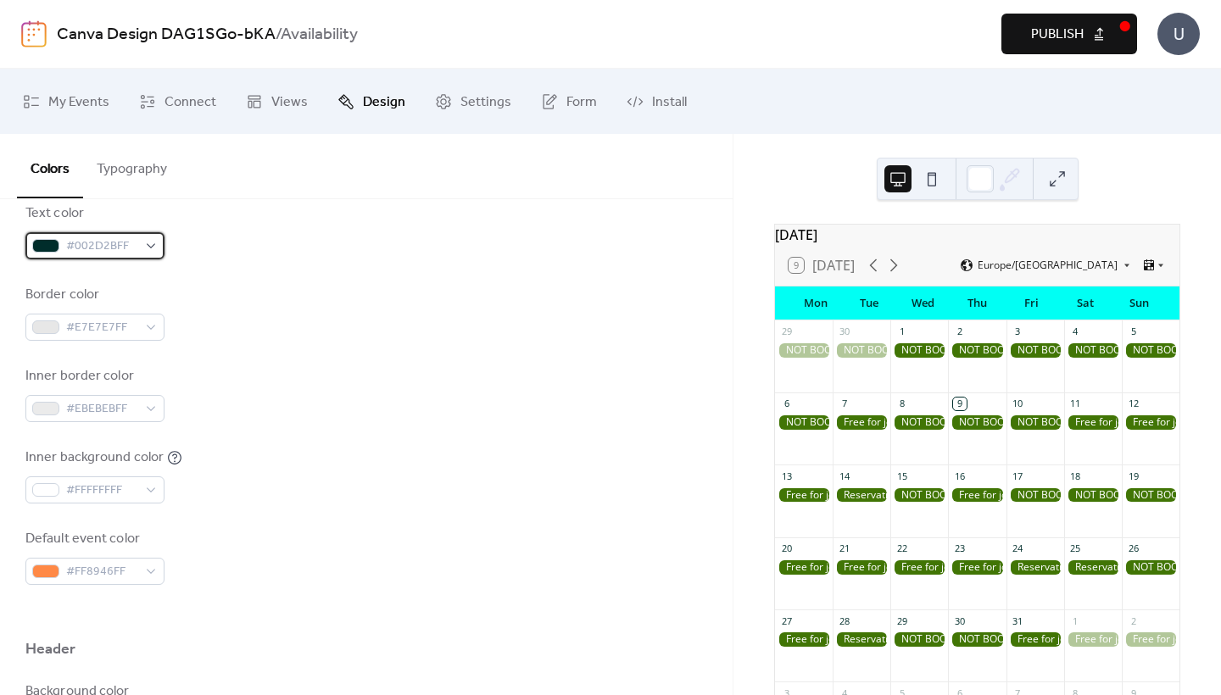
click at [76, 248] on span "#002D2BFF" at bounding box center [101, 247] width 71 height 20
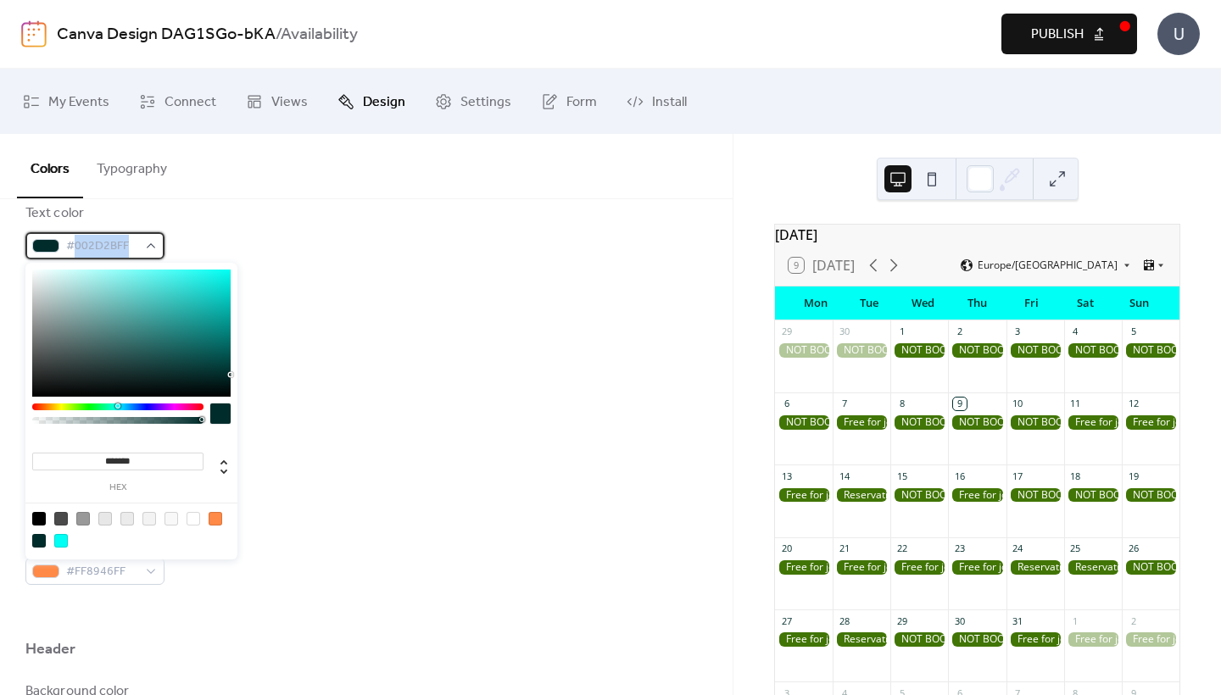
click at [76, 248] on span "#002D2BFF" at bounding box center [101, 247] width 71 height 20
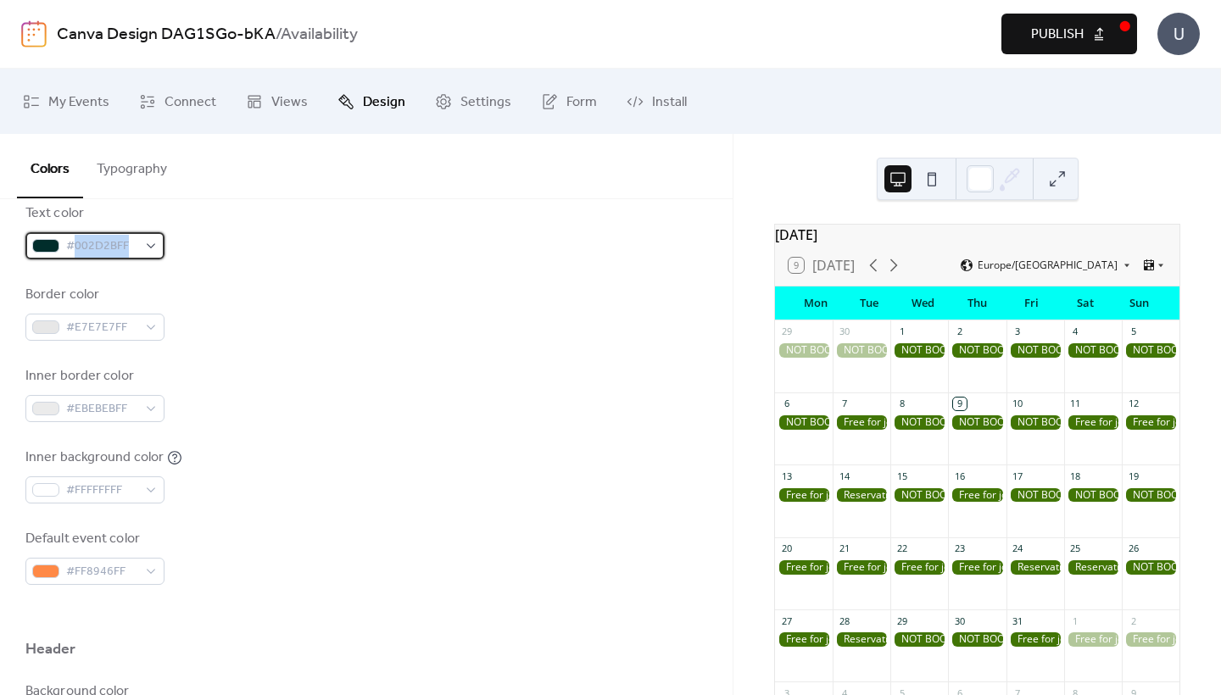
click at [76, 248] on span "#002D2BFF" at bounding box center [101, 247] width 71 height 20
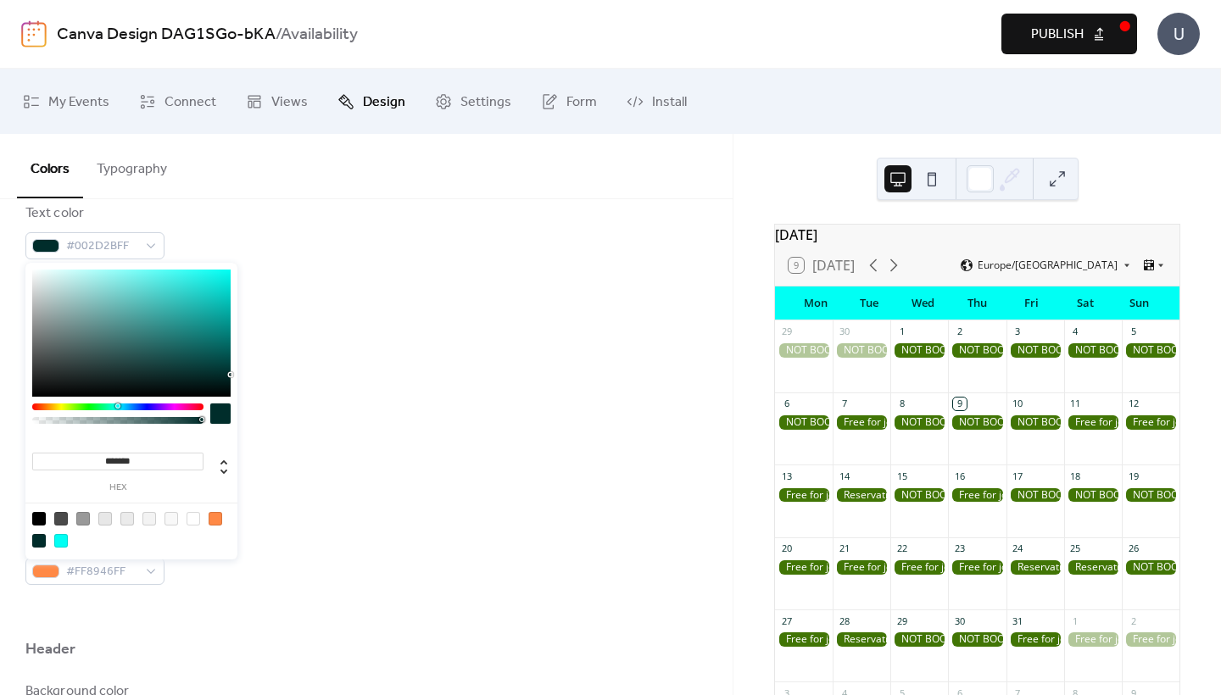
click at [367, 381] on div "Inner border color #EBEBEBFF" at bounding box center [366, 394] width 682 height 56
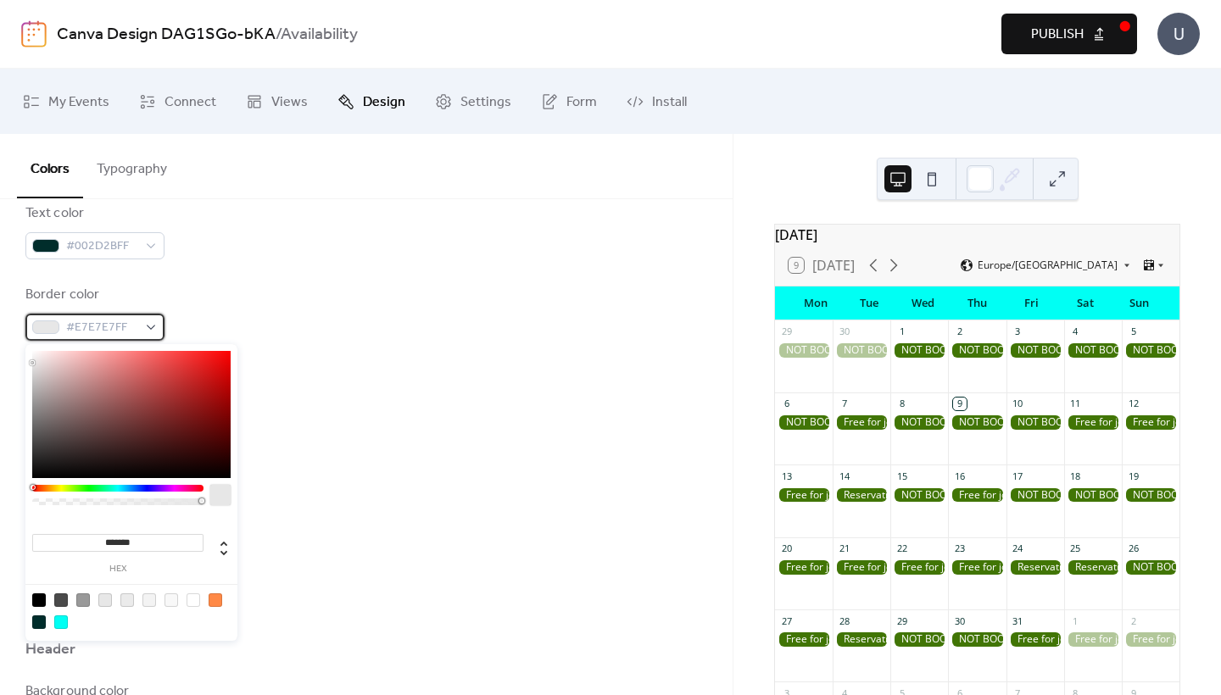
click at [96, 326] on span "#E7E7E7FF" at bounding box center [101, 328] width 71 height 20
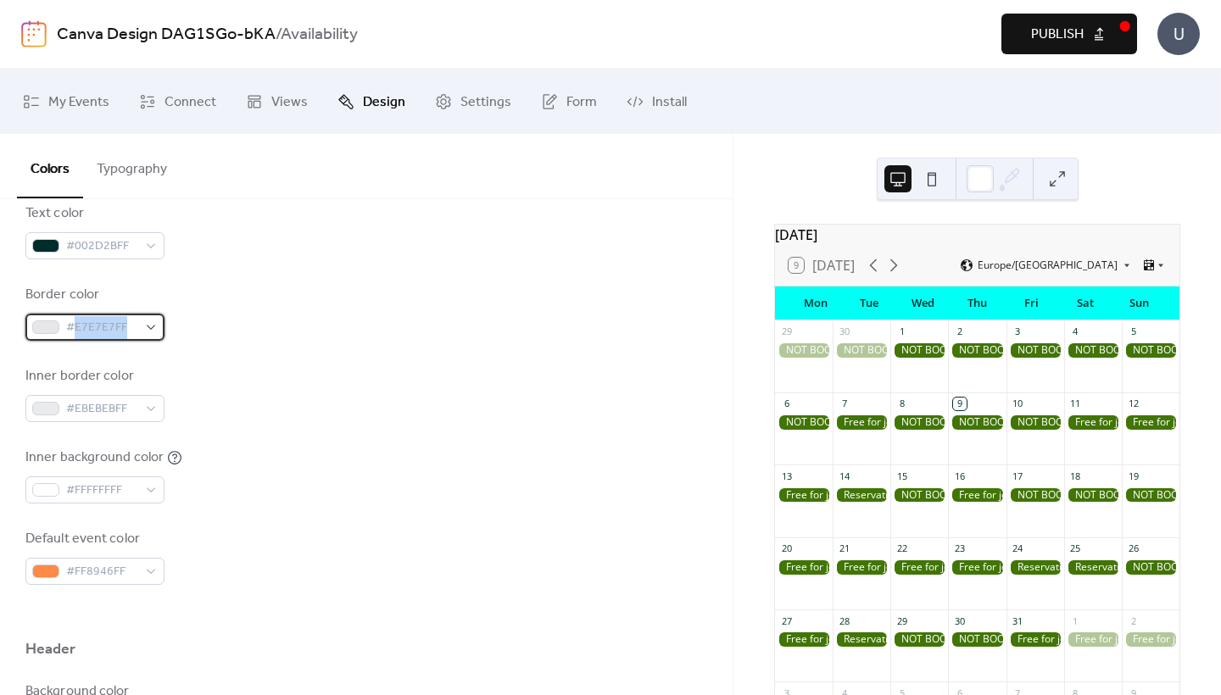
click at [96, 326] on span "#E7E7E7FF" at bounding box center [101, 328] width 71 height 20
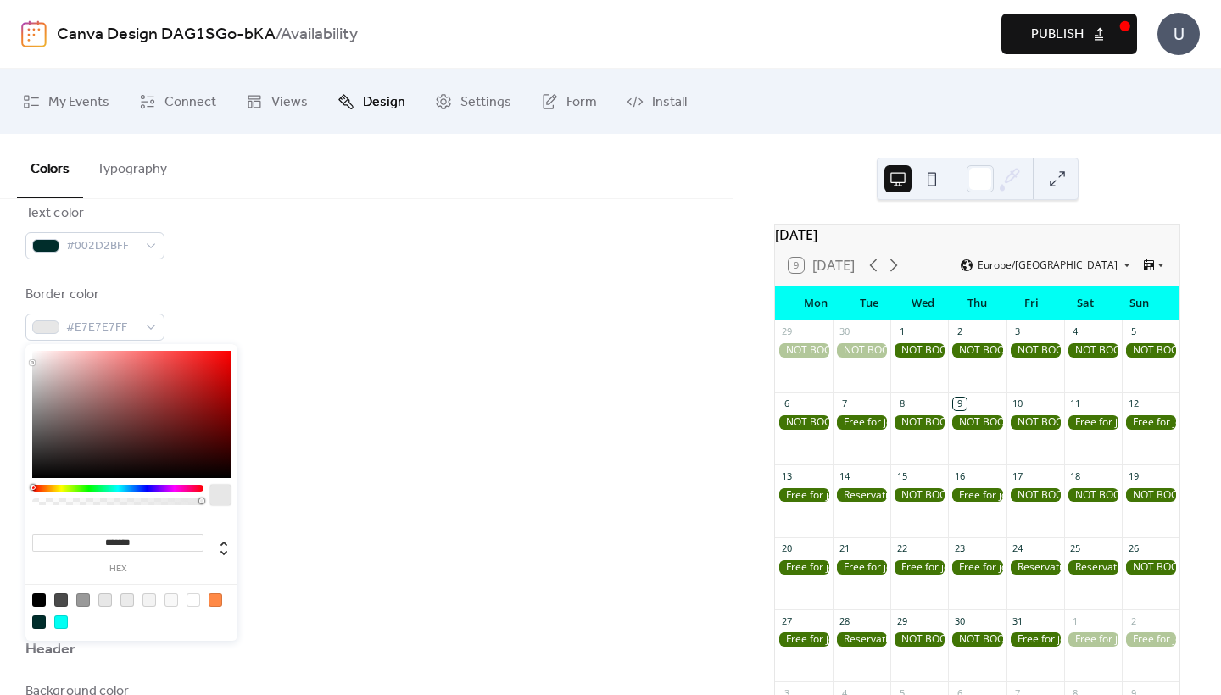
click at [97, 542] on input "*******" at bounding box center [117, 543] width 171 height 18
paste input
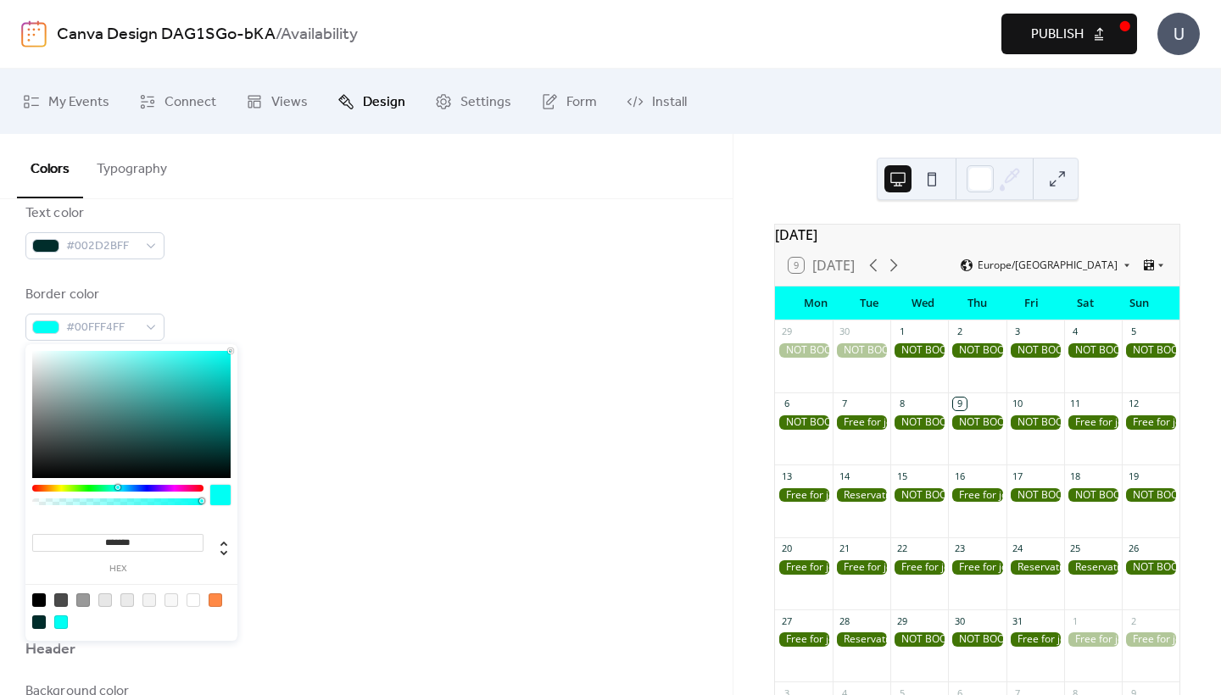
type input "*******"
click at [396, 520] on div "Background color #00FFF4FF Text color #002D2BFF Border color #00FFF4FF Inner bo…" at bounding box center [366, 353] width 682 height 463
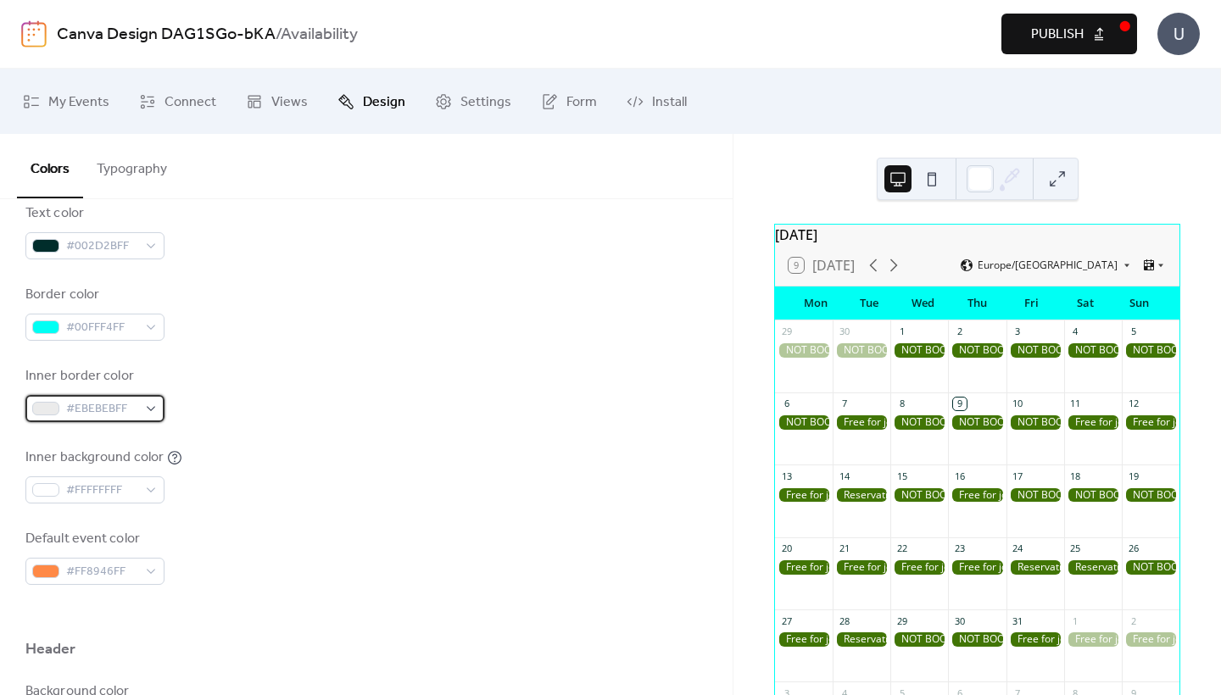
click at [79, 406] on span "#EBEBEBFF" at bounding box center [101, 409] width 71 height 20
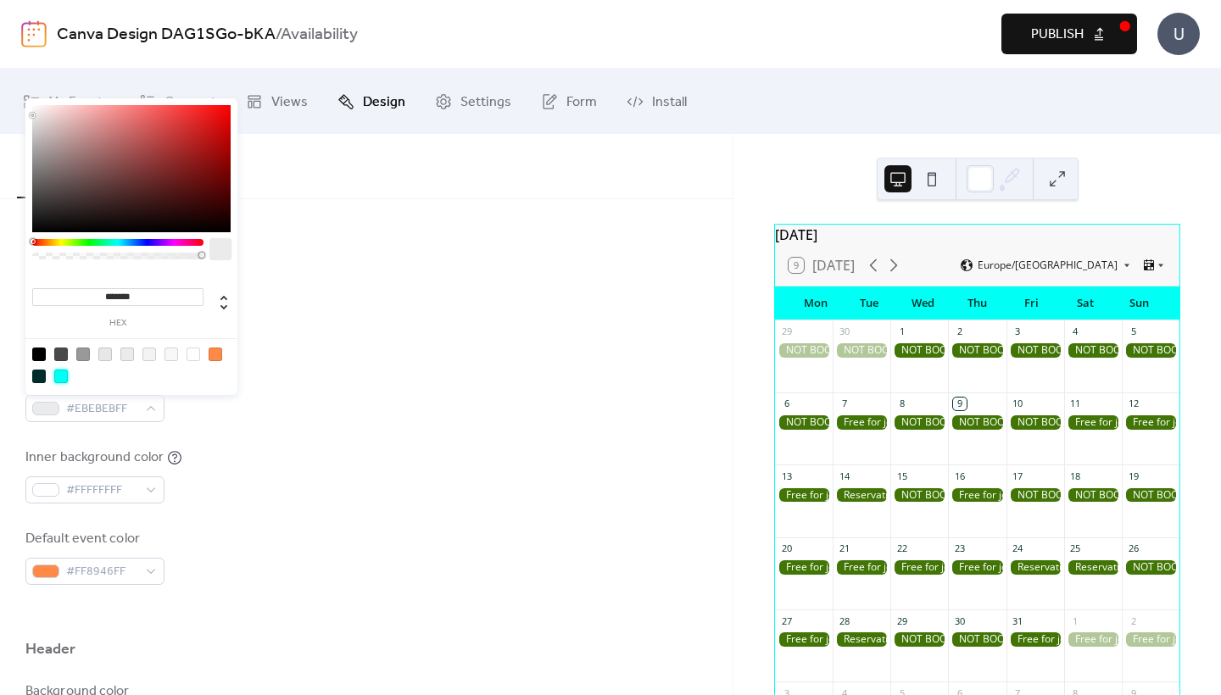
click at [61, 379] on div at bounding box center [61, 377] width 14 height 14
type input "*******"
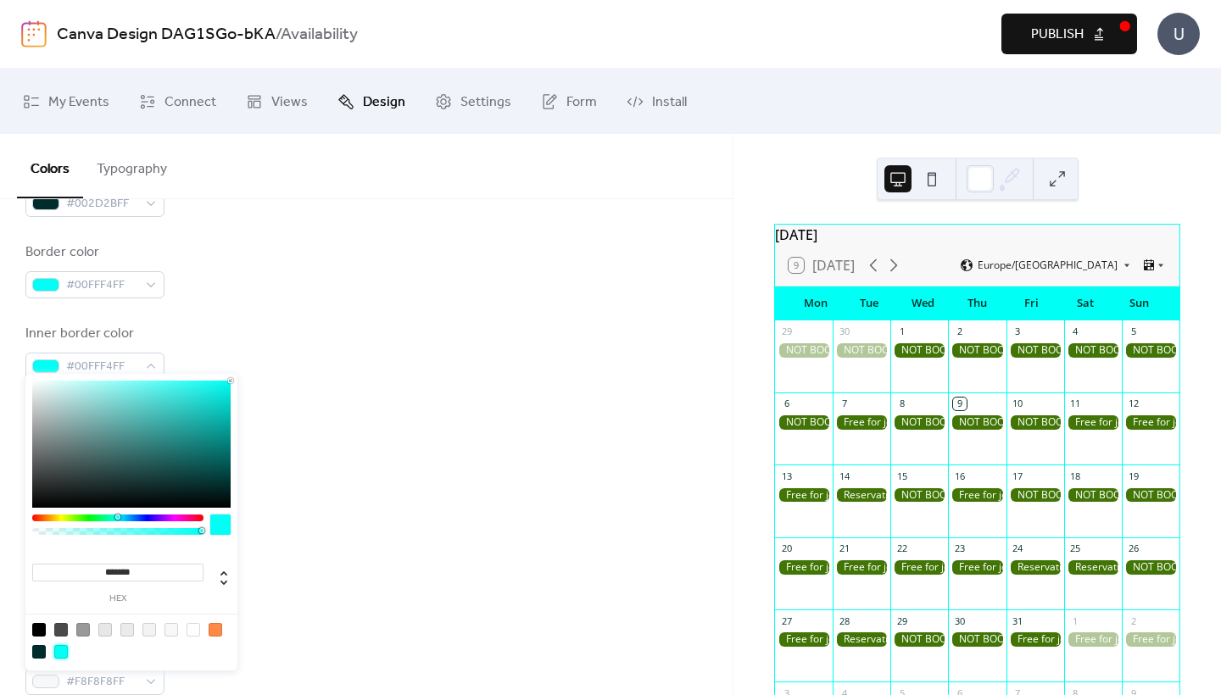
scroll to position [363, 0]
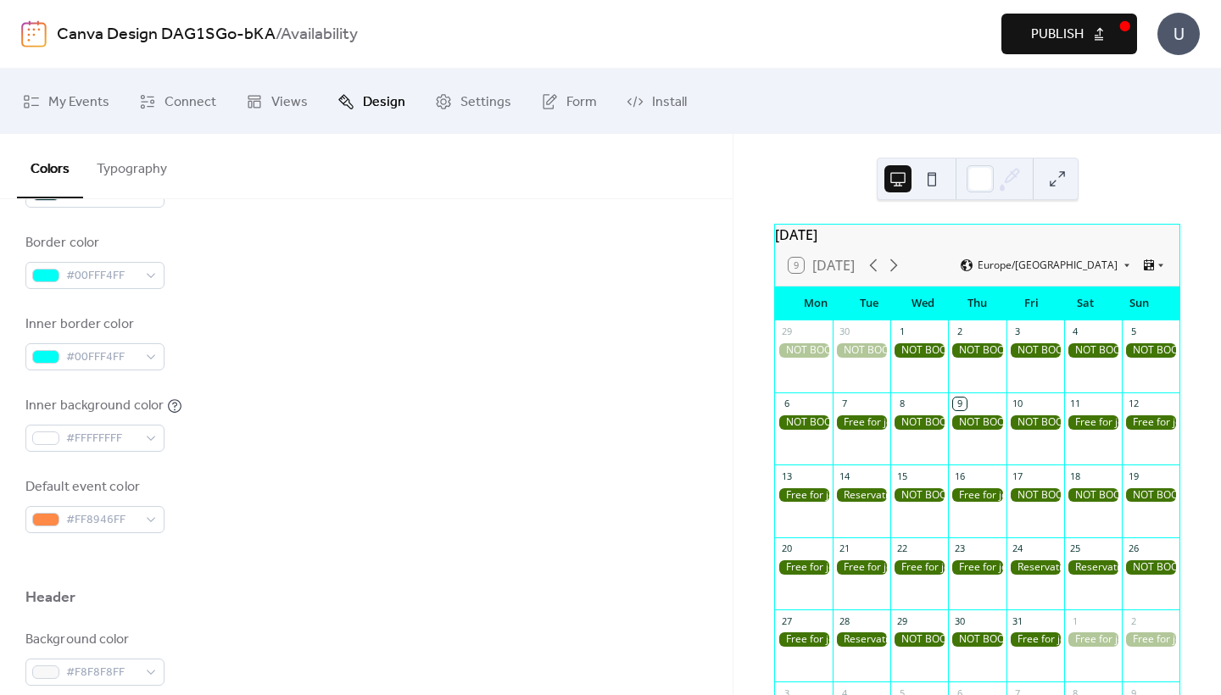
click at [331, 404] on div "Inner background color #FFFFFFFF" at bounding box center [366, 424] width 682 height 56
click at [131, 437] on span "#FFFFFFFF" at bounding box center [101, 439] width 71 height 20
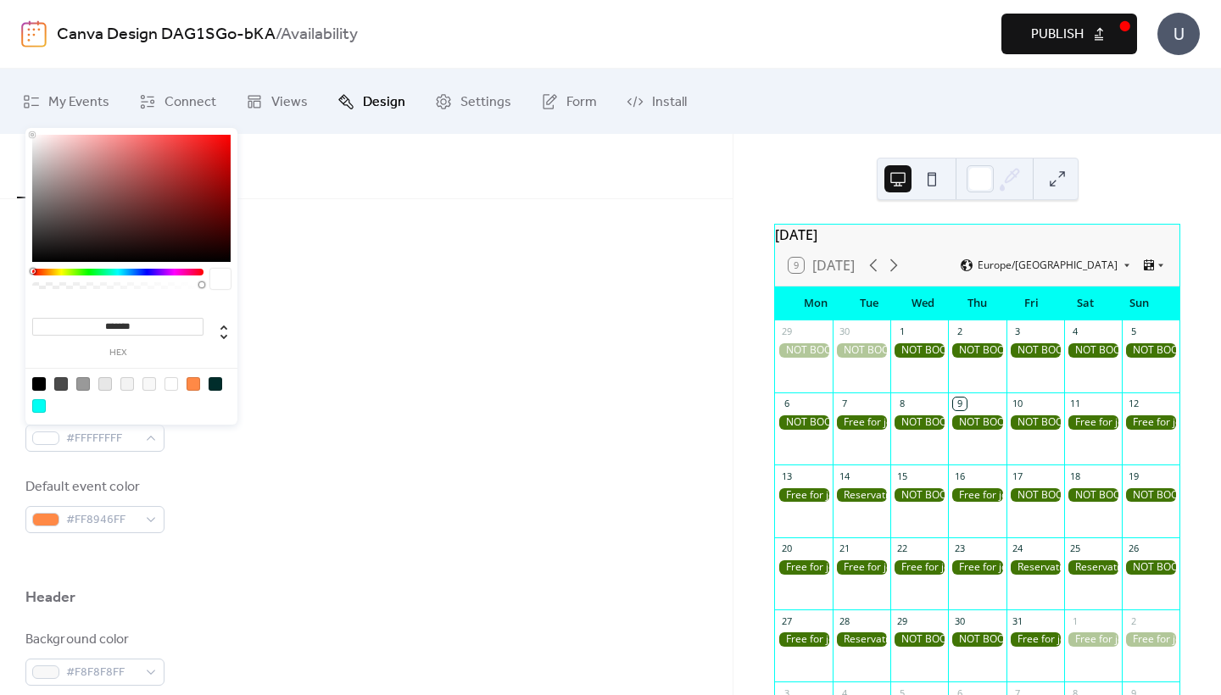
click at [34, 404] on div at bounding box center [39, 406] width 14 height 14
type input "*******"
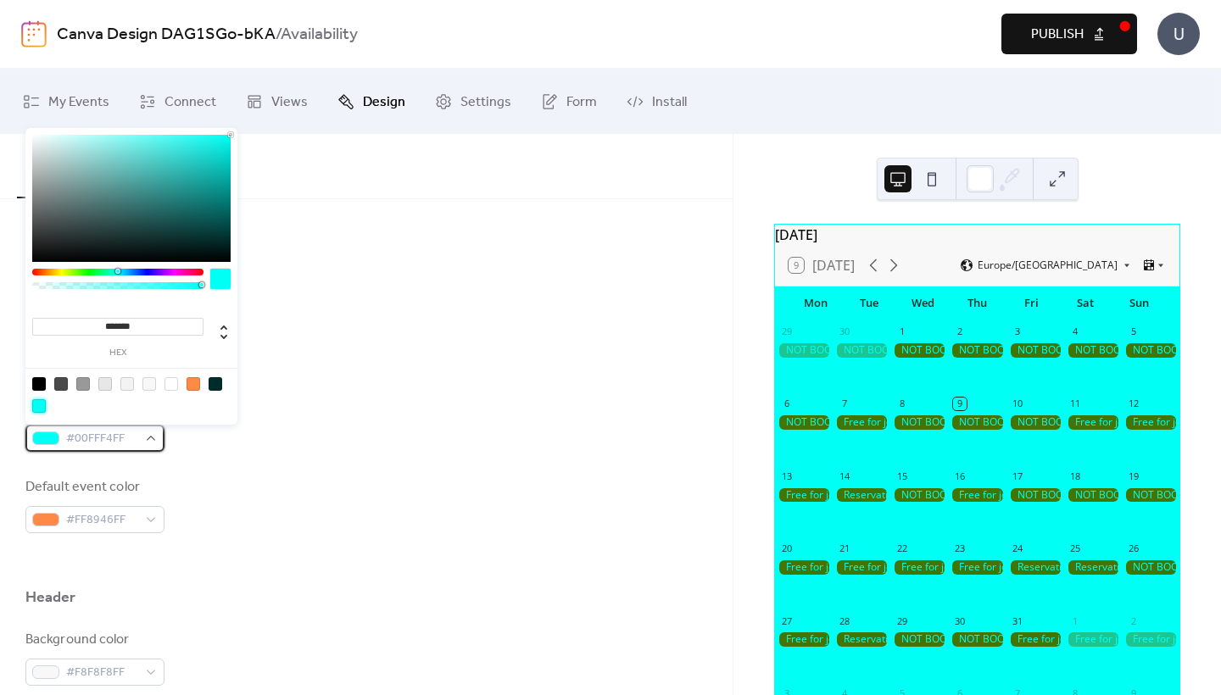
click at [92, 448] on span "#00FFF4FF" at bounding box center [101, 439] width 71 height 20
click at [148, 437] on div "#00FFF4FF" at bounding box center [94, 438] width 139 height 27
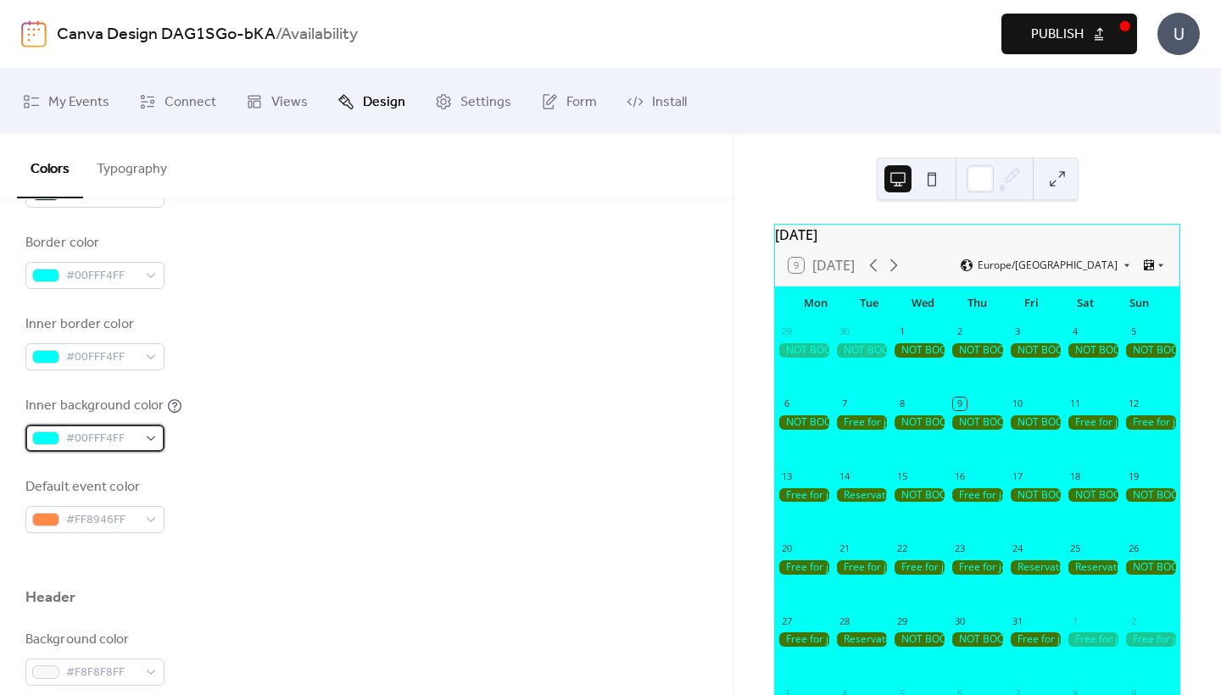
click at [147, 437] on div "#00FFF4FF" at bounding box center [94, 438] width 139 height 27
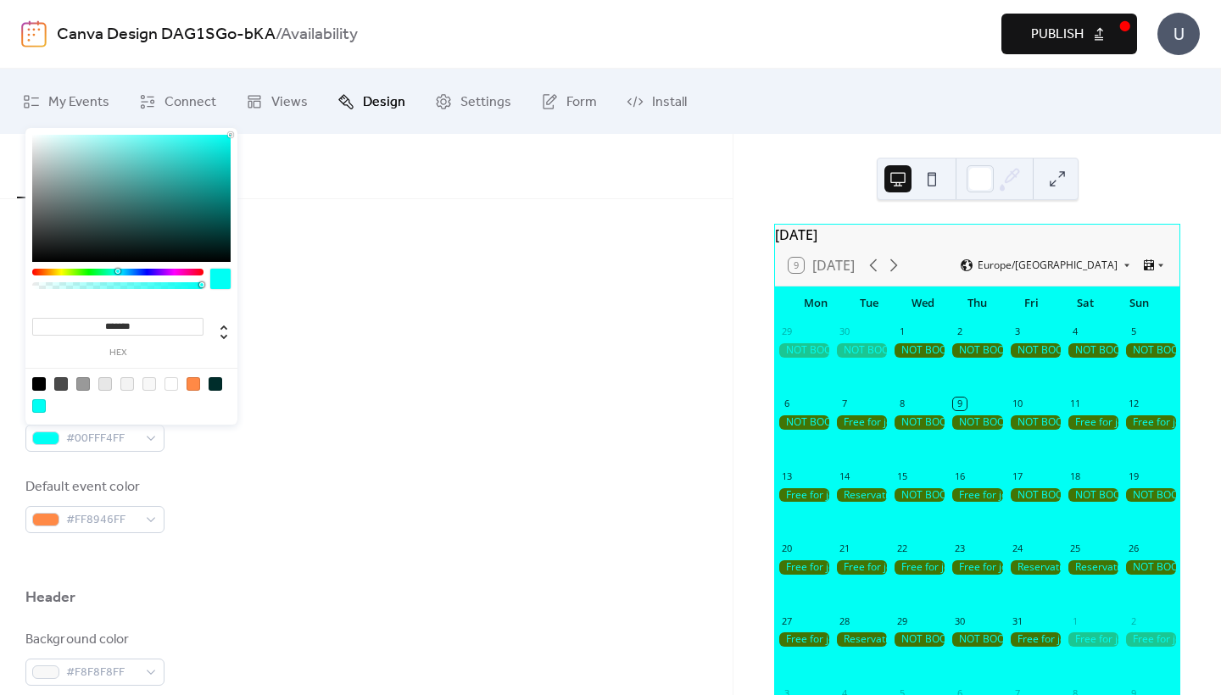
click at [320, 392] on div "Background color #00FFF4FF Text color #002D2BFF Border color #00FFF4FF Inner bo…" at bounding box center [366, 301] width 682 height 463
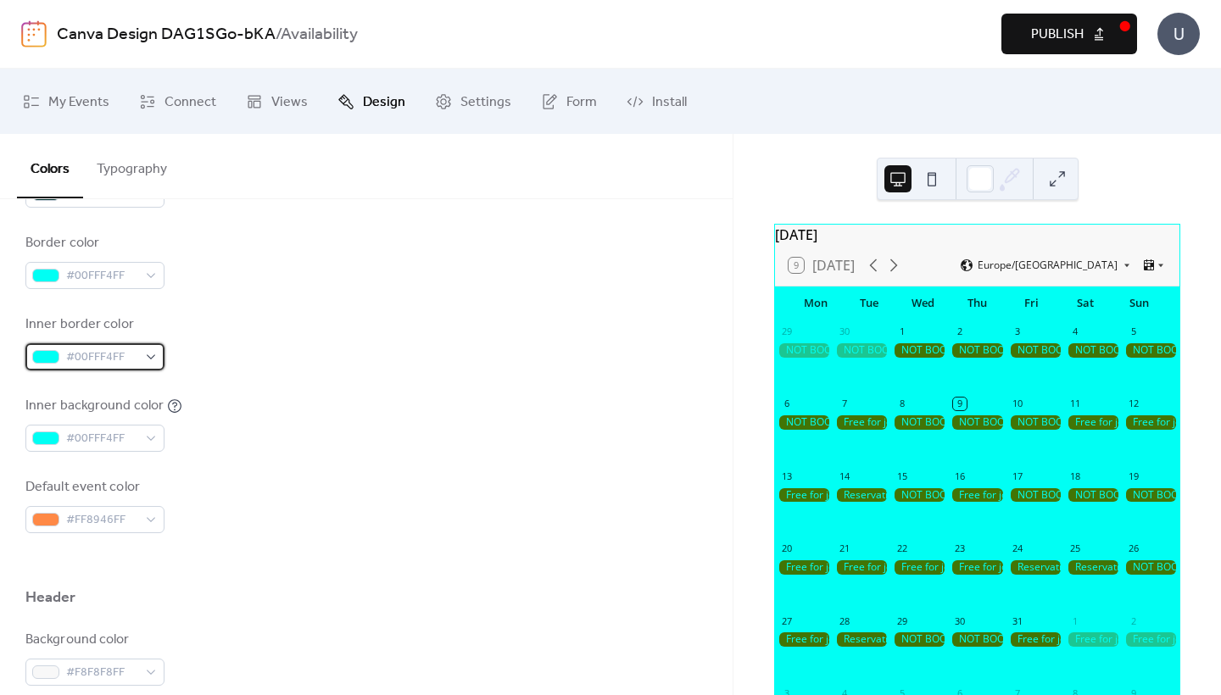
click at [151, 356] on div "#00FFF4FF" at bounding box center [94, 356] width 139 height 27
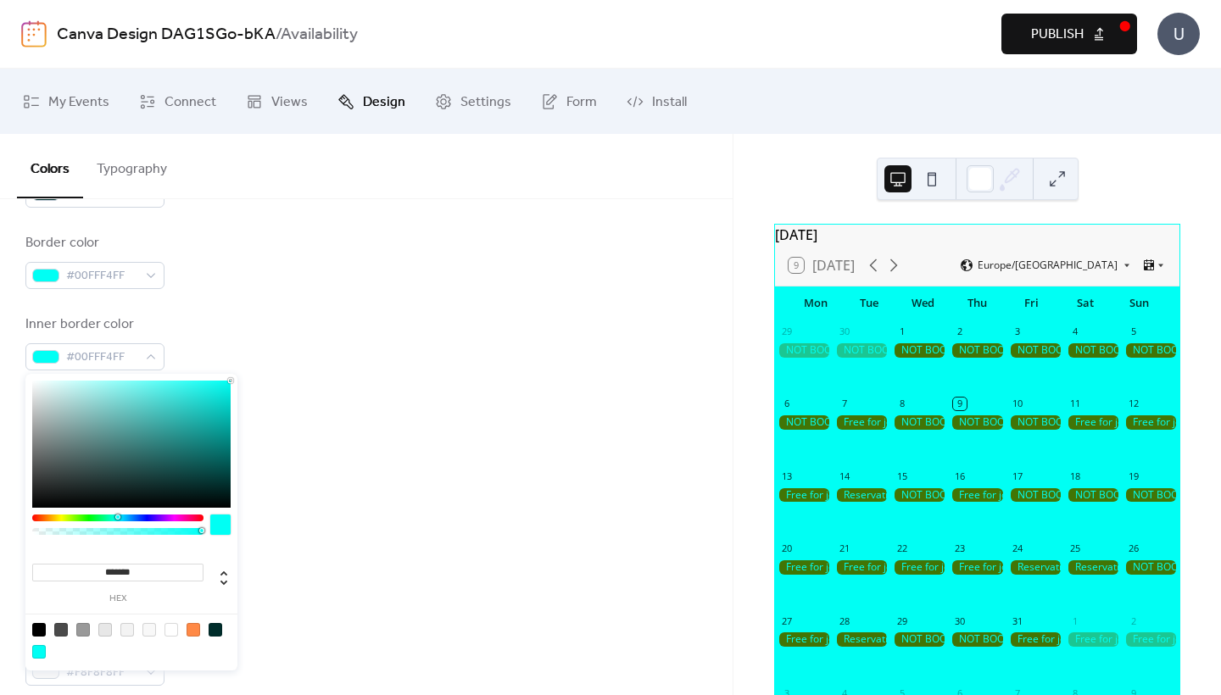
click at [221, 626] on div at bounding box center [216, 630] width 14 height 14
type input "*******"
click at [340, 454] on div "Background color #00FFF4FF Text color #002D2BFF Border color #00FFF4FF Inner bo…" at bounding box center [366, 301] width 682 height 463
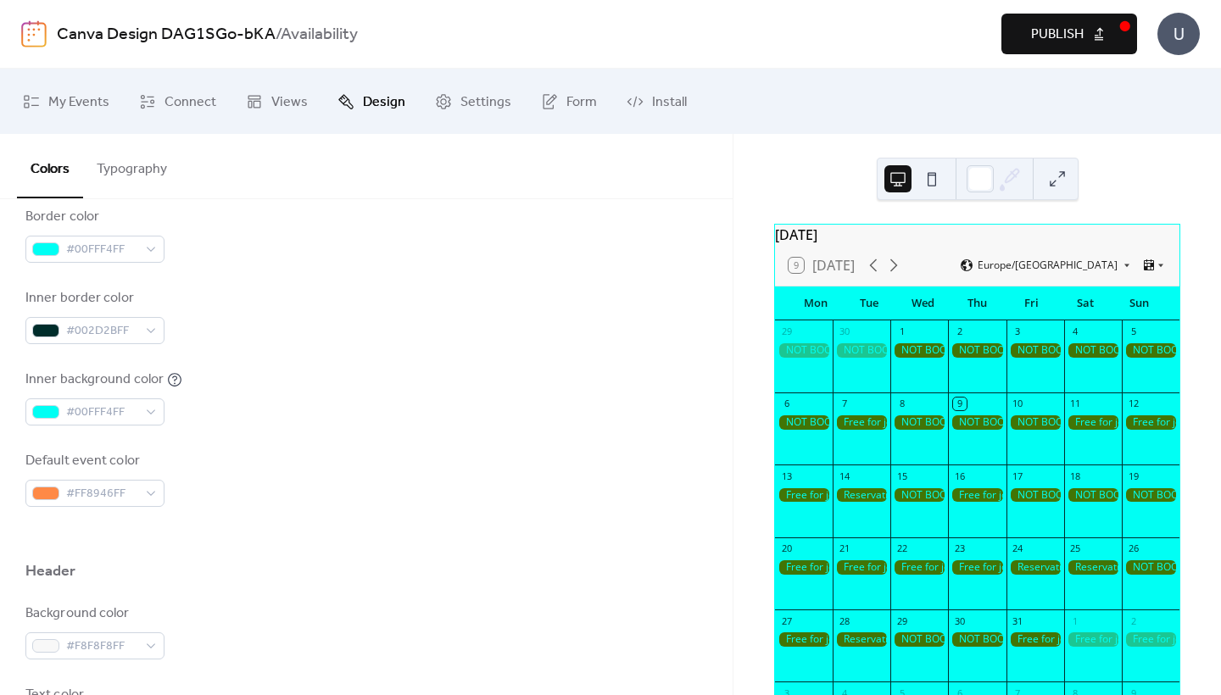
scroll to position [391, 0]
click at [142, 498] on div "#FF8946FF" at bounding box center [94, 491] width 139 height 27
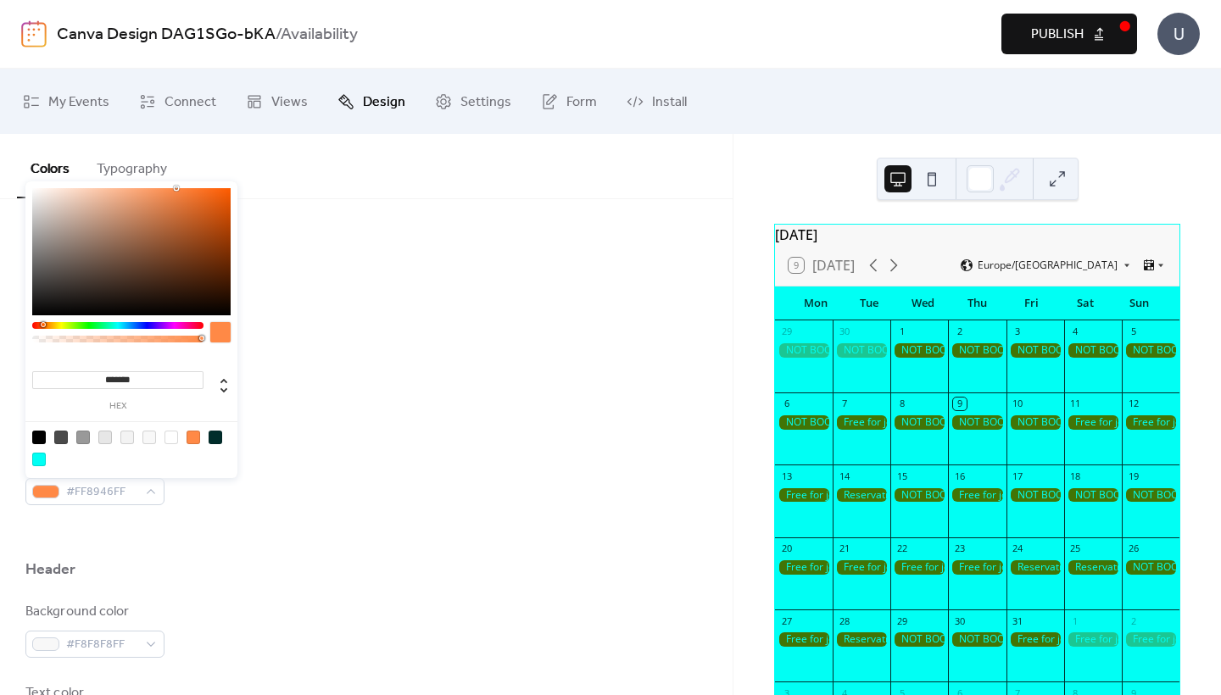
click at [119, 374] on input "*******" at bounding box center [117, 380] width 171 height 18
paste input
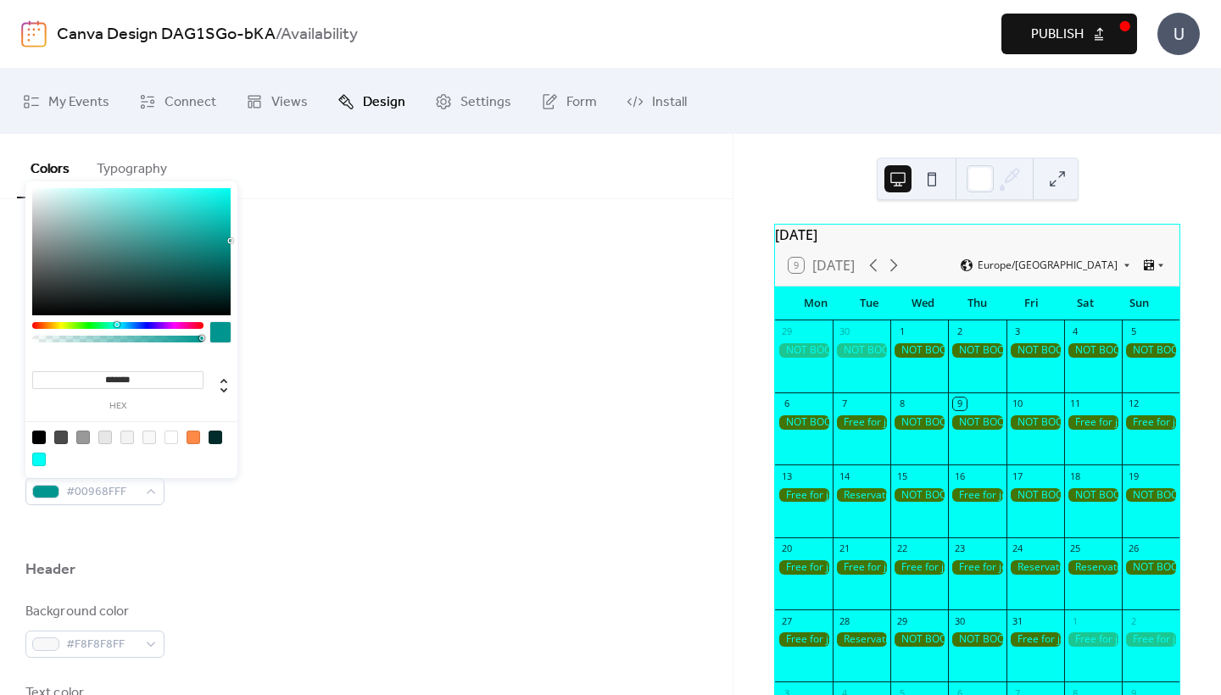
type input "*******"
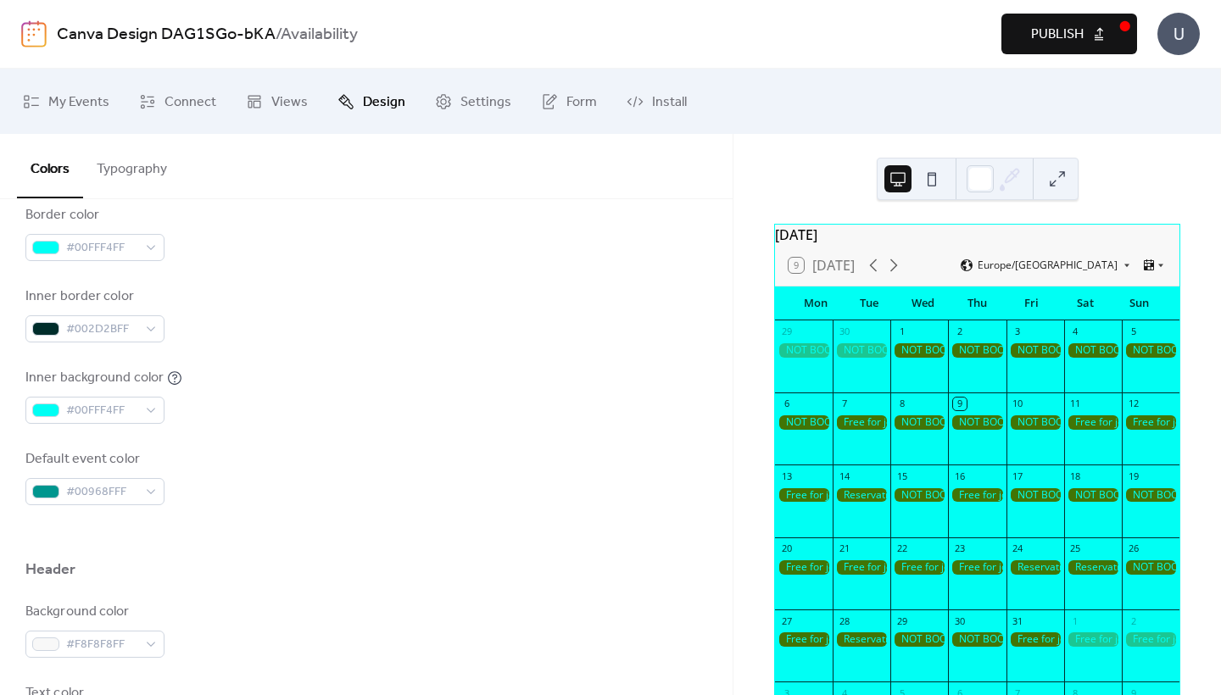
click at [400, 418] on div "Inner background color #00FFF4FF" at bounding box center [366, 396] width 682 height 56
click at [198, 97] on span "Connect" at bounding box center [190, 102] width 52 height 26
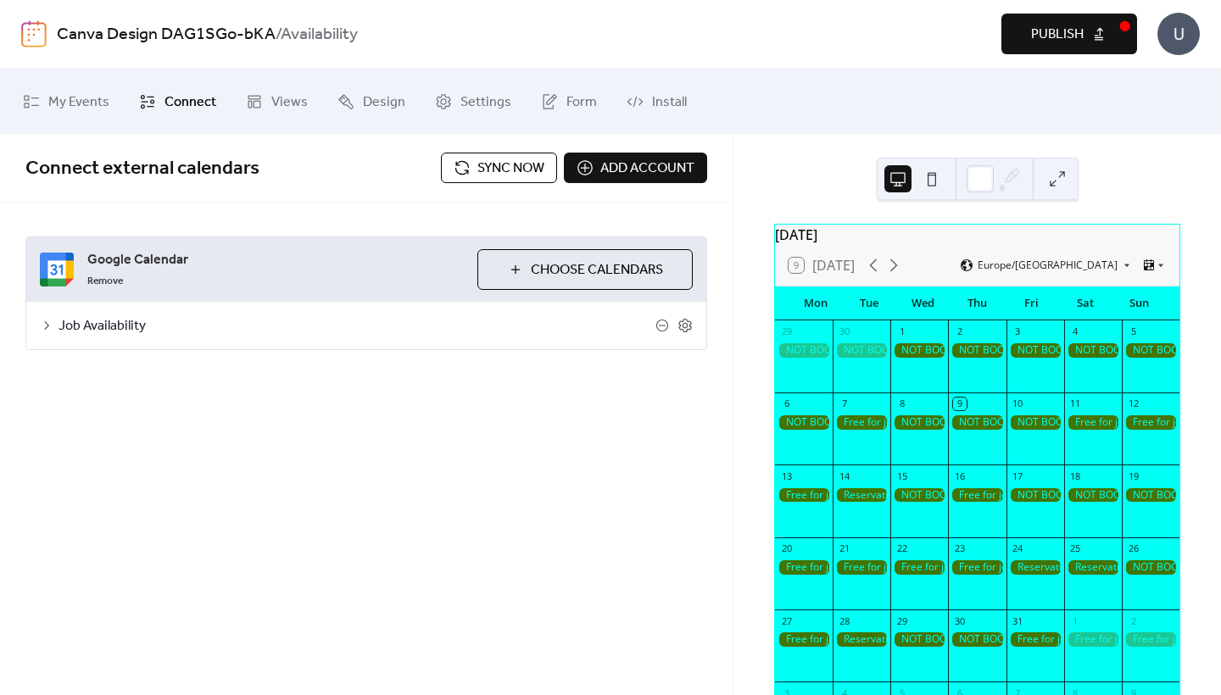
click at [41, 343] on div "Job Availability" at bounding box center [366, 325] width 680 height 47
click at [41, 328] on icon at bounding box center [47, 326] width 14 height 14
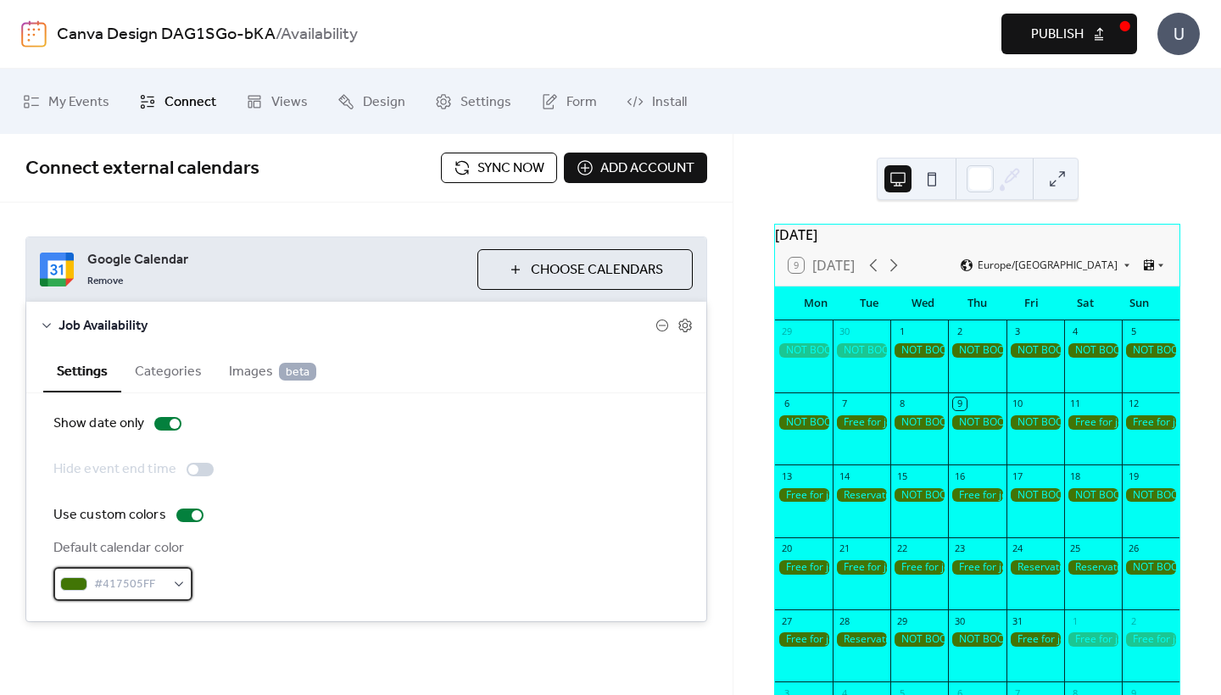
click at [101, 576] on span "#417505FF" at bounding box center [129, 585] width 71 height 20
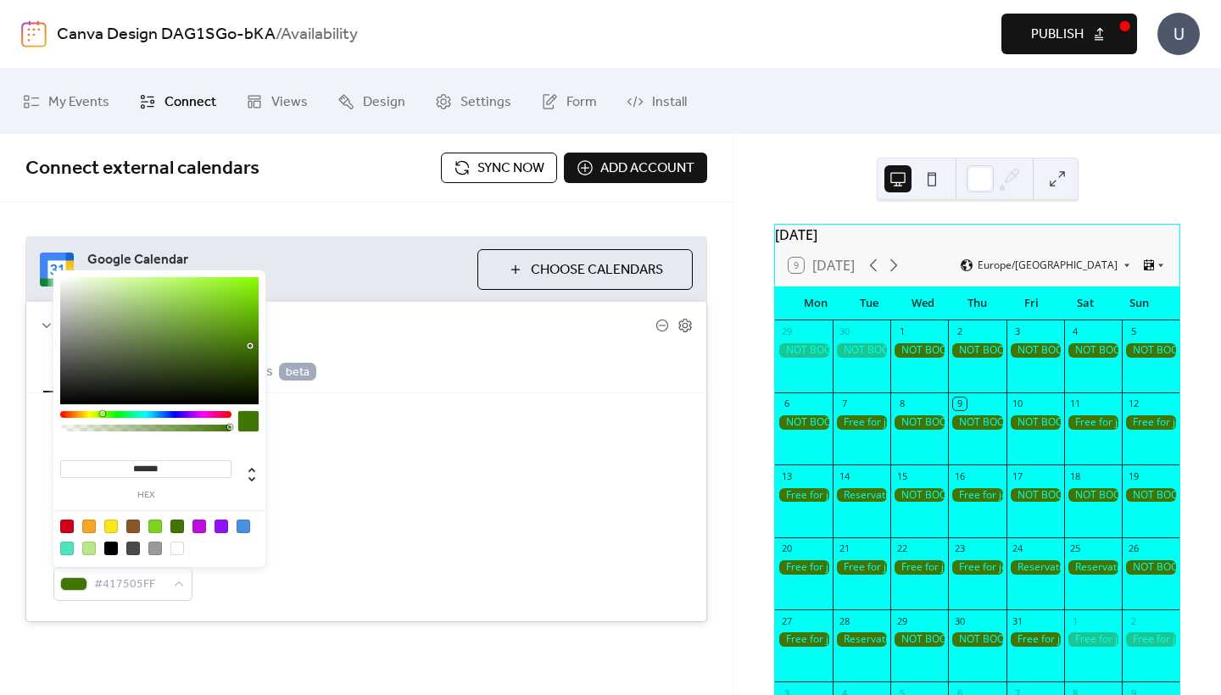
click at [274, 616] on div "Show date only Hide event end time Use custom colors Default calendar color #41…" at bounding box center [366, 507] width 680 height 228
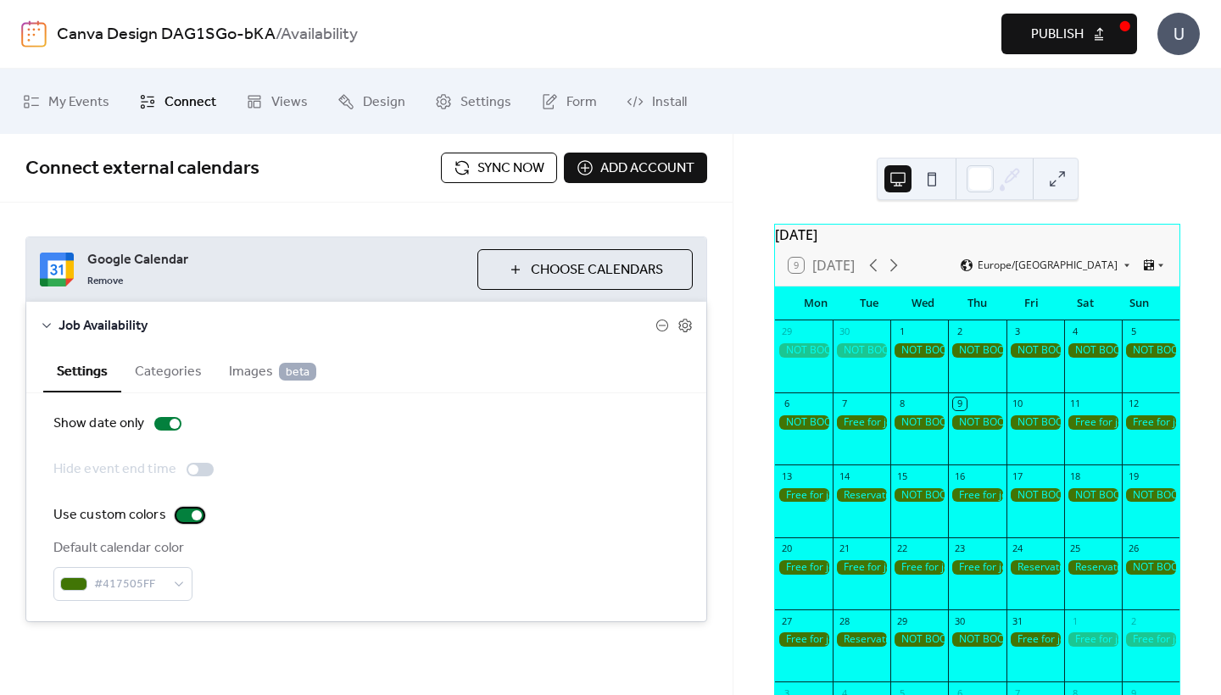
click at [182, 511] on div at bounding box center [189, 516] width 27 height 14
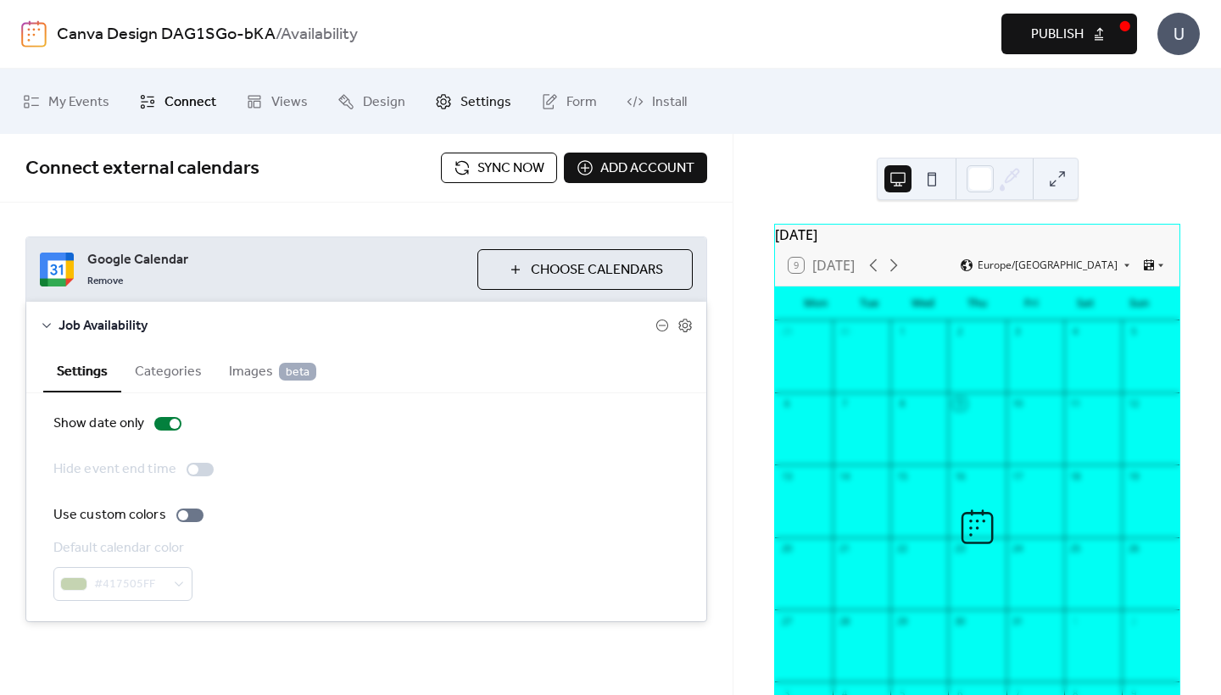
click at [438, 98] on icon at bounding box center [443, 101] width 17 height 17
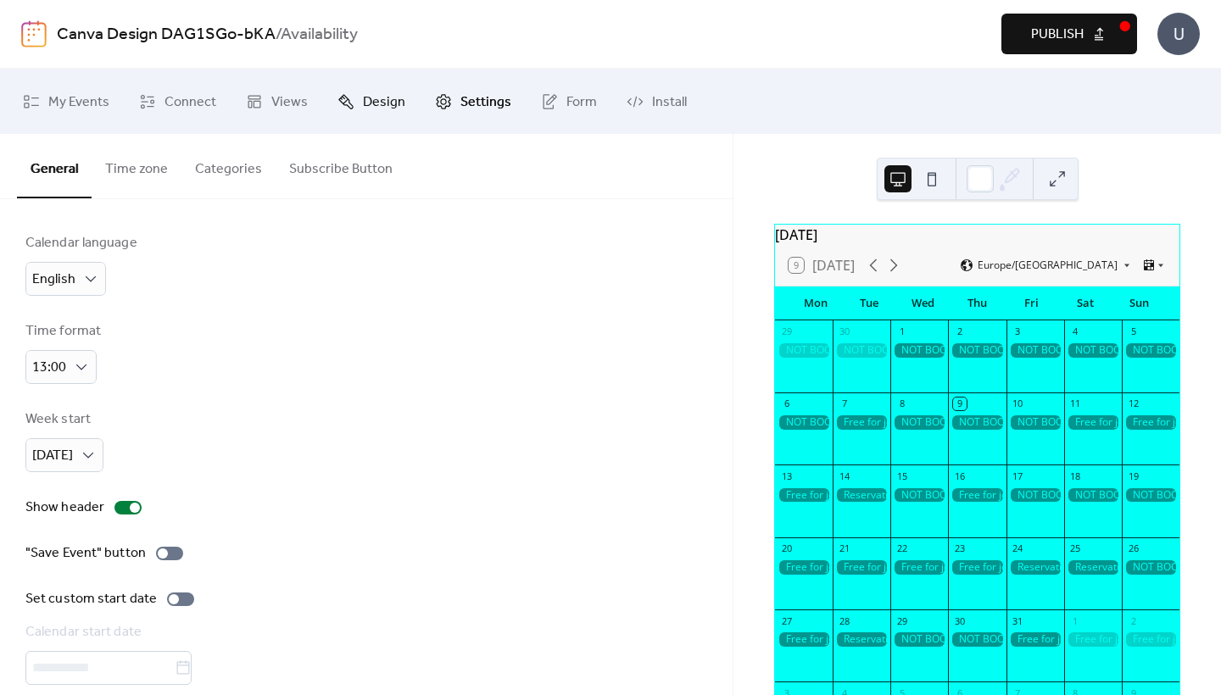
click at [393, 105] on span "Design" at bounding box center [384, 102] width 42 height 26
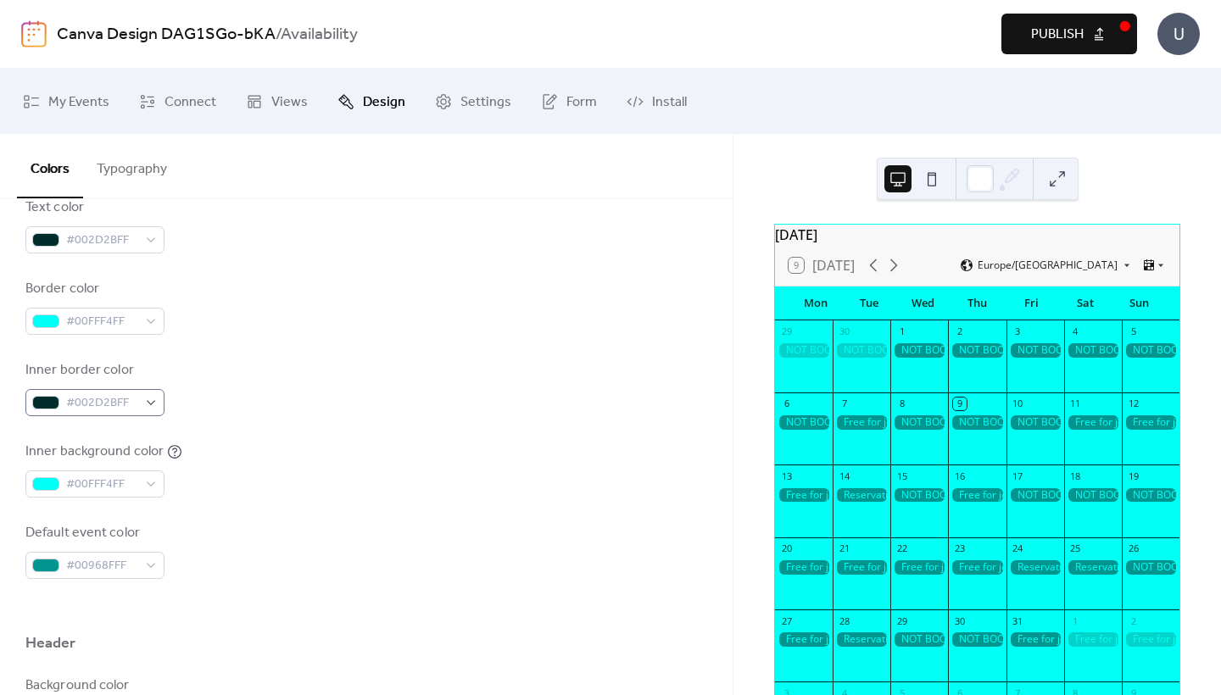
scroll to position [351, 0]
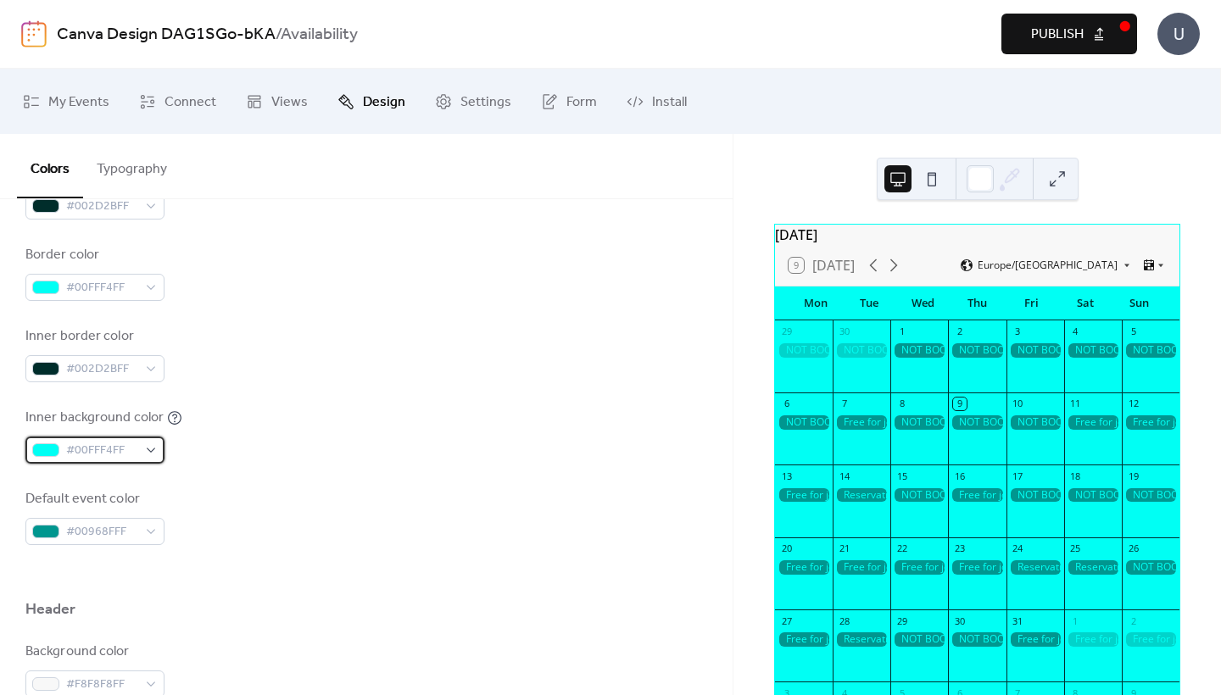
click at [103, 442] on span "#00FFF4FF" at bounding box center [101, 451] width 71 height 20
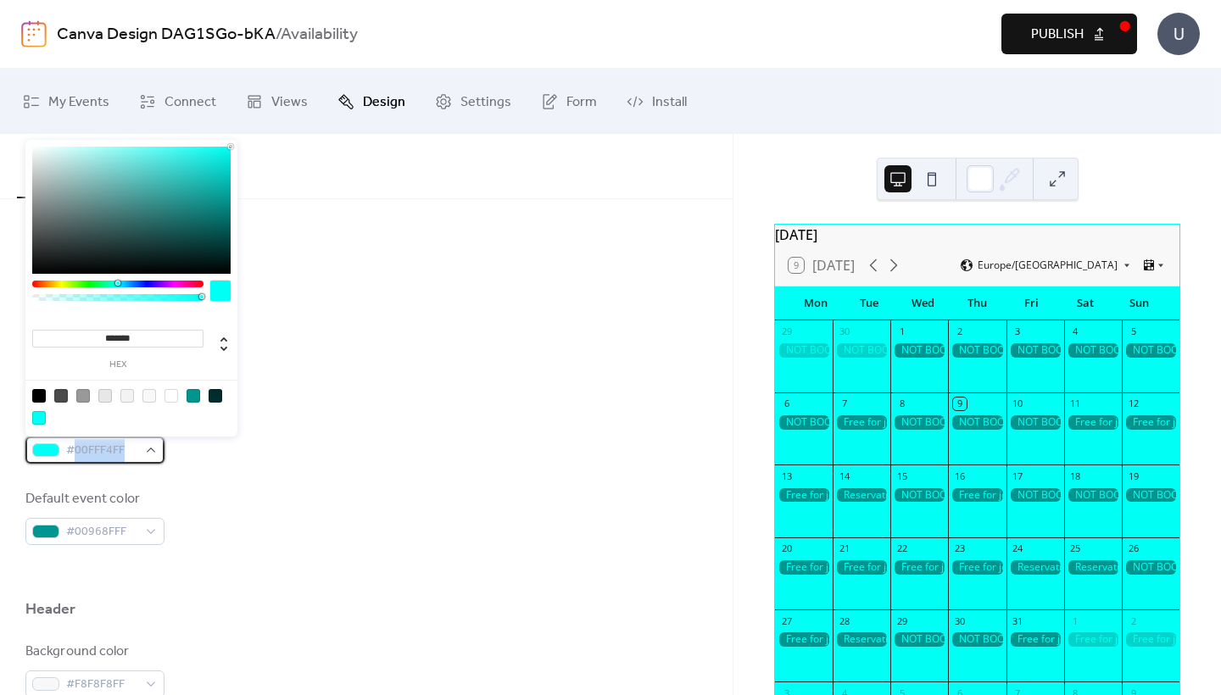
click at [103, 442] on span "#00FFF4FF" at bounding box center [101, 451] width 71 height 20
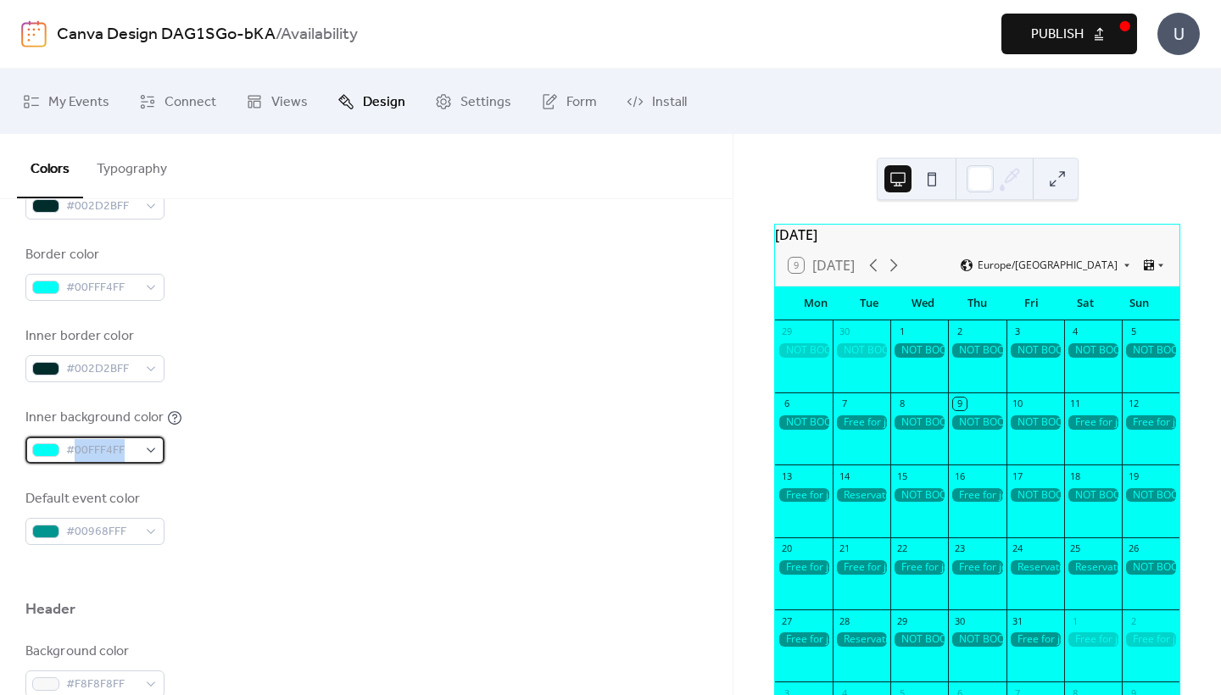
click at [103, 442] on span "#00FFF4FF" at bounding box center [101, 451] width 71 height 20
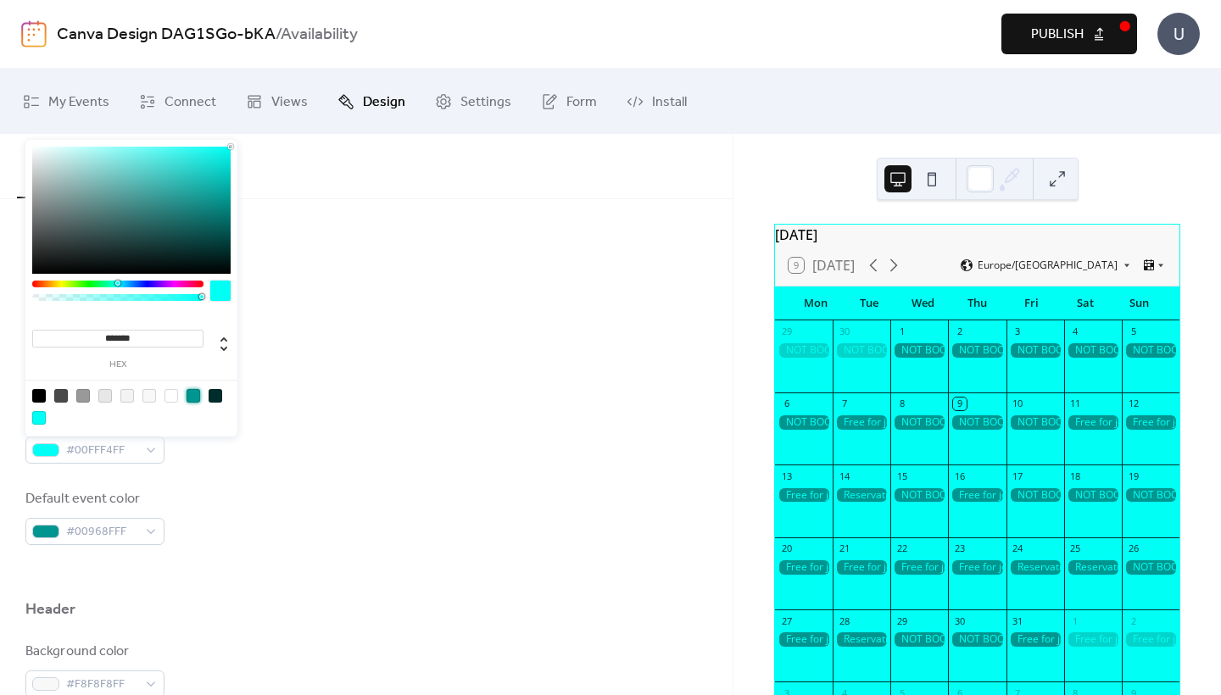
click at [194, 395] on div at bounding box center [193, 396] width 14 height 14
type input "*******"
click at [283, 408] on div "Inner background color #00968FFF" at bounding box center [366, 436] width 682 height 56
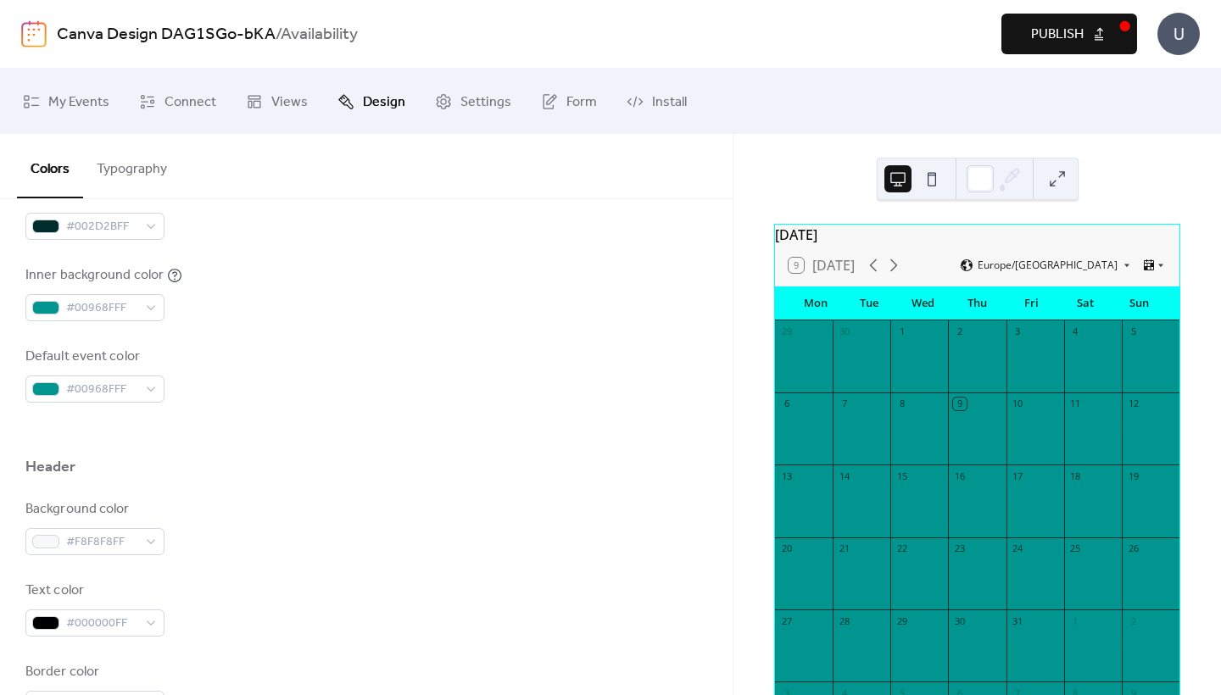
scroll to position [500, 0]
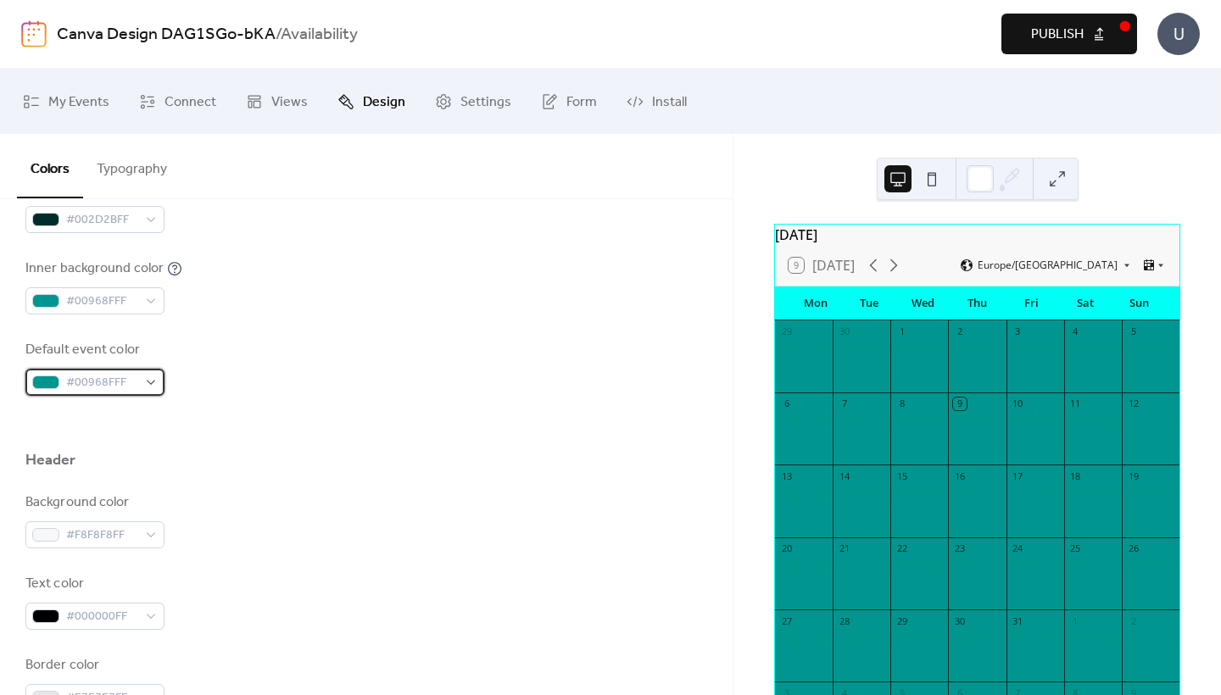
click at [116, 383] on span "#00968FFF" at bounding box center [101, 383] width 71 height 20
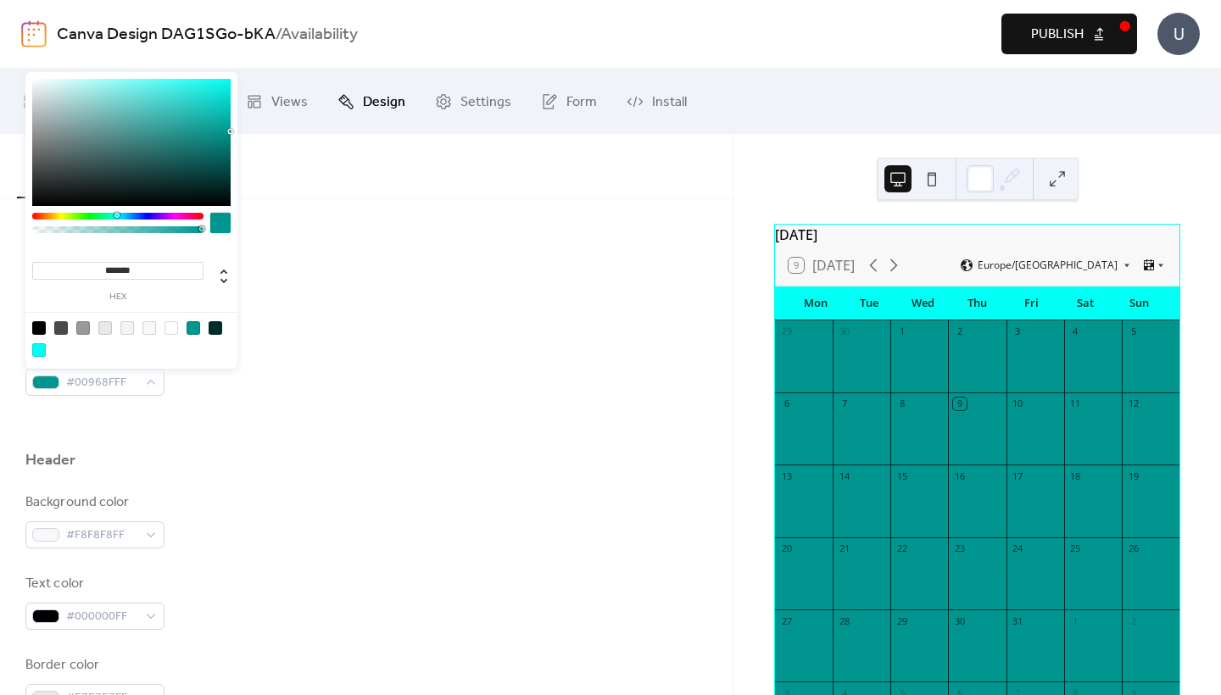
click at [38, 351] on div at bounding box center [39, 350] width 14 height 14
type input "*******"
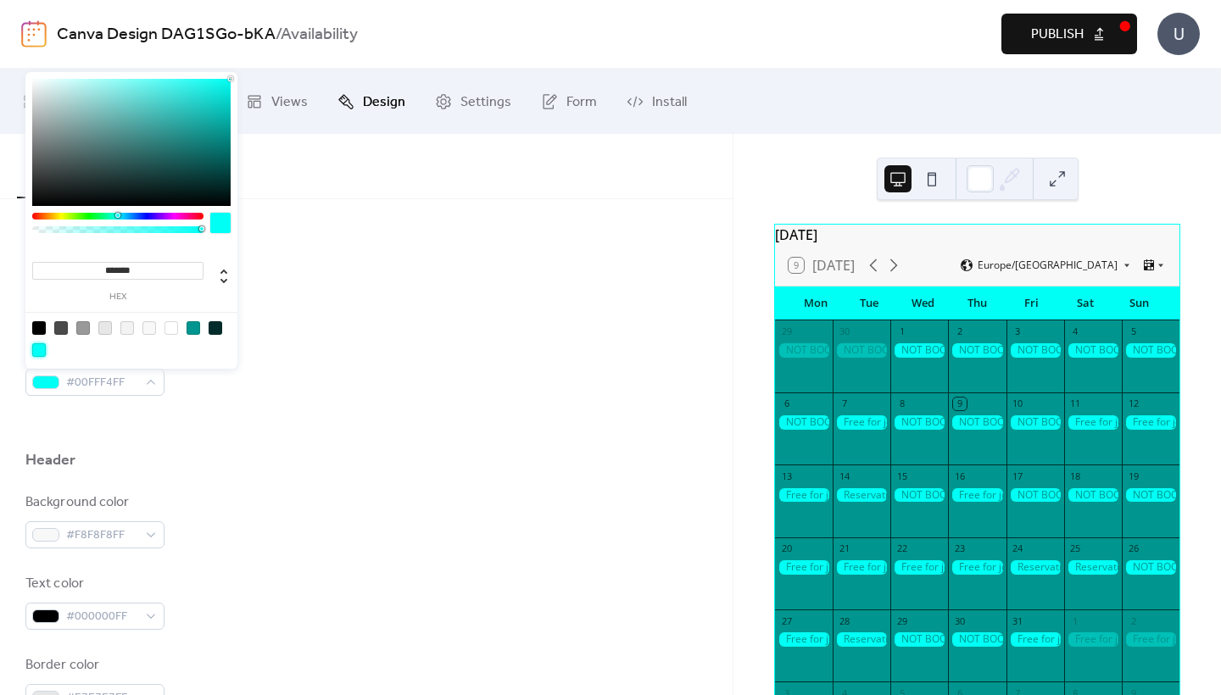
click at [334, 383] on div "Default event color #00FFF4FF" at bounding box center [366, 368] width 682 height 56
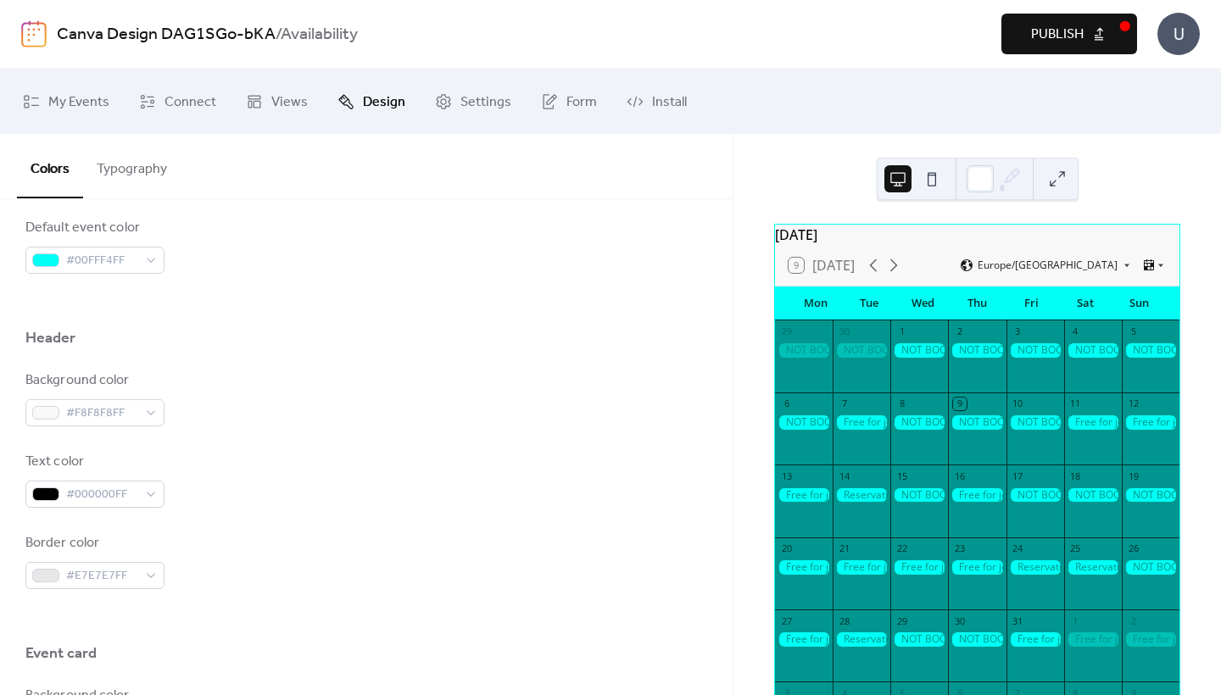
scroll to position [631, 0]
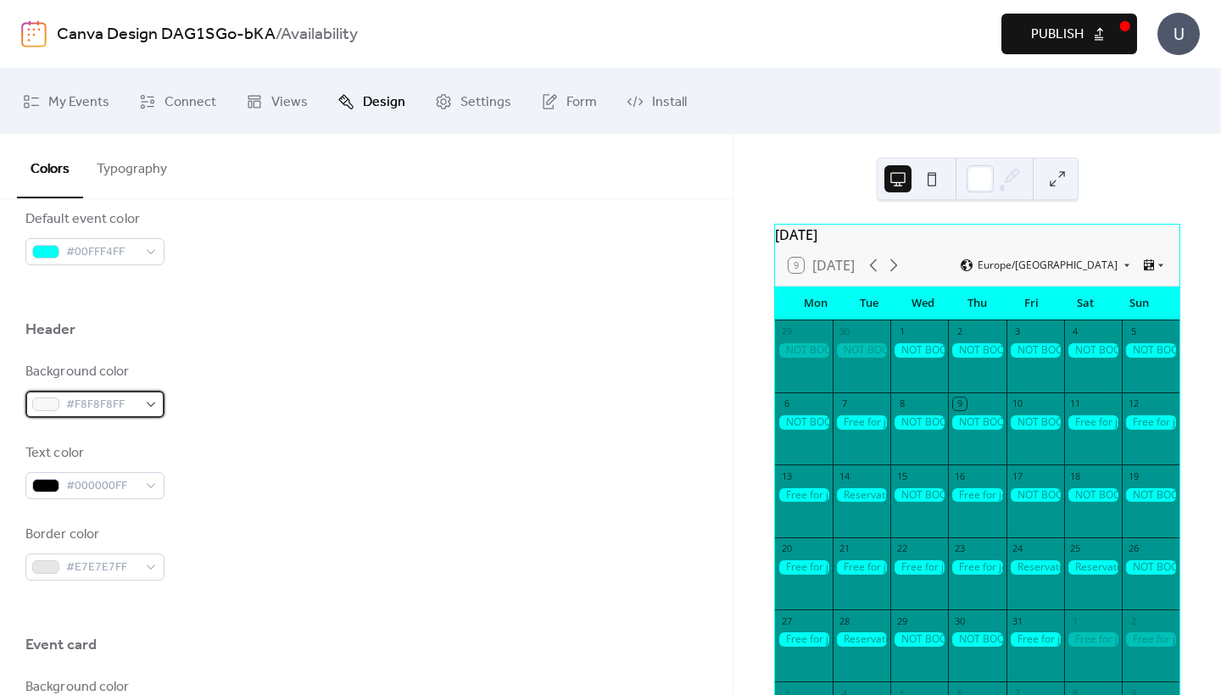
click at [142, 407] on div "#F8F8F8FF" at bounding box center [94, 404] width 139 height 27
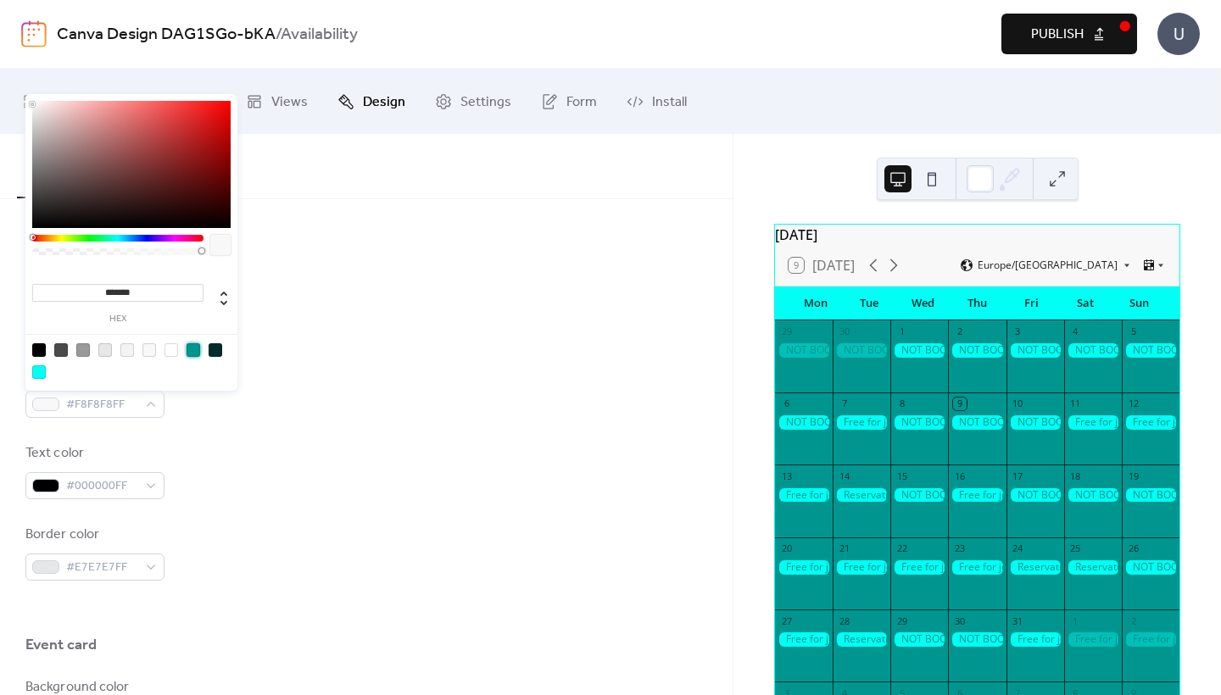
click at [196, 353] on div at bounding box center [193, 350] width 14 height 14
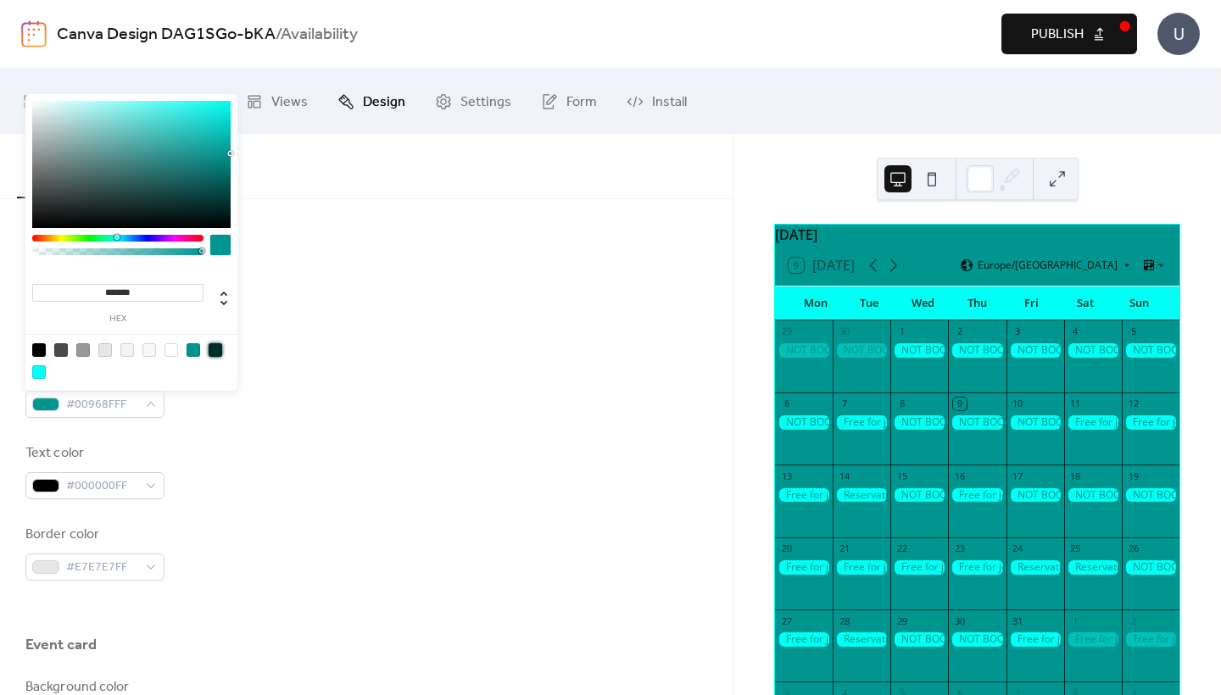
click at [214, 349] on div at bounding box center [216, 350] width 14 height 14
type input "*******"
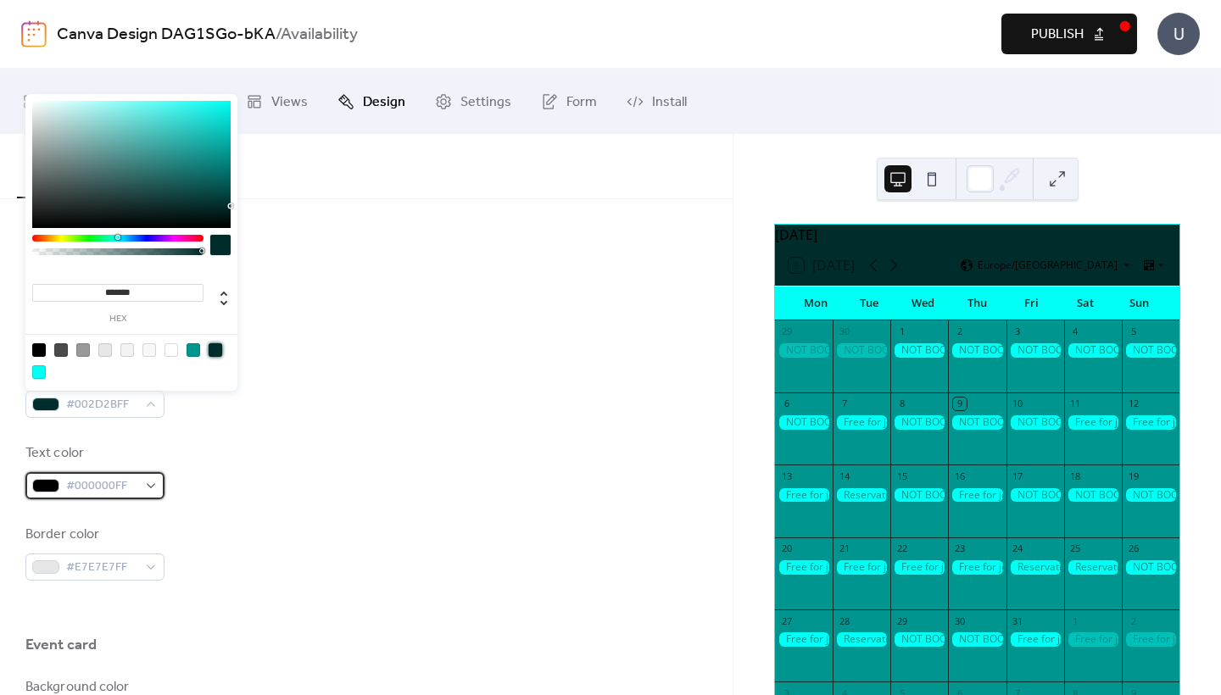
click at [126, 484] on span "#000000FF" at bounding box center [101, 486] width 71 height 20
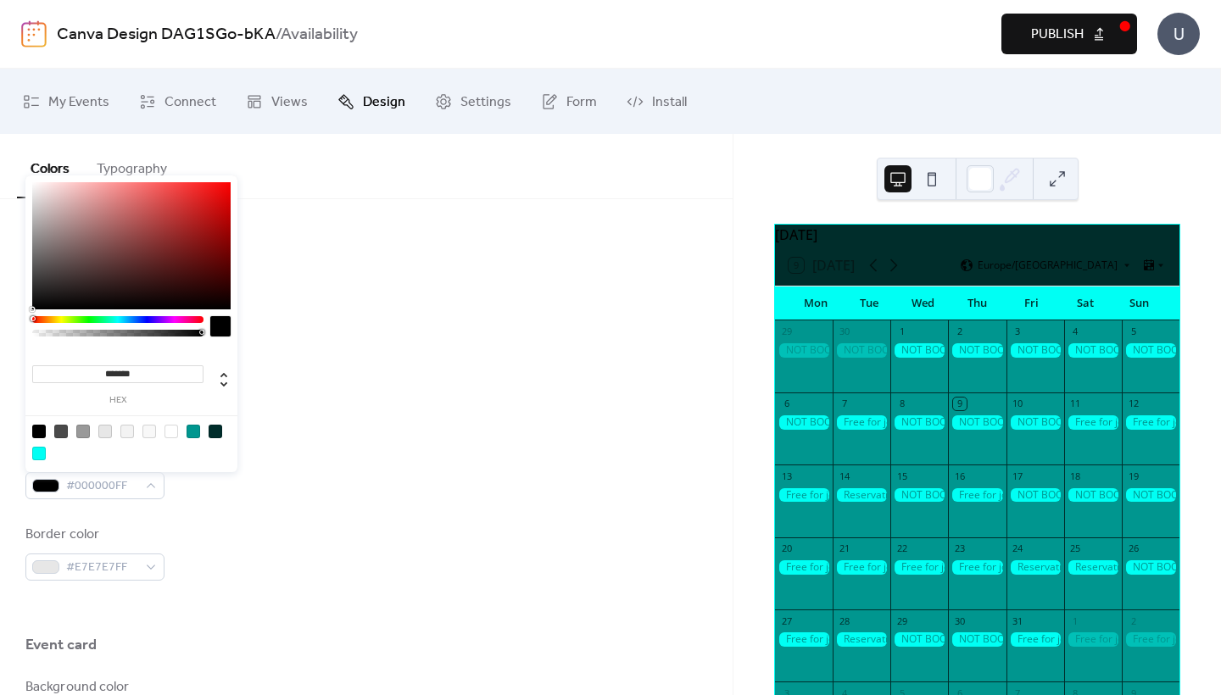
click at [176, 427] on div at bounding box center [171, 432] width 14 height 14
type input "*******"
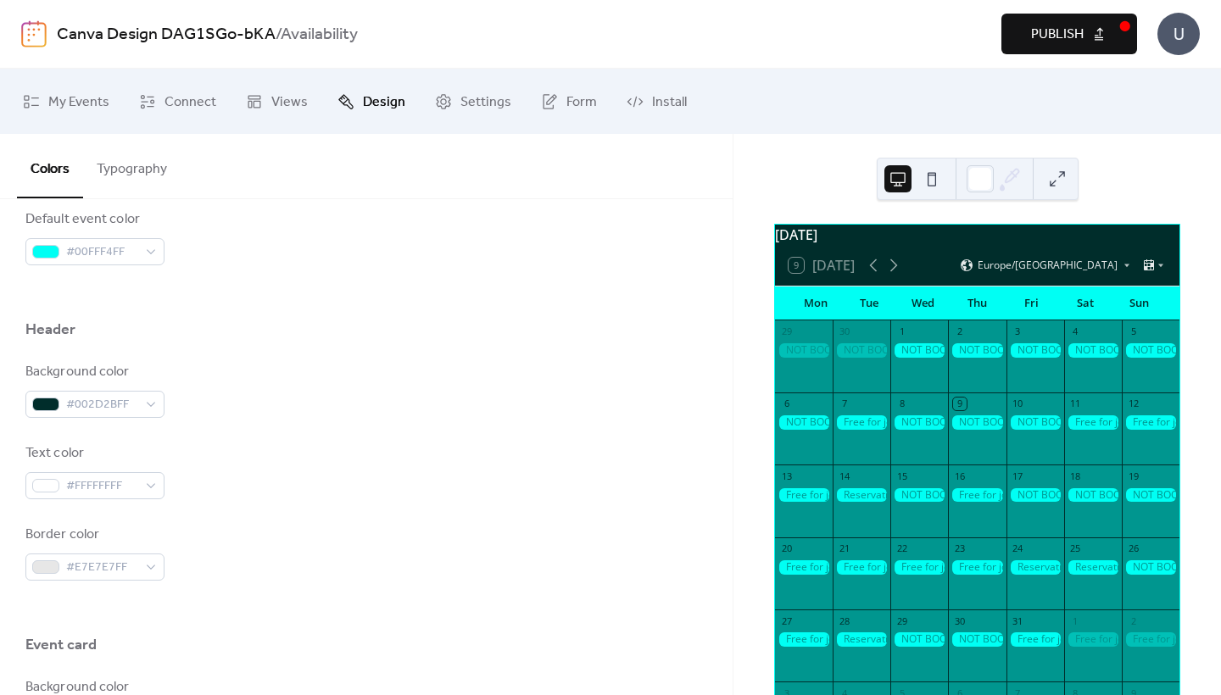
click at [343, 414] on div "Background color #002D2BFF" at bounding box center [366, 390] width 682 height 56
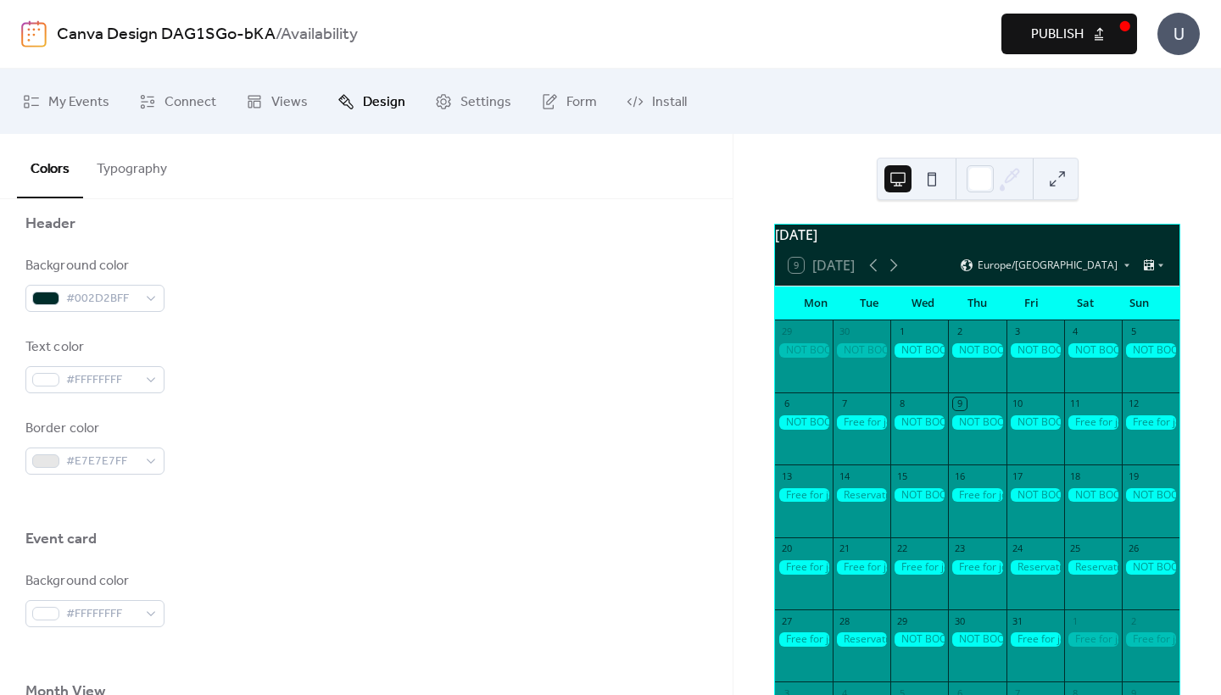
scroll to position [741, 0]
click at [124, 459] on span "#E7E7E7FF" at bounding box center [101, 458] width 71 height 20
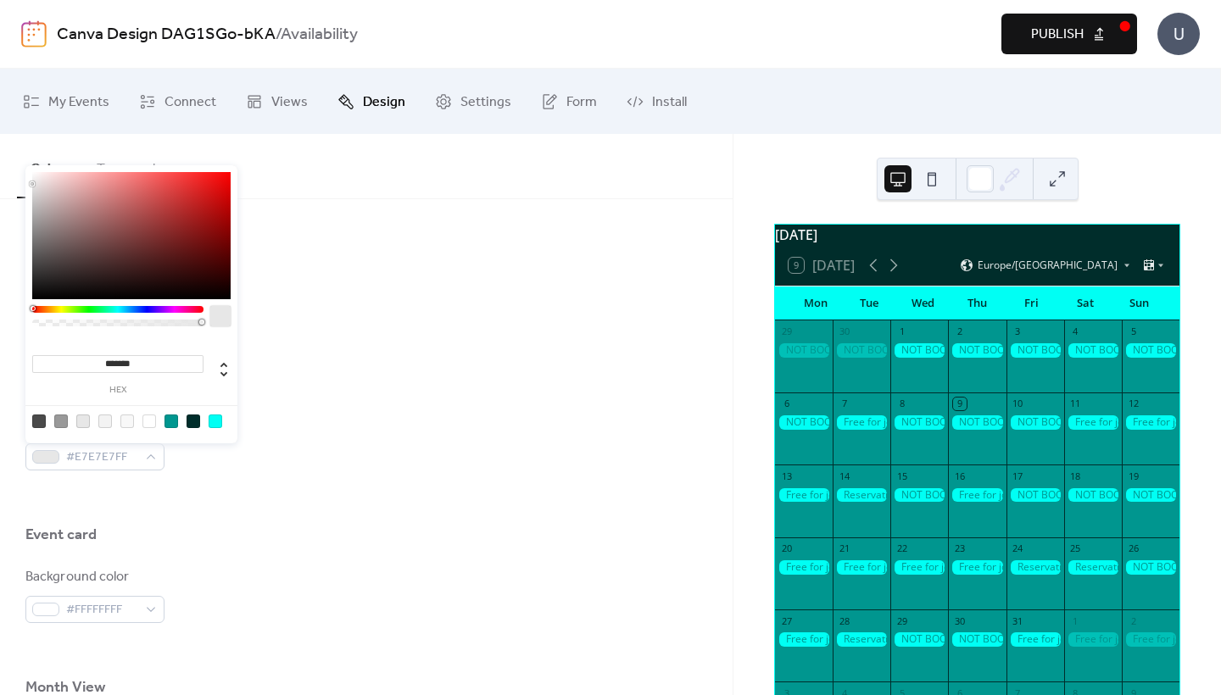
click at [197, 420] on div at bounding box center [193, 422] width 14 height 14
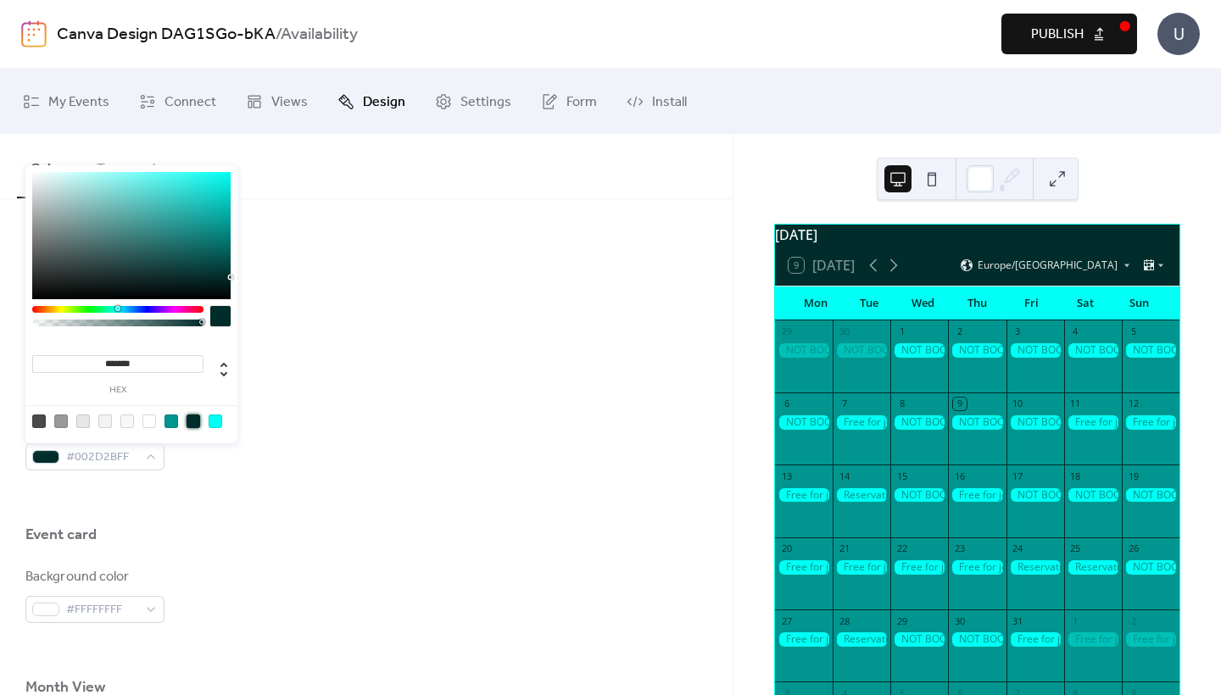
type input "*******"
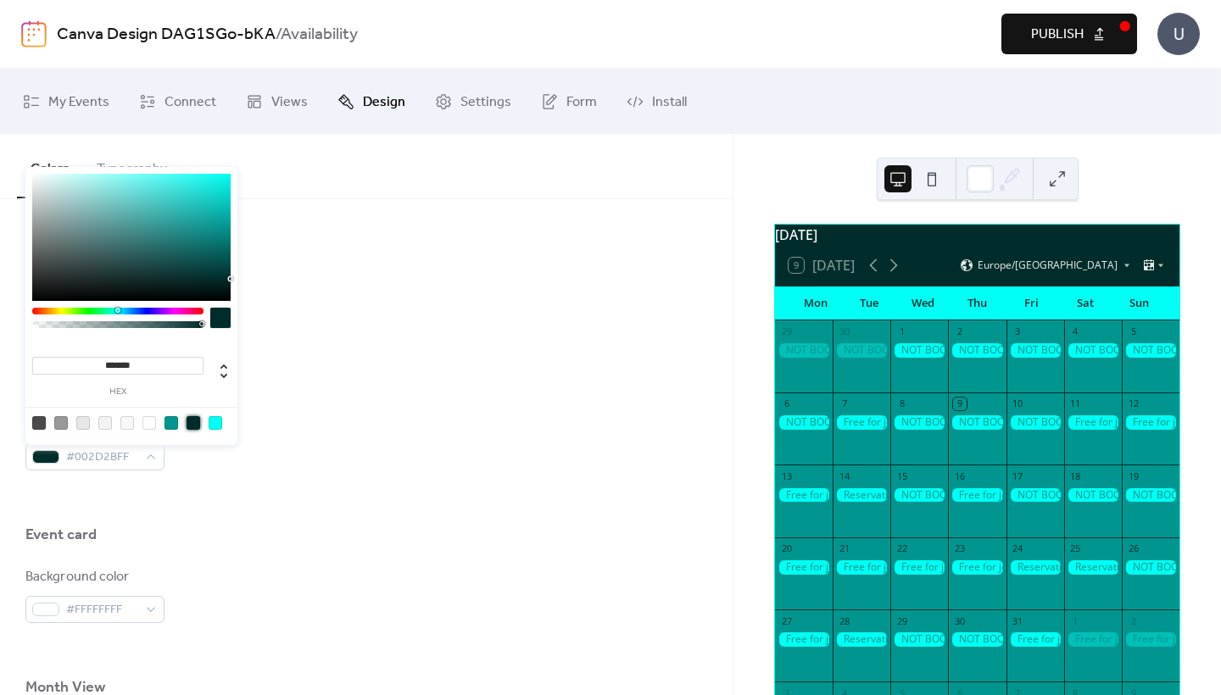
scroll to position [0, 0]
click at [351, 331] on div "Background color #002D2BFF Text color #FFFFFFFF Border color #002D2BFF" at bounding box center [366, 361] width 682 height 219
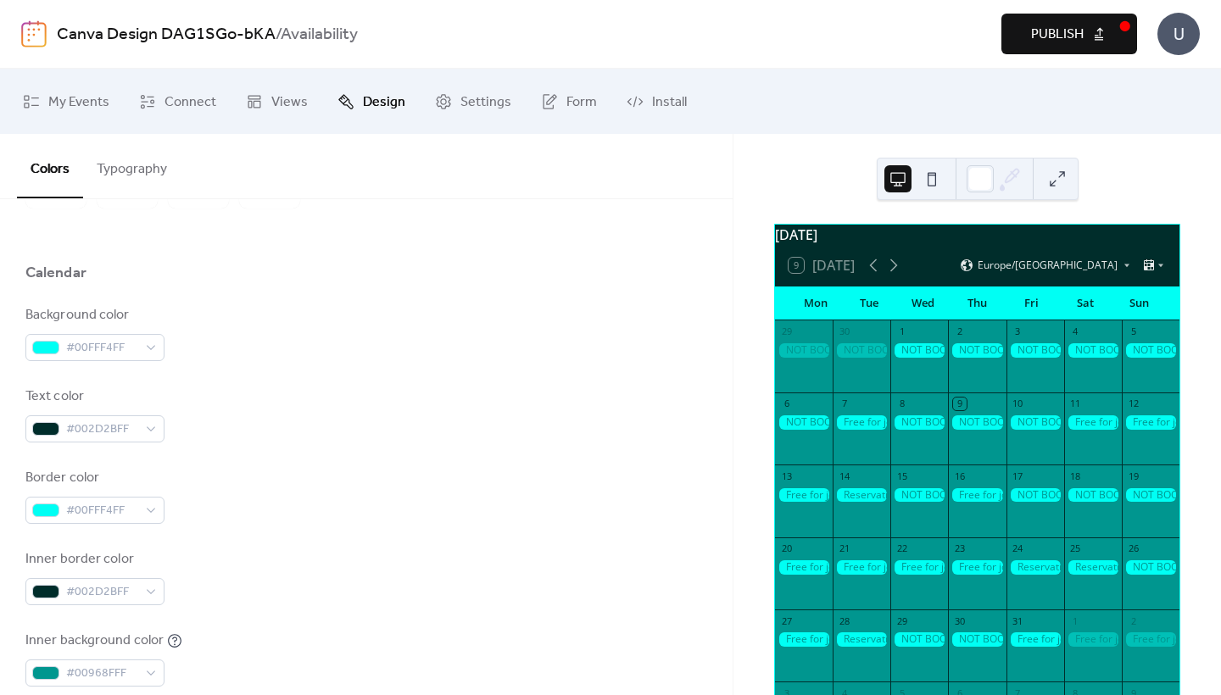
scroll to position [126, 0]
click at [142, 343] on div "#00FFF4FF" at bounding box center [94, 349] width 139 height 27
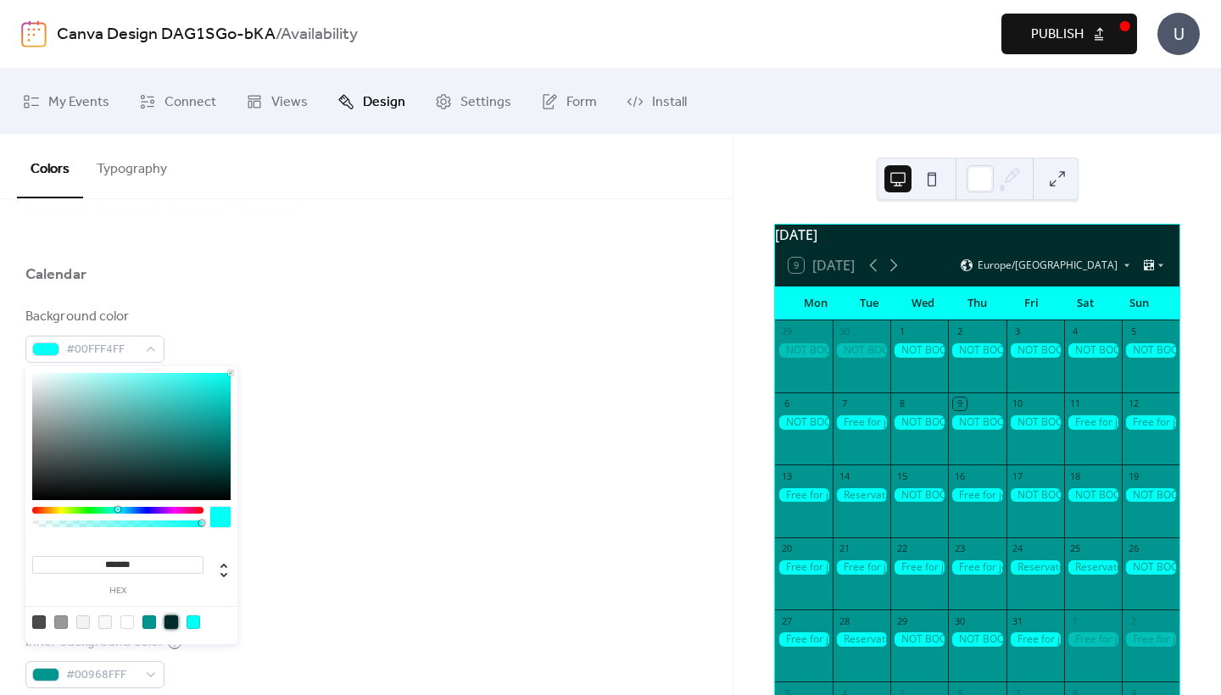
click at [168, 621] on div at bounding box center [171, 622] width 14 height 14
type input "*******"
click at [358, 518] on div "Border color #00FFF4FF" at bounding box center [366, 498] width 682 height 56
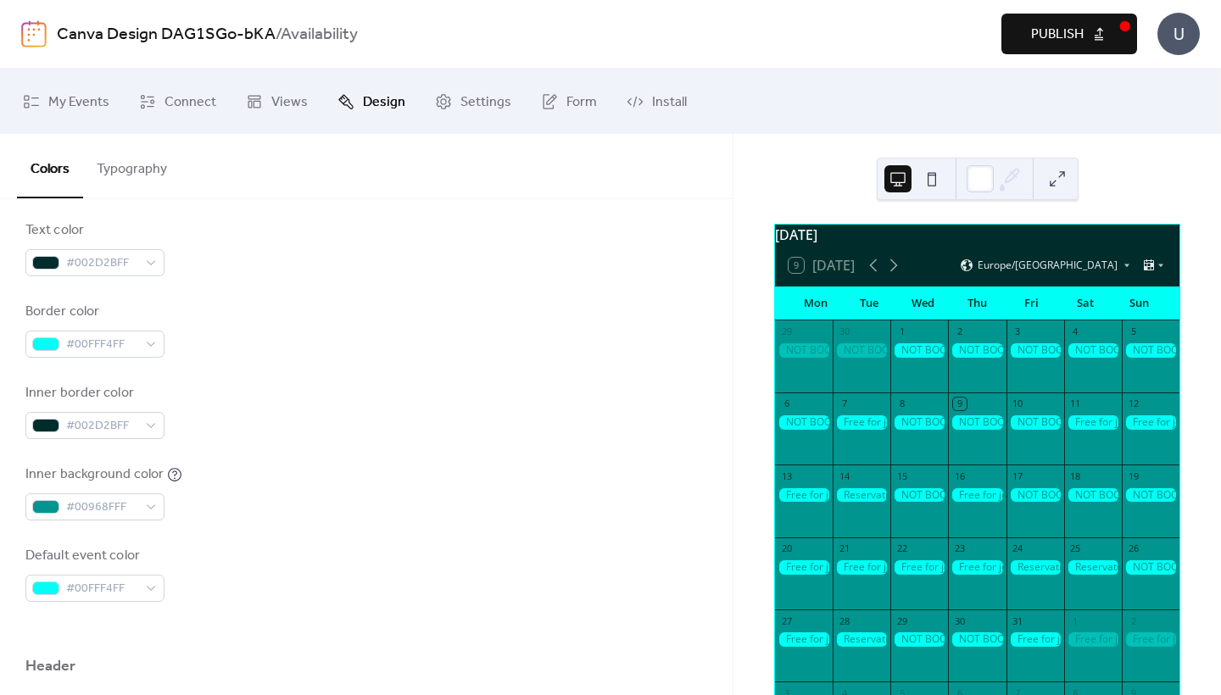
scroll to position [352, 0]
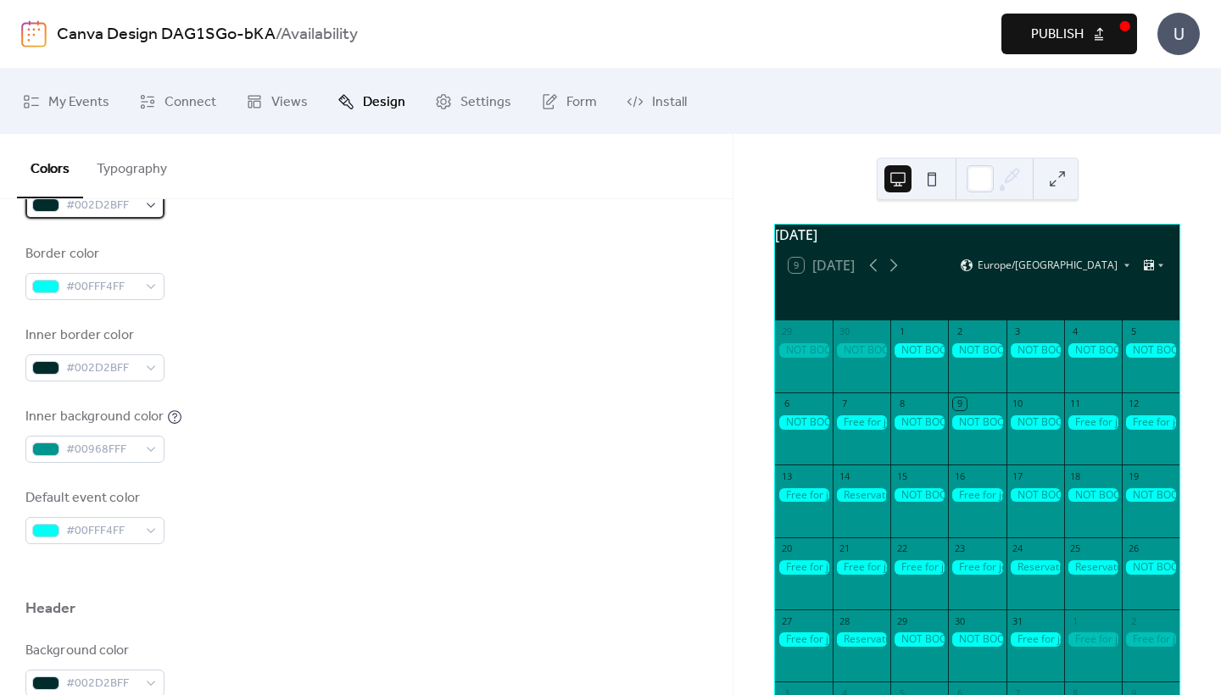
click at [143, 209] on div "#002D2BFF" at bounding box center [94, 205] width 139 height 27
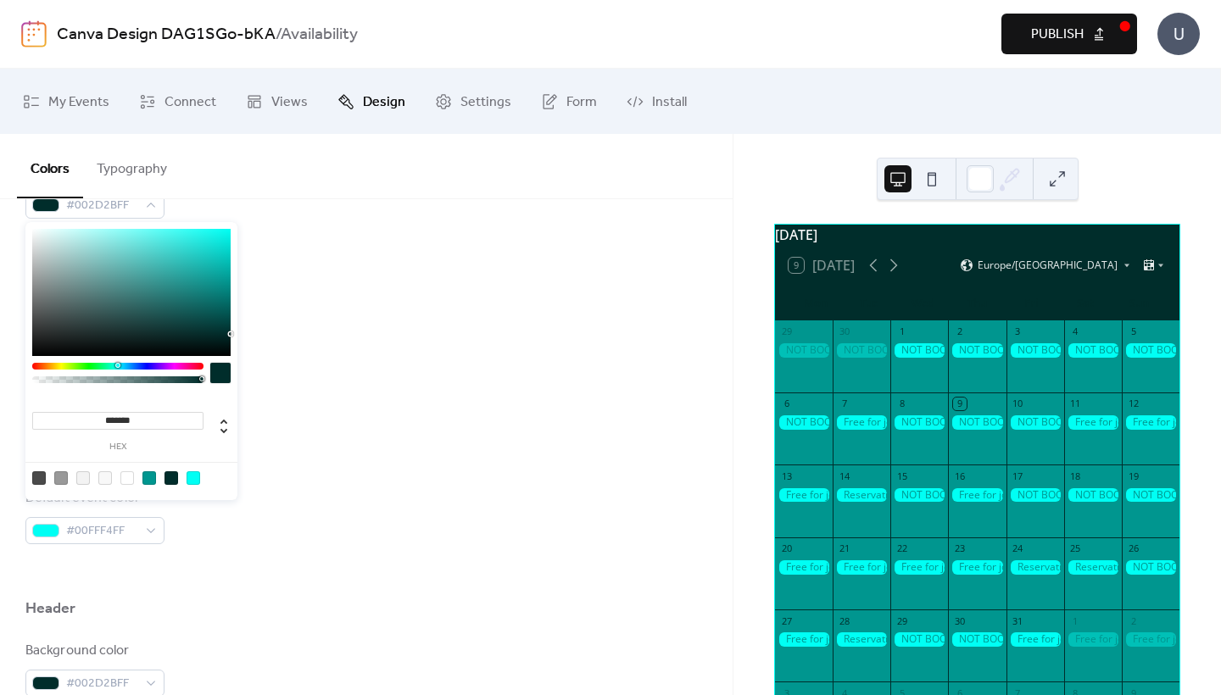
click at [132, 479] on div at bounding box center [127, 478] width 14 height 14
type input "*******"
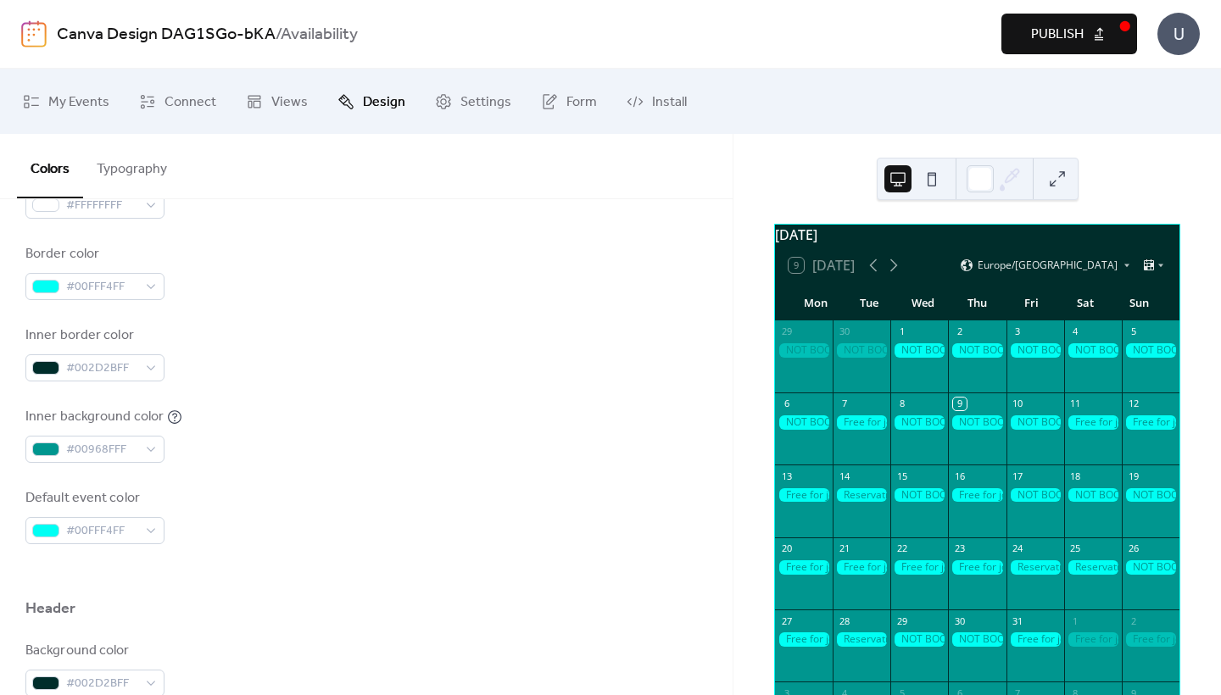
click at [323, 370] on div "Inner border color #002D2BFF" at bounding box center [366, 354] width 682 height 56
click at [133, 289] on span "#00FFF4FF" at bounding box center [101, 287] width 71 height 20
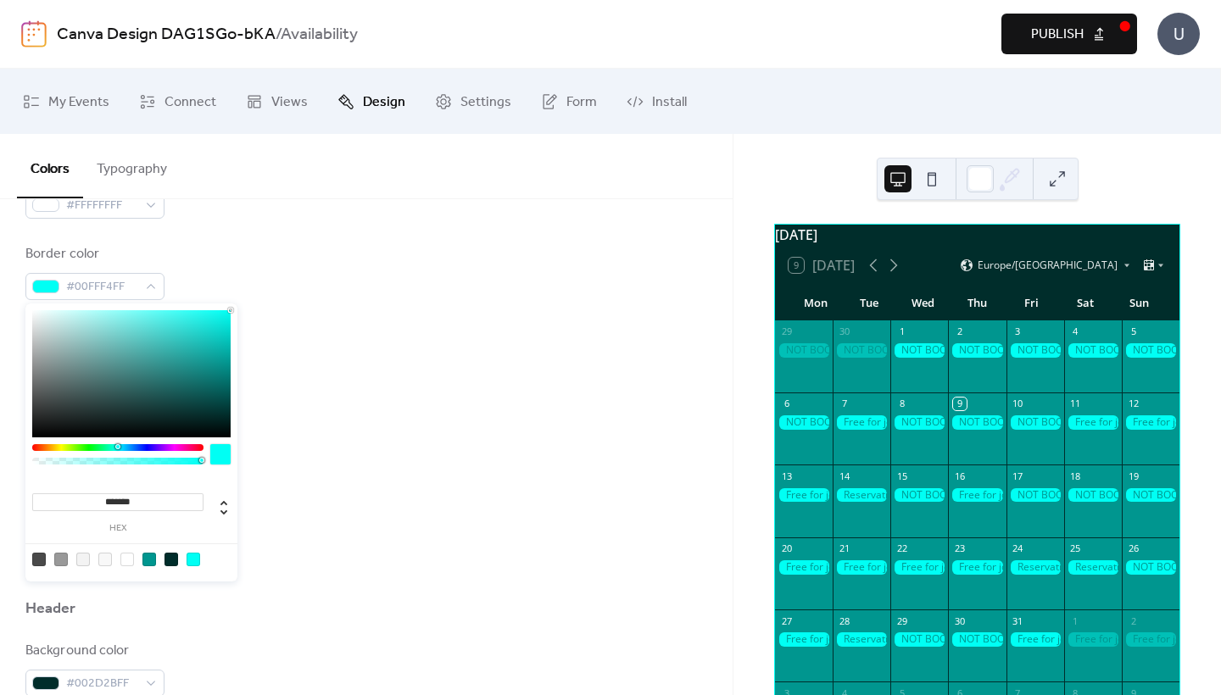
click at [152, 561] on div at bounding box center [149, 560] width 14 height 14
click at [172, 559] on div at bounding box center [171, 560] width 14 height 14
type input "*******"
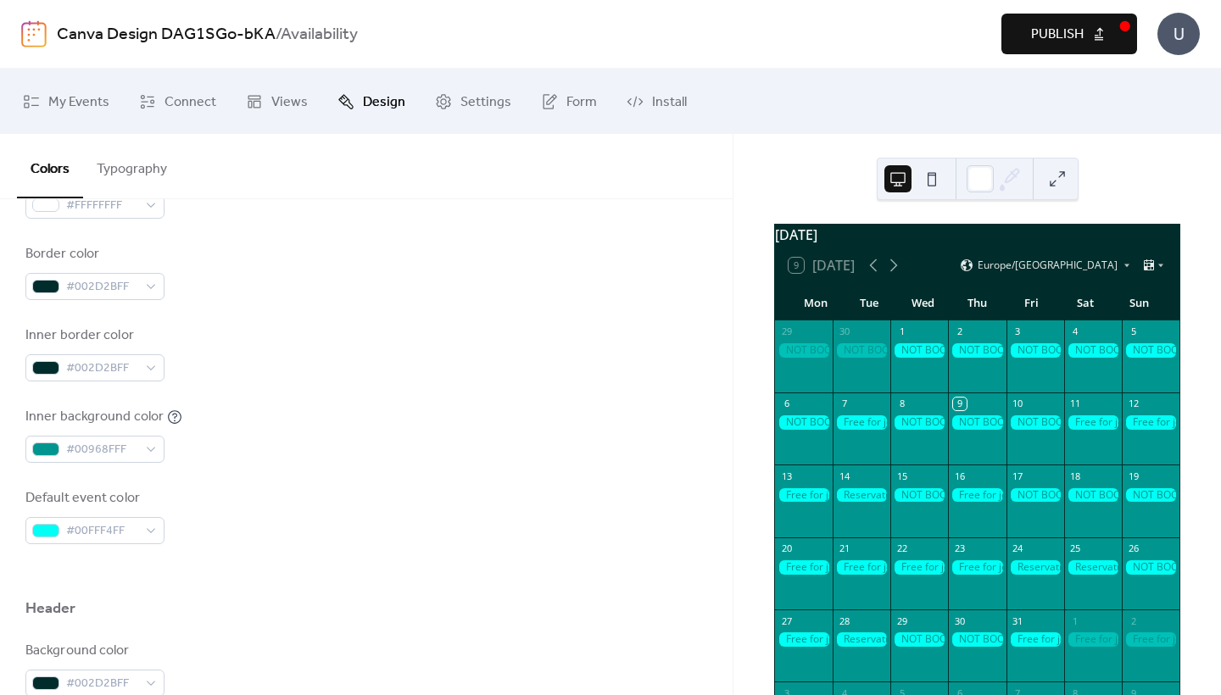
click at [292, 488] on div "Default event color #00FFF4FF" at bounding box center [366, 516] width 682 height 56
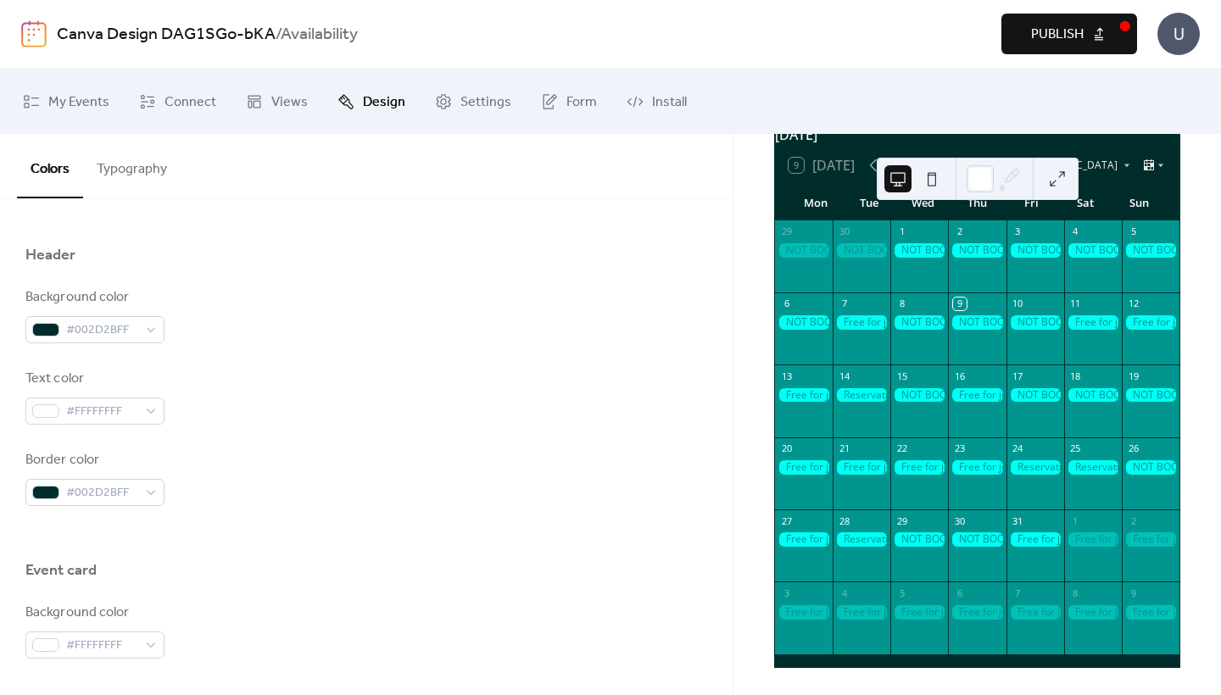
scroll to position [709, 0]
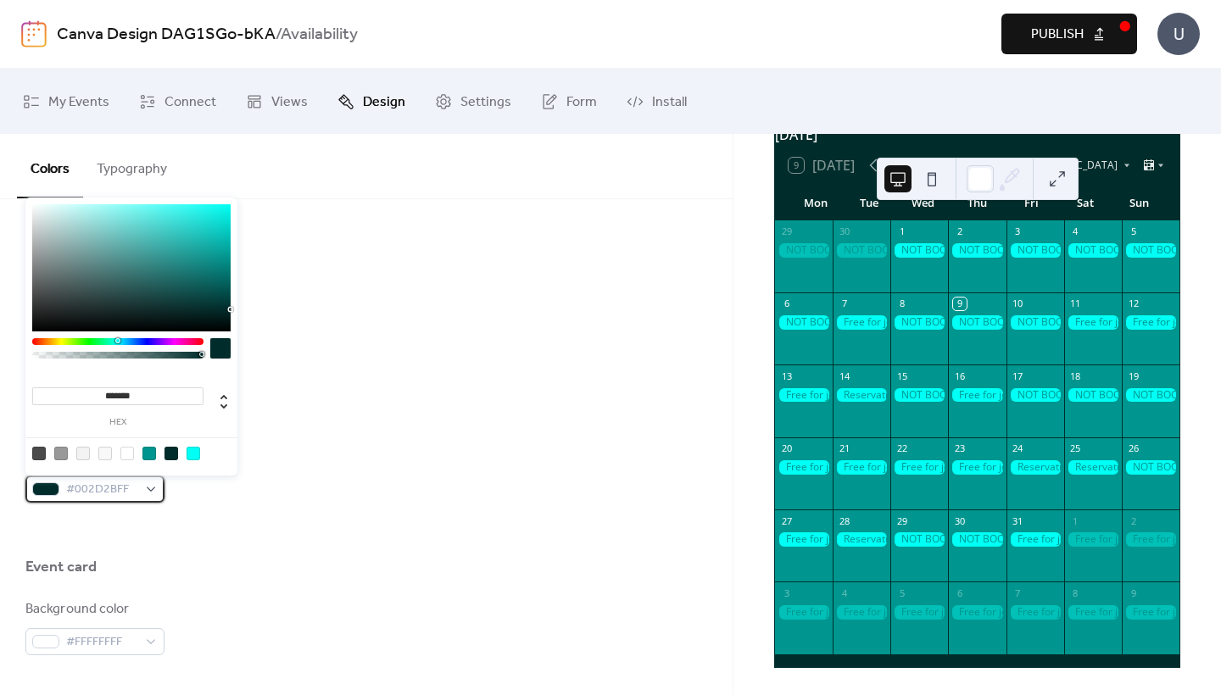
click at [131, 484] on span "#002D2BFF" at bounding box center [101, 490] width 71 height 20
click at [242, 523] on div at bounding box center [366, 530] width 682 height 54
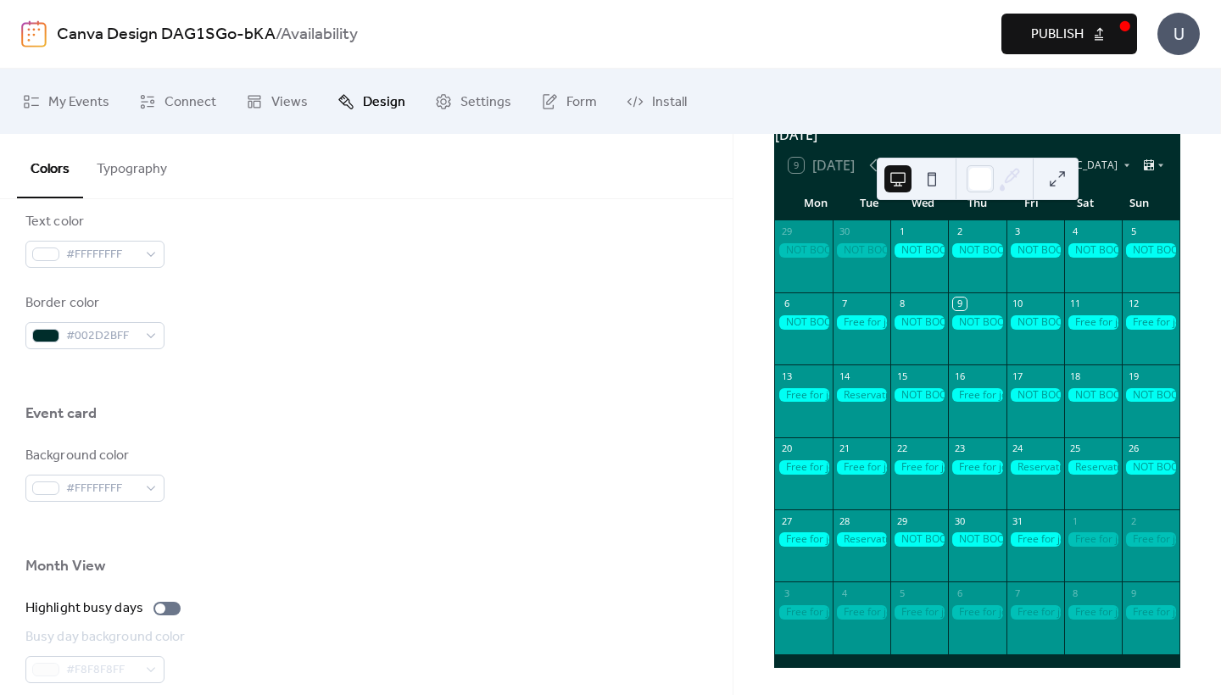
scroll to position [867, 0]
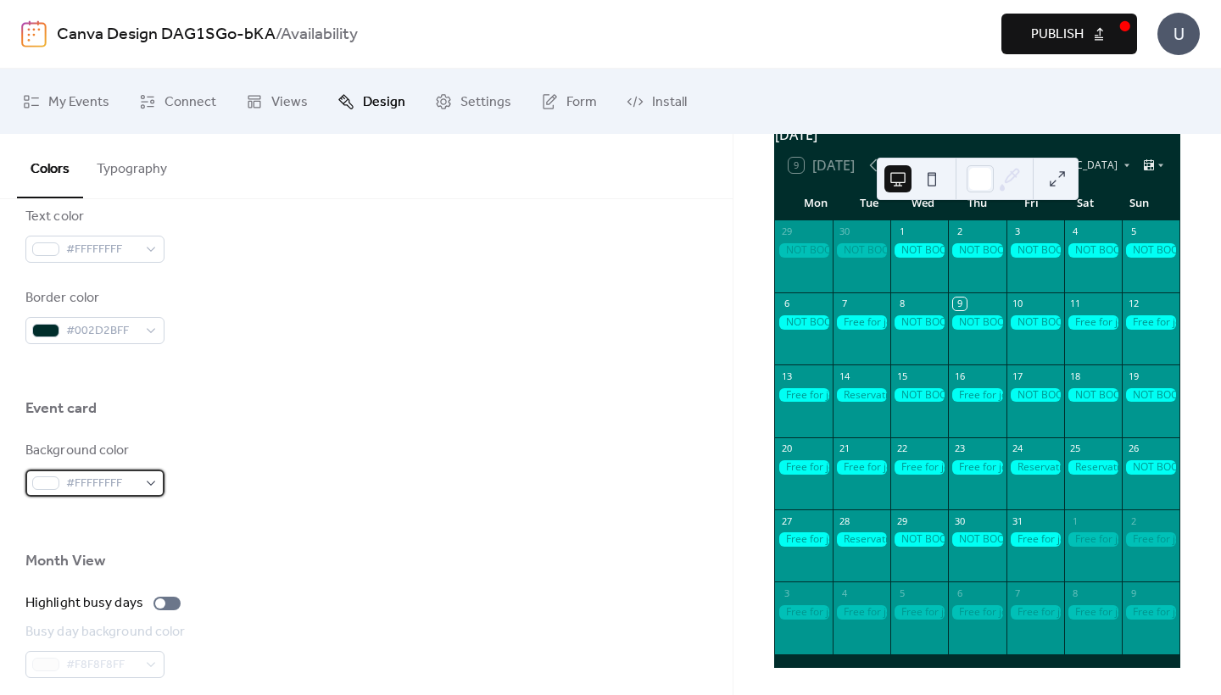
click at [120, 483] on span "#FFFFFFFF" at bounding box center [101, 484] width 71 height 20
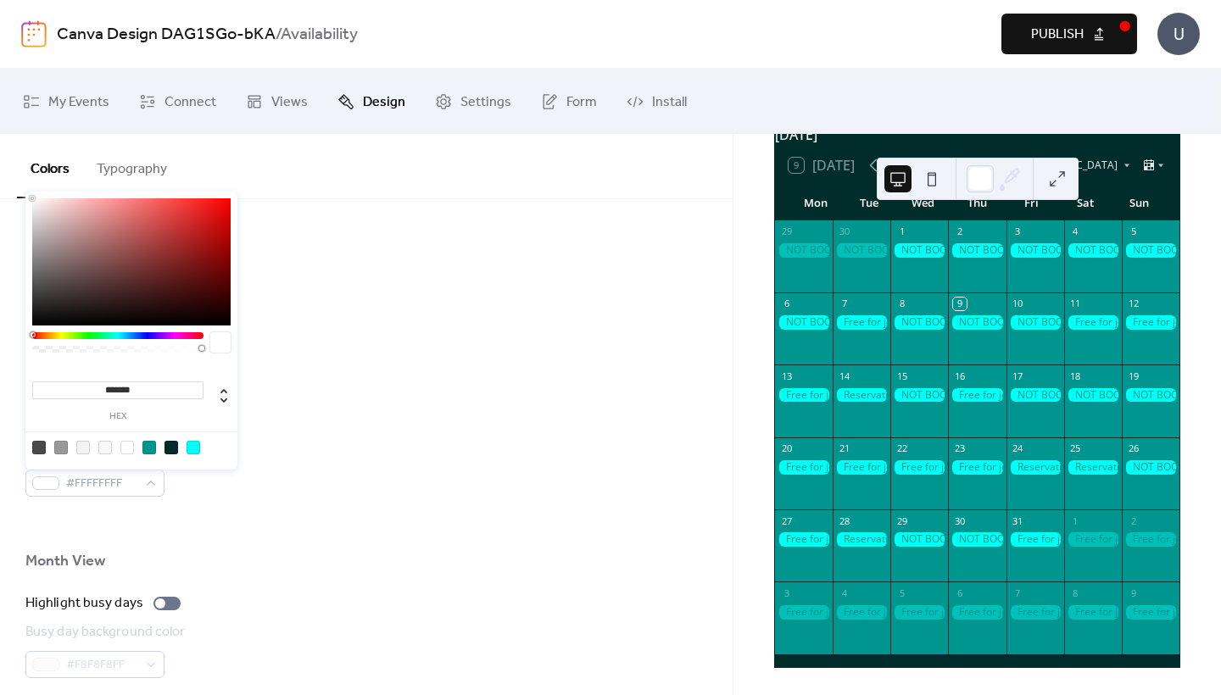
click at [195, 448] on div at bounding box center [193, 448] width 14 height 14
type input "*******"
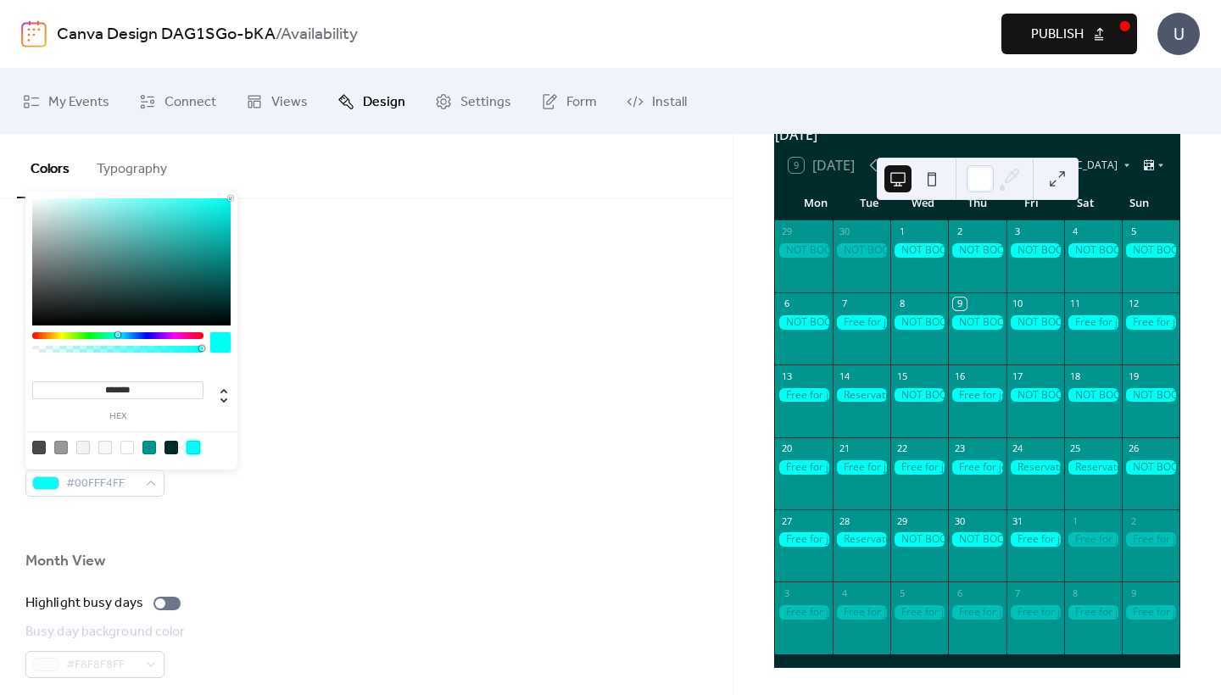
click at [220, 507] on div at bounding box center [366, 524] width 682 height 54
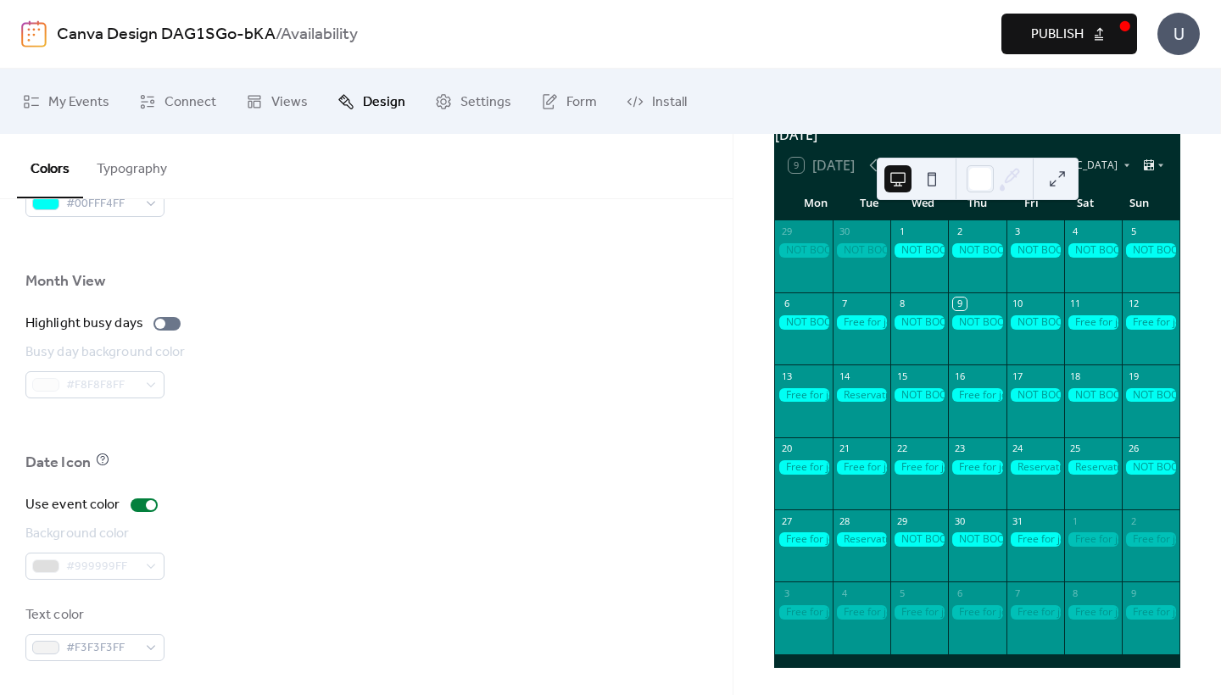
scroll to position [1147, 0]
click at [917, 394] on div at bounding box center [919, 395] width 58 height 14
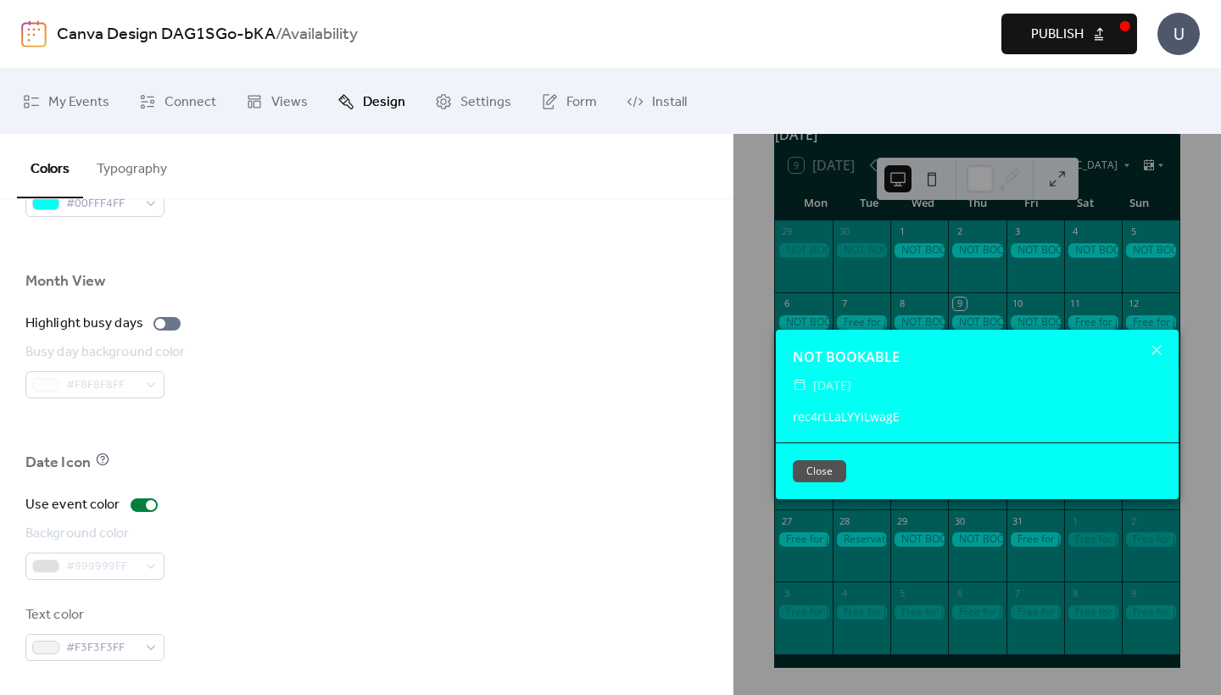
click at [876, 527] on div "NOT BOOKABLE ​ Wednesday, October 15, 2025 rec4rLLaLYYiLwagE Close" at bounding box center [976, 414] width 487 height 561
click at [803, 470] on button "Close" at bounding box center [819, 471] width 53 height 22
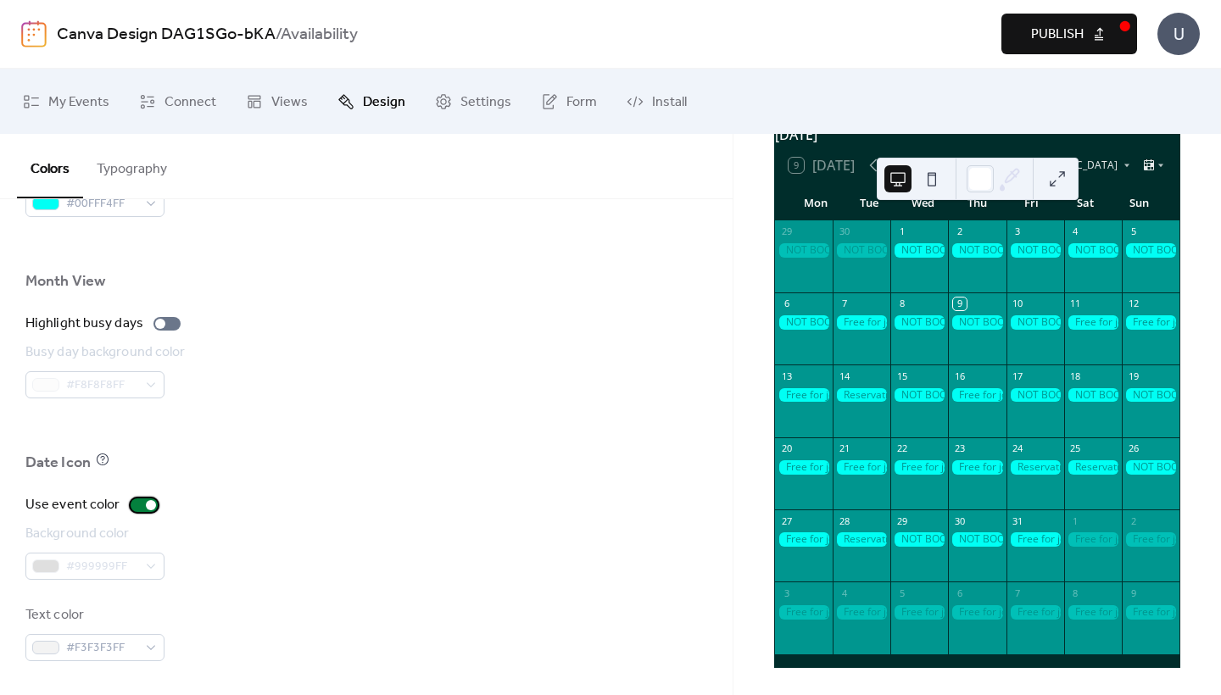
click at [139, 507] on div at bounding box center [144, 505] width 27 height 14
click at [125, 557] on div "#999999FF" at bounding box center [94, 566] width 139 height 27
click at [132, 565] on span "#999999FF" at bounding box center [101, 567] width 71 height 20
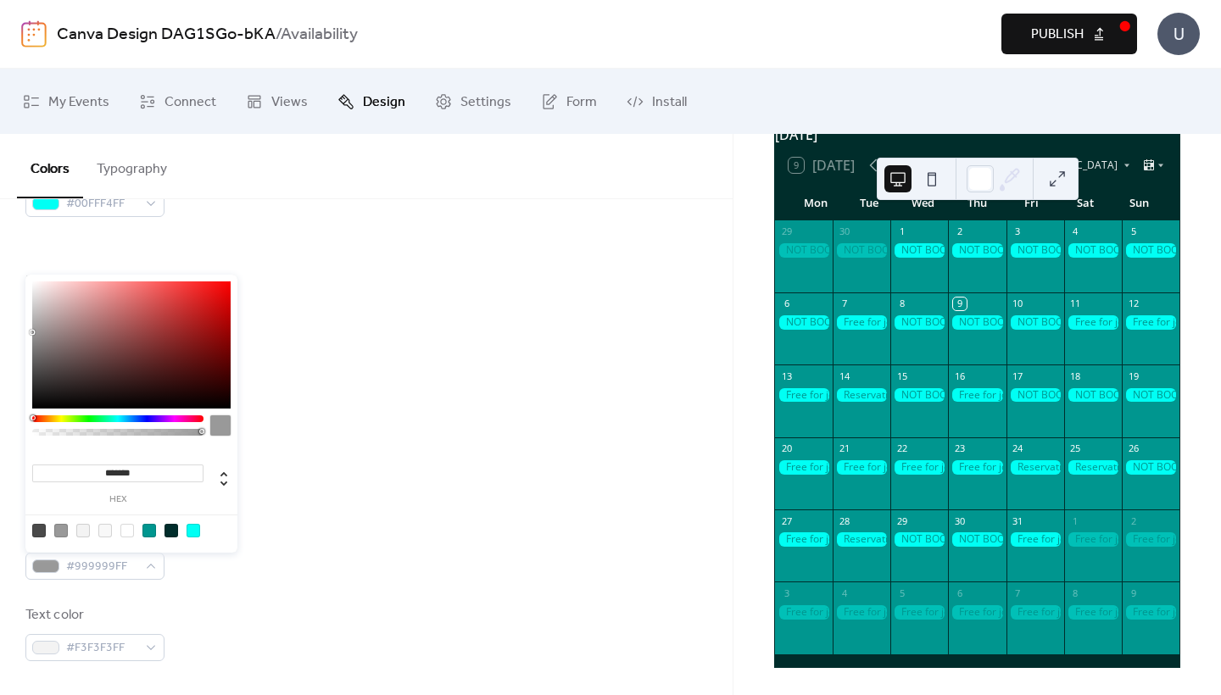
click at [145, 533] on div at bounding box center [149, 531] width 14 height 14
type input "*******"
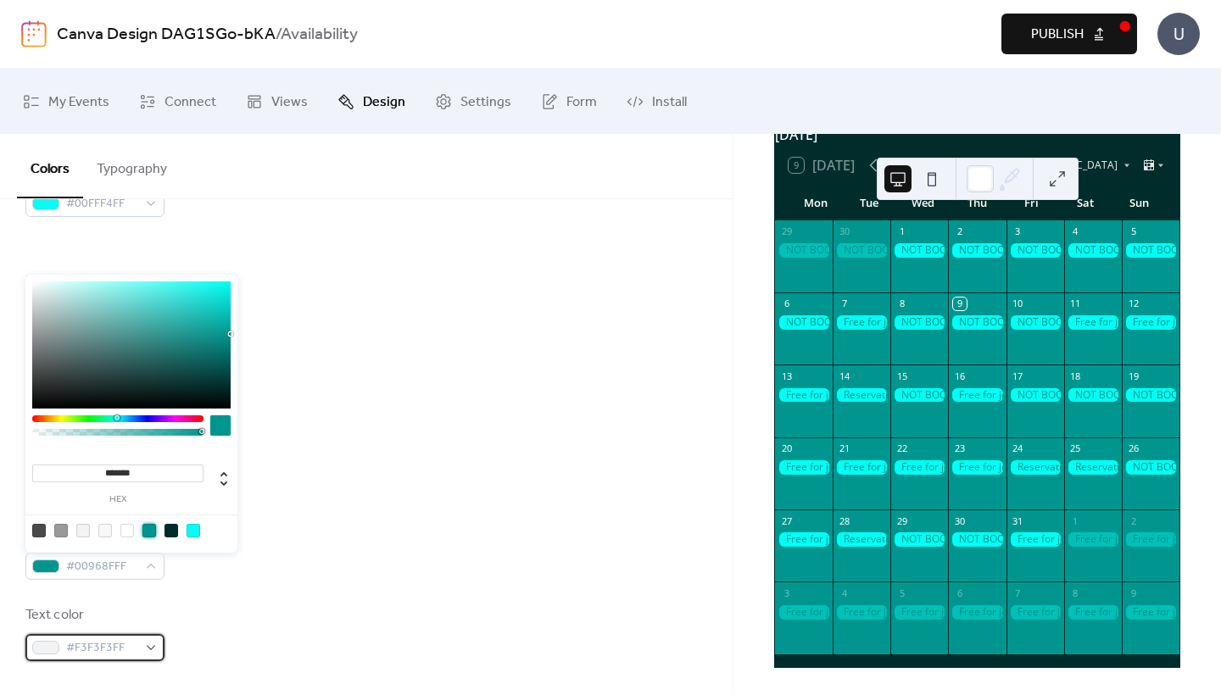
click at [135, 650] on span "#F3F3F3FF" at bounding box center [101, 648] width 71 height 20
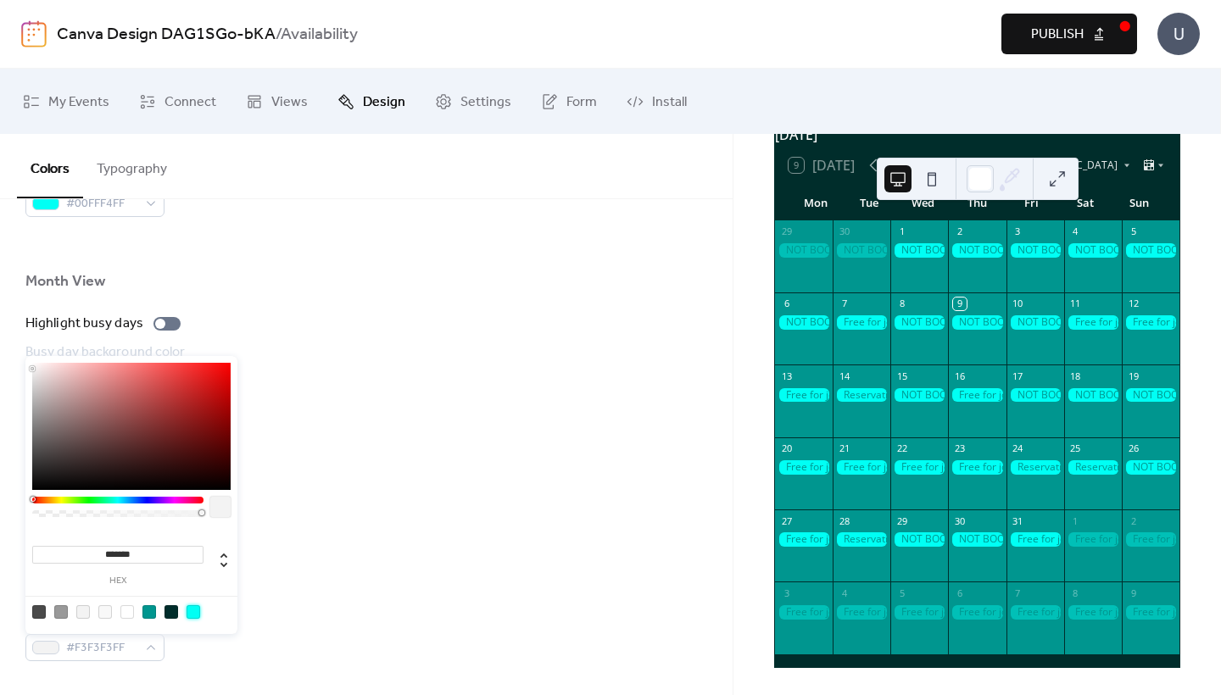
click at [192, 613] on div at bounding box center [193, 612] width 14 height 14
type input "*******"
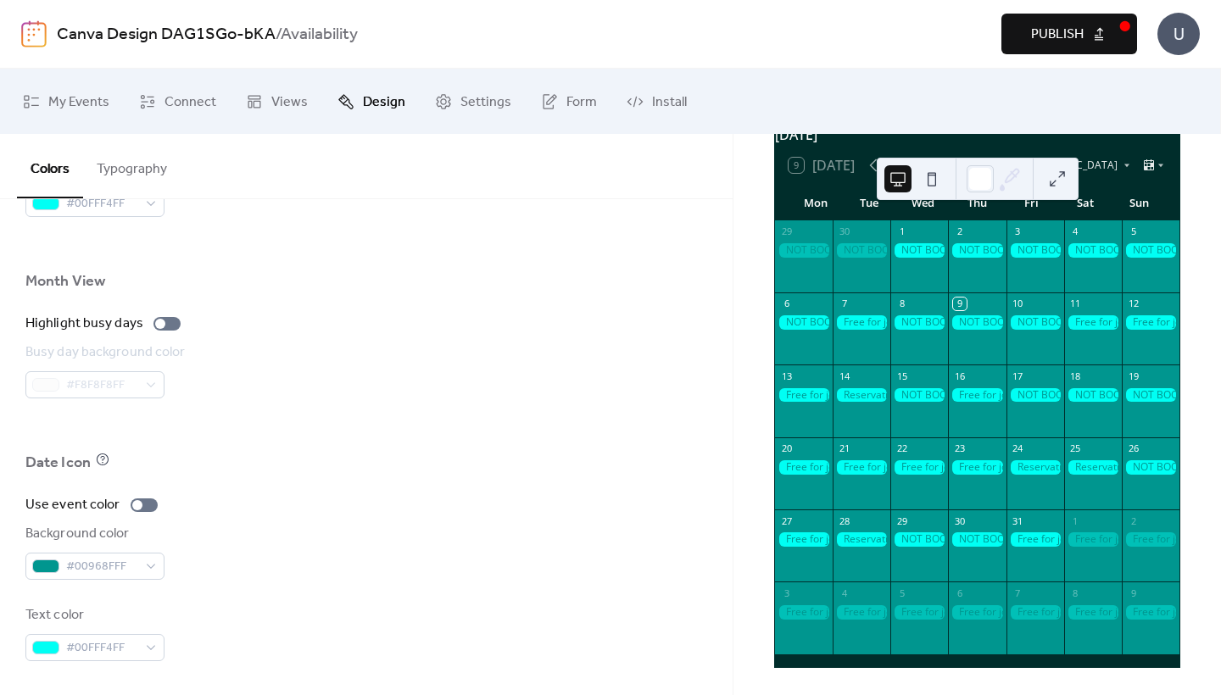
click at [381, 553] on div "Background color #00968FFF" at bounding box center [366, 552] width 682 height 56
click at [871, 398] on div at bounding box center [861, 395] width 58 height 14
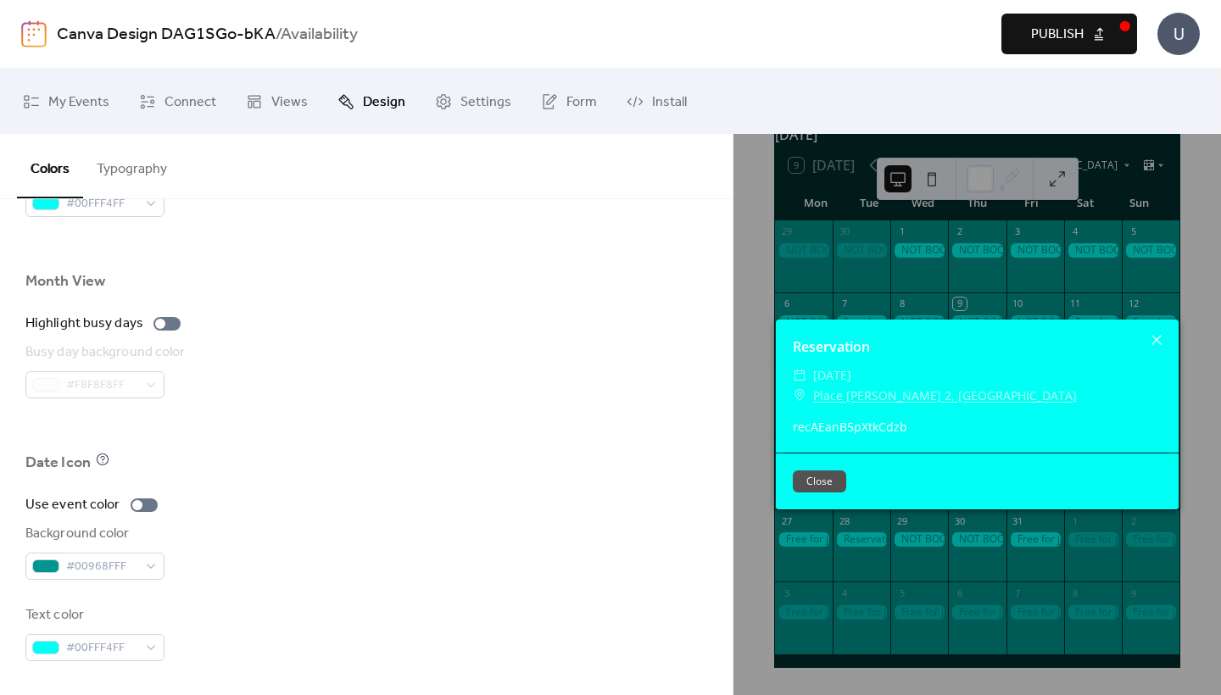
click at [474, 504] on div "Use event color" at bounding box center [366, 505] width 682 height 20
click at [817, 477] on button "Close" at bounding box center [819, 481] width 53 height 22
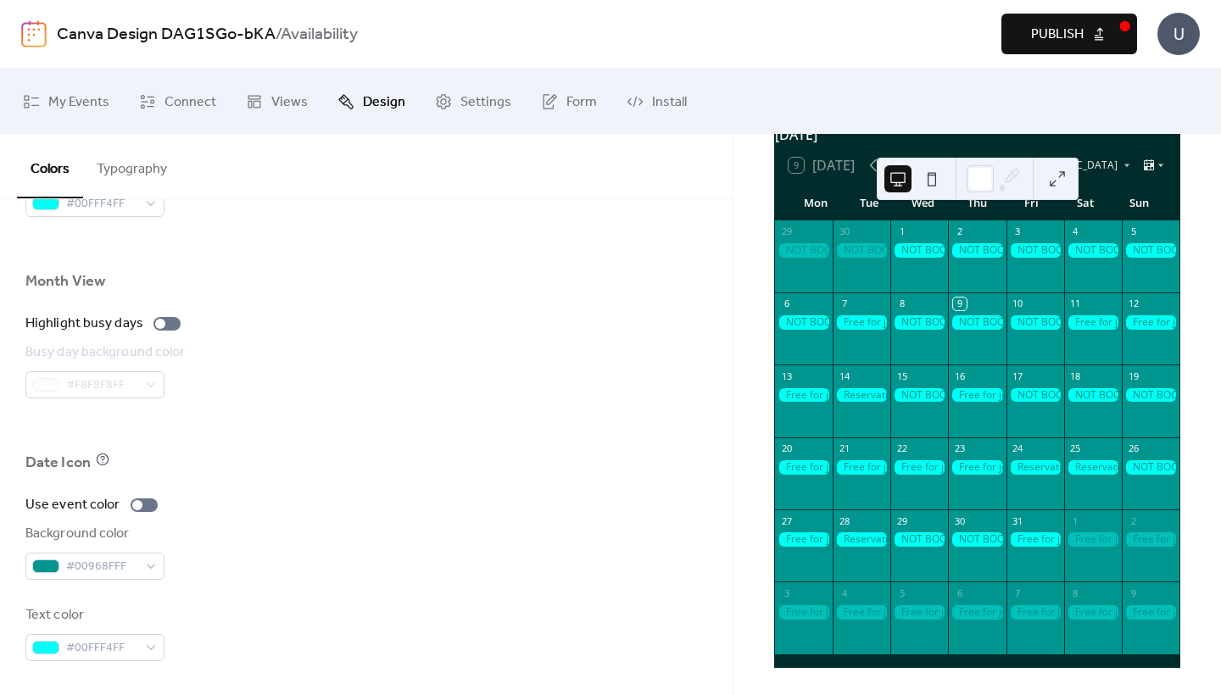
click at [908, 307] on div "8" at bounding box center [901, 304] width 13 height 13
click at [839, 173] on div "9 Today" at bounding box center [821, 165] width 66 height 15
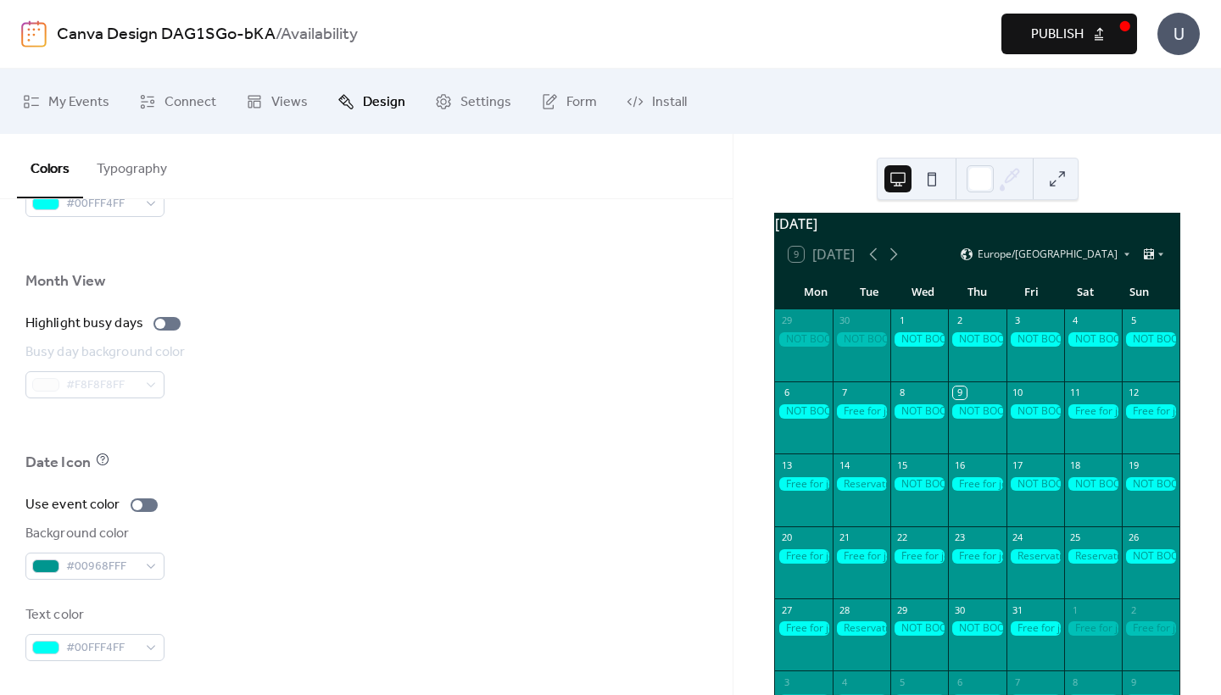
scroll to position [0, 0]
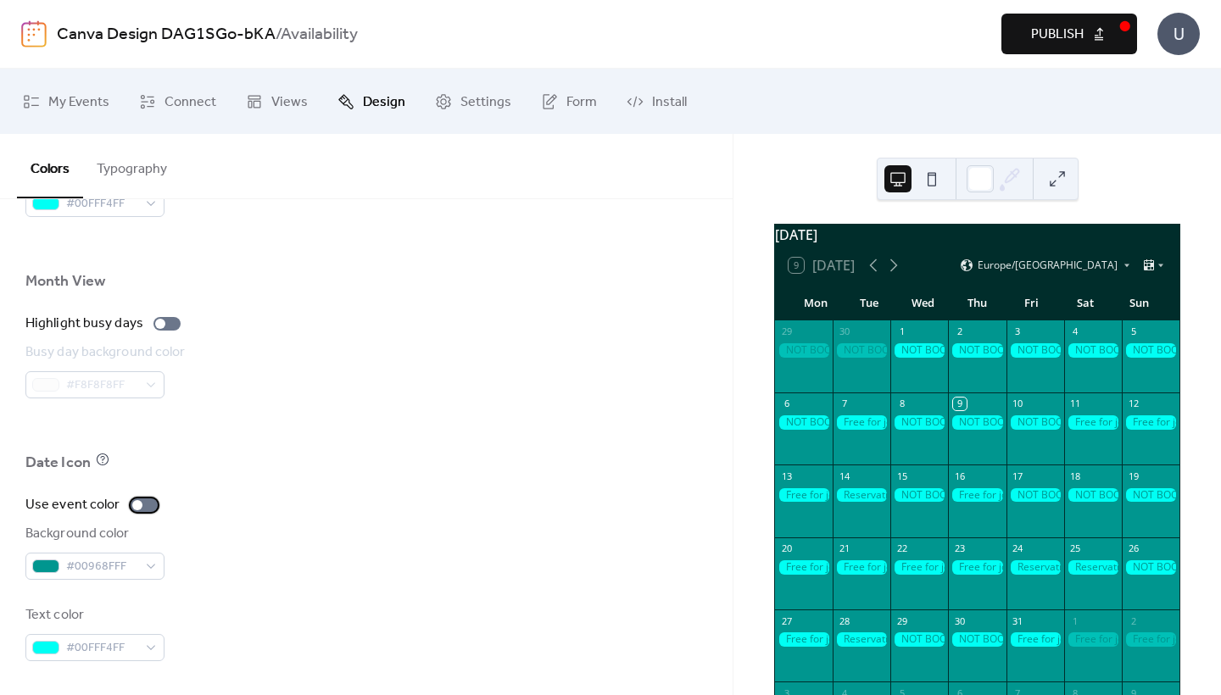
click at [136, 503] on div at bounding box center [137, 505] width 10 height 10
click at [136, 503] on div at bounding box center [144, 505] width 27 height 14
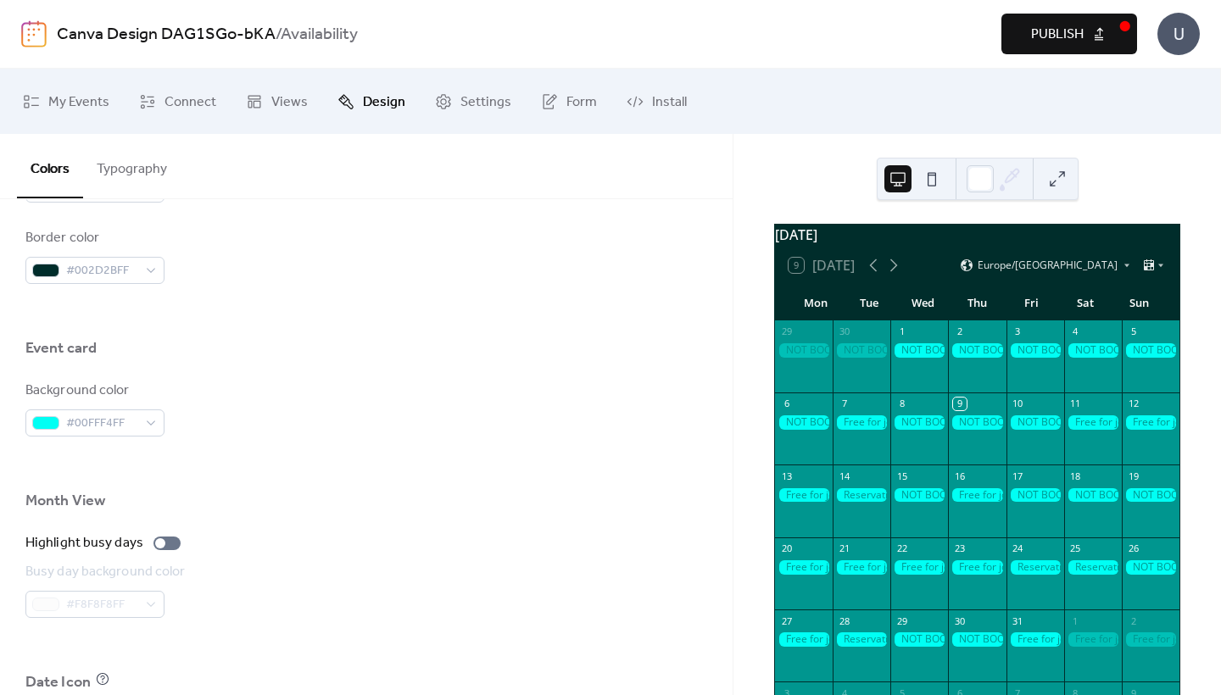
scroll to position [906, 0]
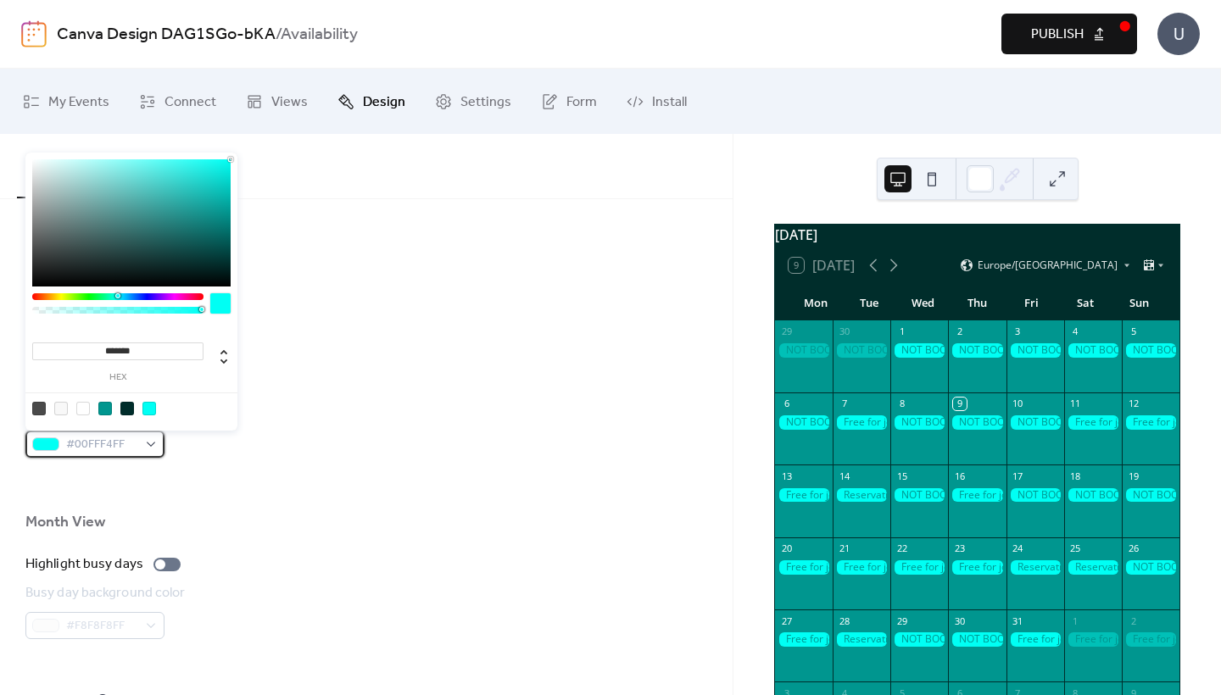
click at [134, 452] on span "#00FFF4FF" at bounding box center [101, 445] width 71 height 20
click at [102, 412] on div at bounding box center [105, 409] width 14 height 14
type input "*******"
click at [276, 422] on div "Background color #00968FFF" at bounding box center [366, 430] width 682 height 56
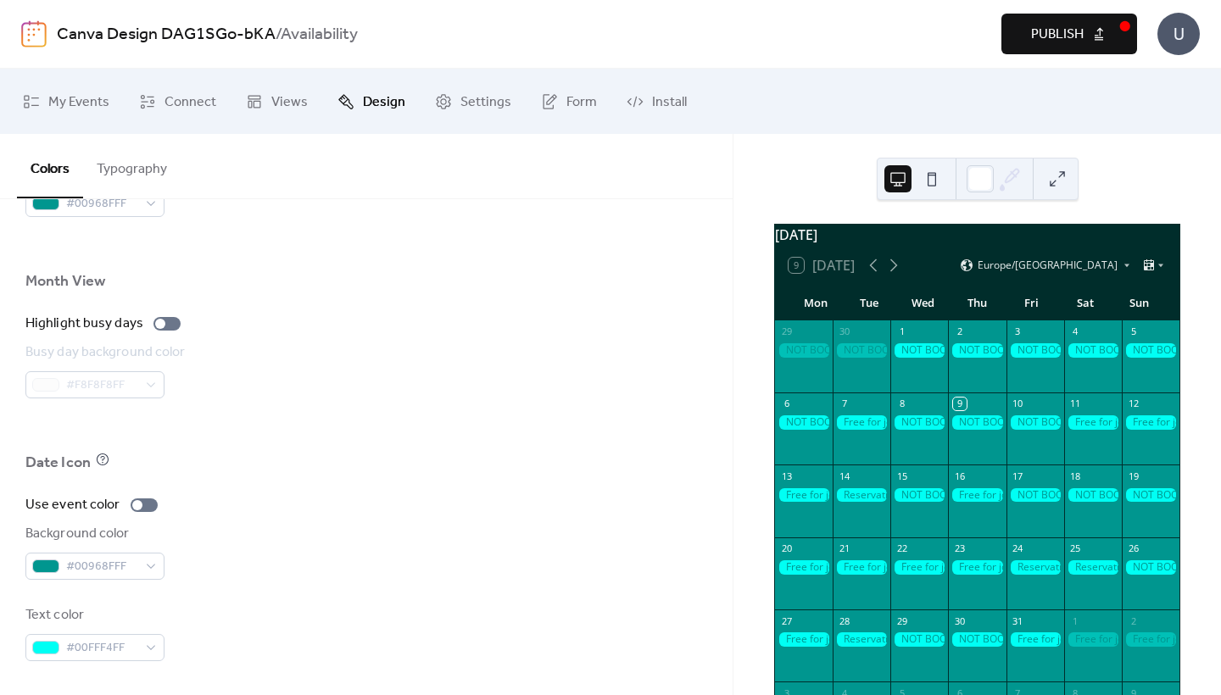
scroll to position [1147, 0]
click at [915, 430] on div at bounding box center [919, 422] width 58 height 14
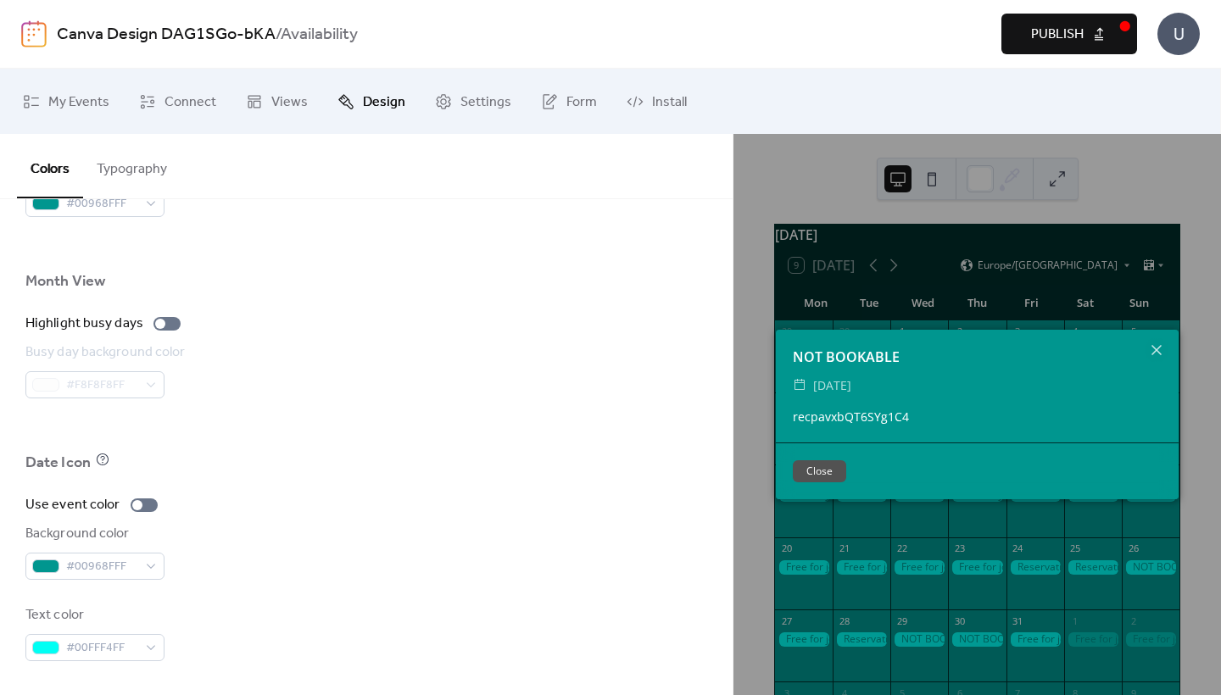
click at [862, 543] on div "NOT BOOKABLE ​ Wednesday, October 8, 2025 recpavxbQT6SYg1C4 Close" at bounding box center [976, 414] width 487 height 561
click at [1159, 350] on icon at bounding box center [1156, 350] width 20 height 20
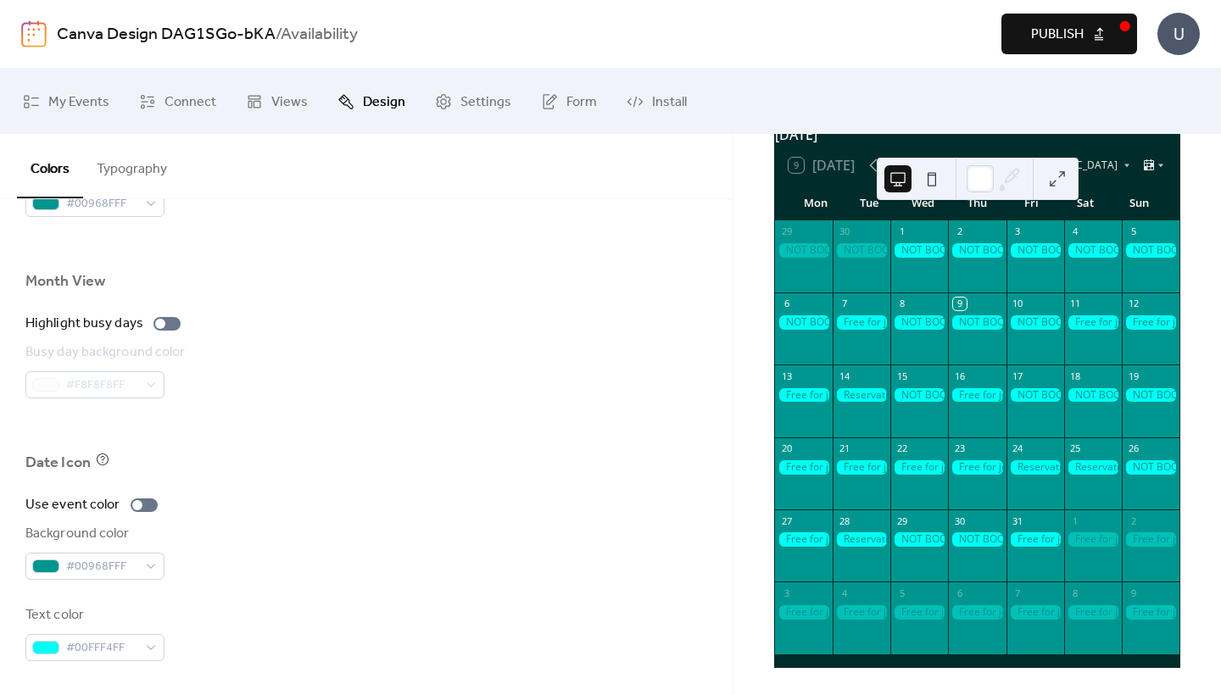
scroll to position [109, 0]
click at [1037, 44] on span "Publish" at bounding box center [1057, 35] width 53 height 20
